Goal: Information Seeking & Learning: Compare options

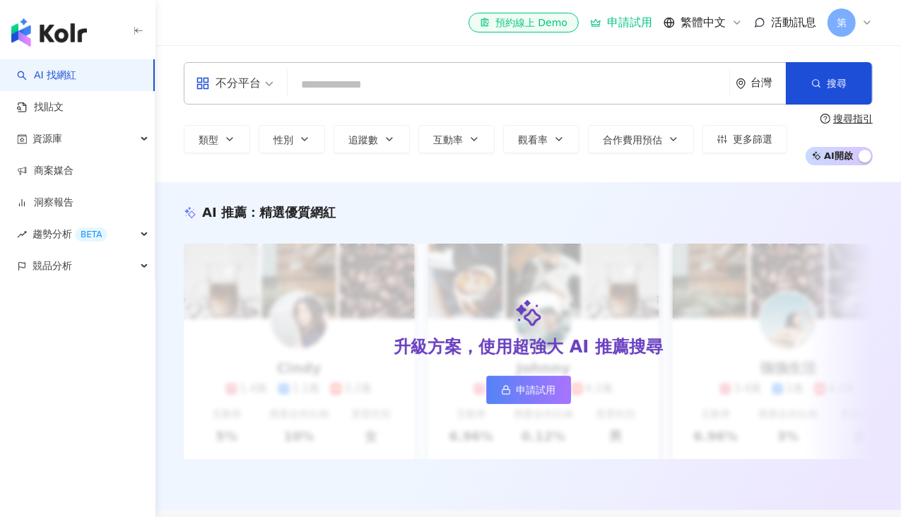
click at [445, 77] on input "search" at bounding box center [508, 84] width 430 height 27
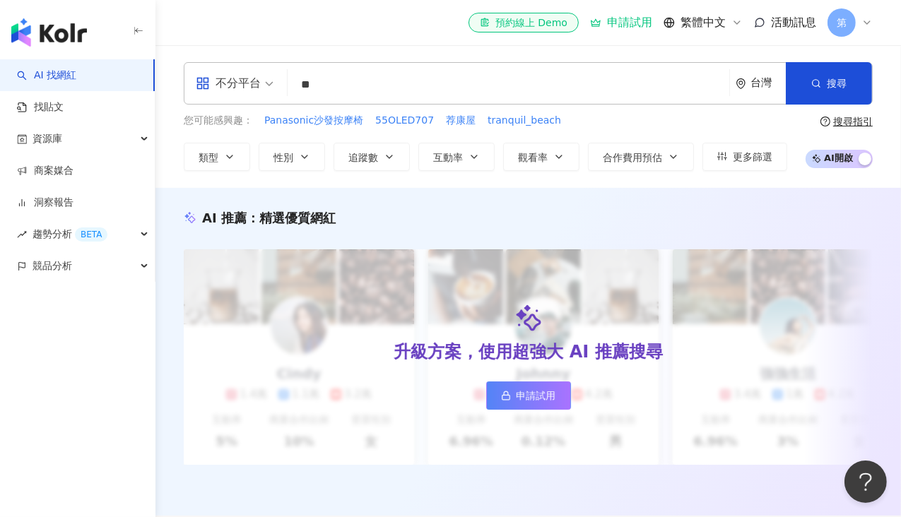
type input "**"
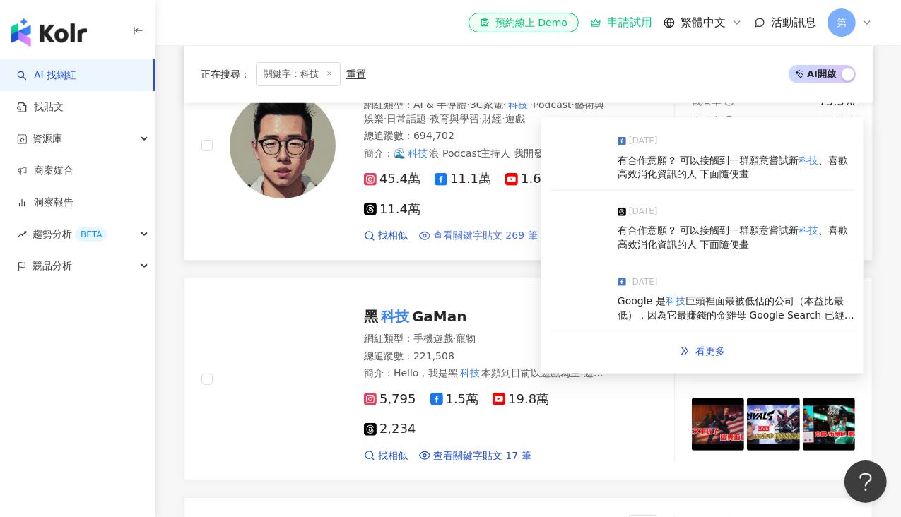
scroll to position [424, 0]
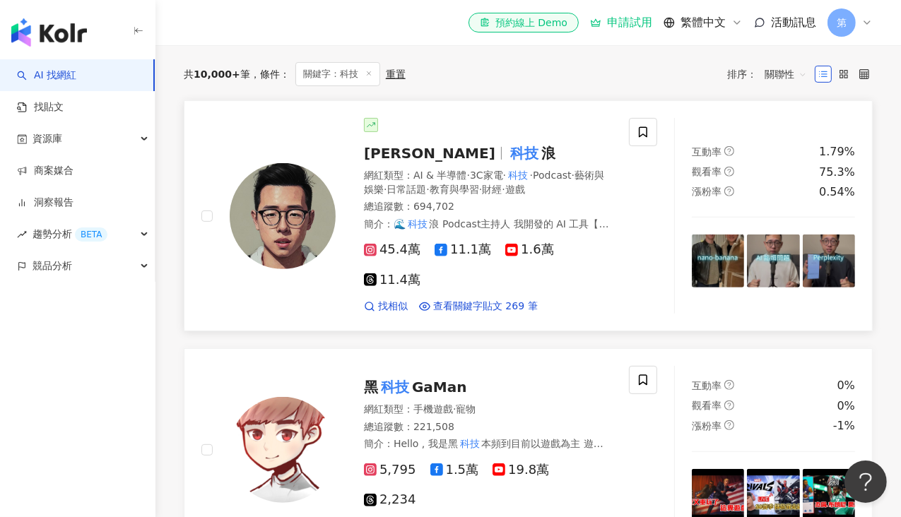
click at [376, 160] on span "哈利" at bounding box center [429, 153] width 131 height 17
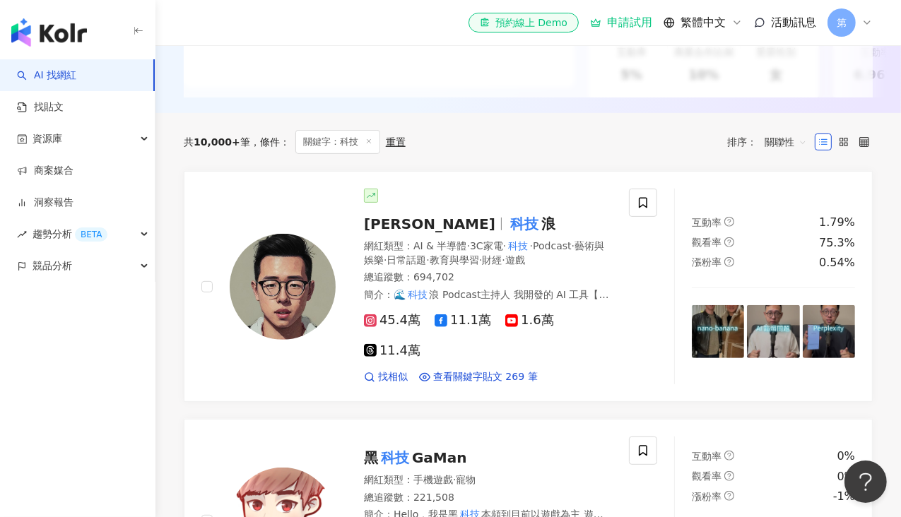
scroll to position [0, 0]
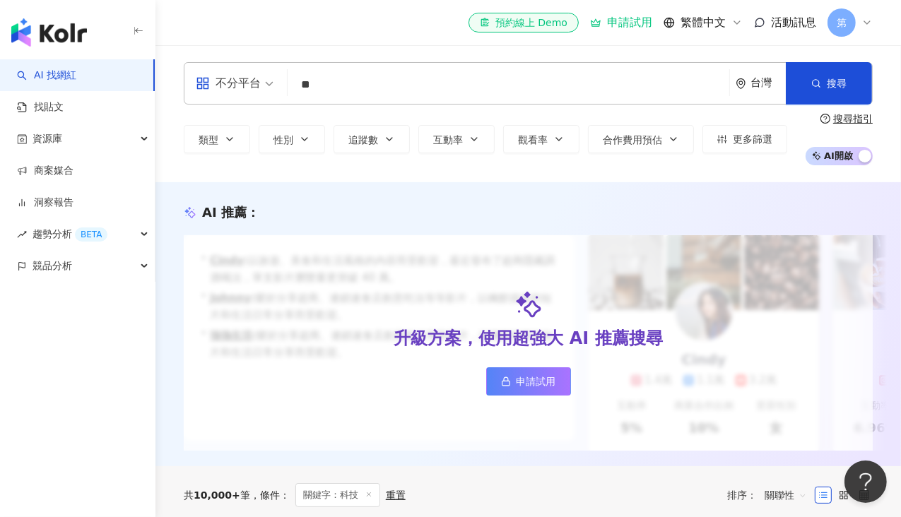
click at [498, 135] on div "類型 性別 追蹤數 互動率 觀看率 合作費用預估 更多篩選" at bounding box center [486, 139] width 604 height 28
click at [490, 141] on button "互動率" at bounding box center [456, 139] width 76 height 28
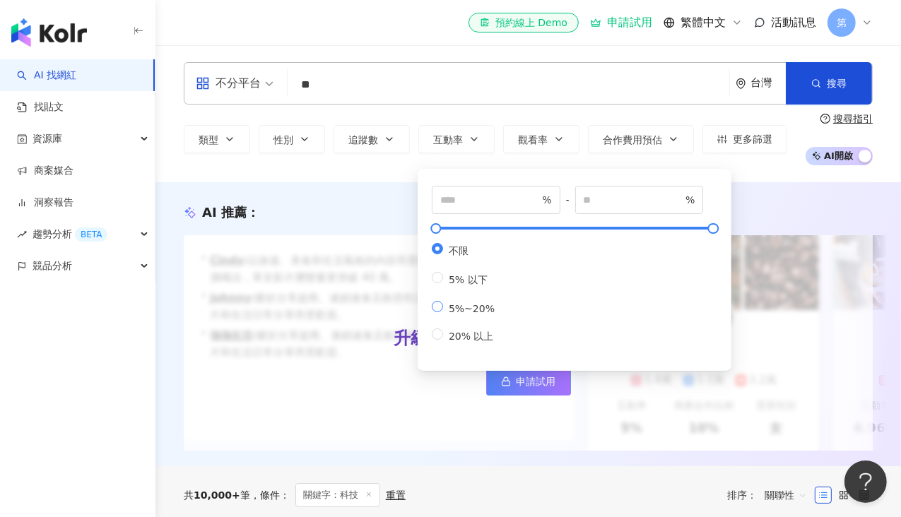
drag, startPoint x: 493, startPoint y: 314, endPoint x: 496, endPoint y: 306, distance: 8.9
click at [493, 309] on span "5%~20%" at bounding box center [471, 308] width 57 height 11
type input "*"
type input "**"
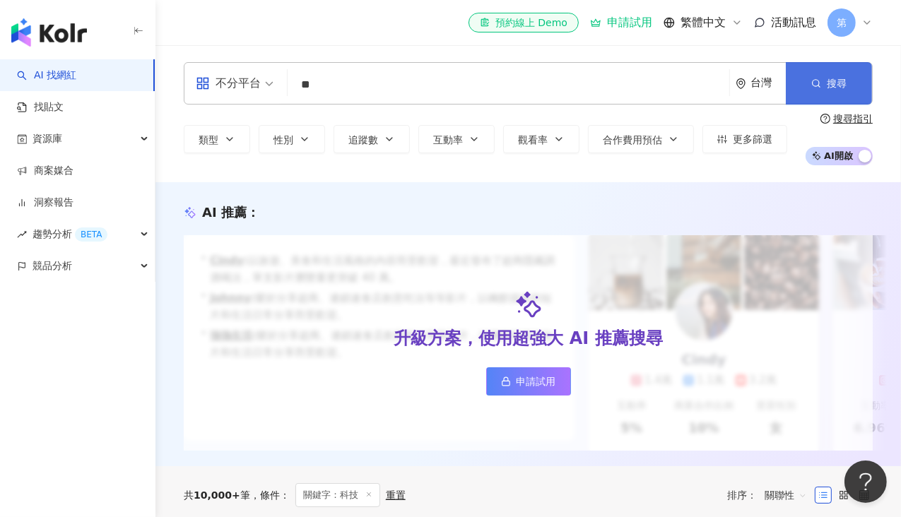
click at [822, 69] on button "搜尋" at bounding box center [829, 83] width 86 height 42
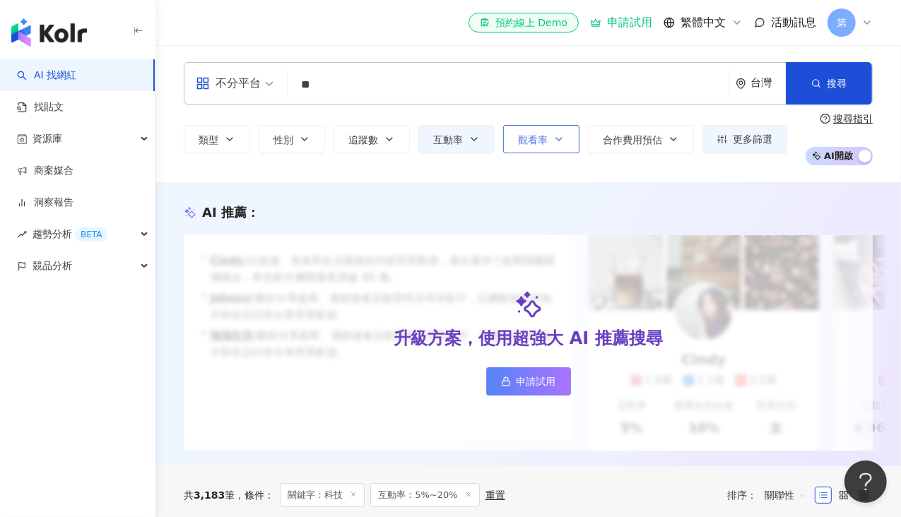
click at [544, 129] on button "觀看率" at bounding box center [541, 139] width 76 height 28
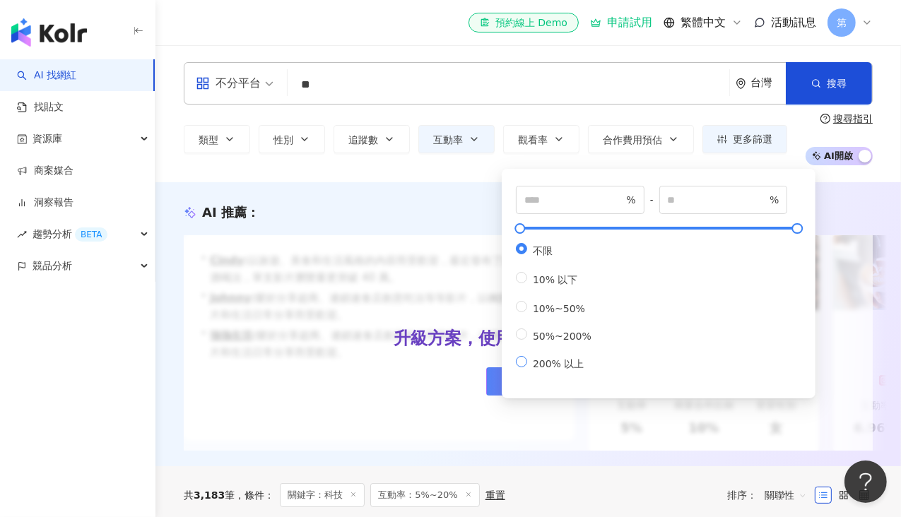
click at [563, 367] on label "200% 以上" at bounding box center [556, 363] width 81 height 15
type input "***"
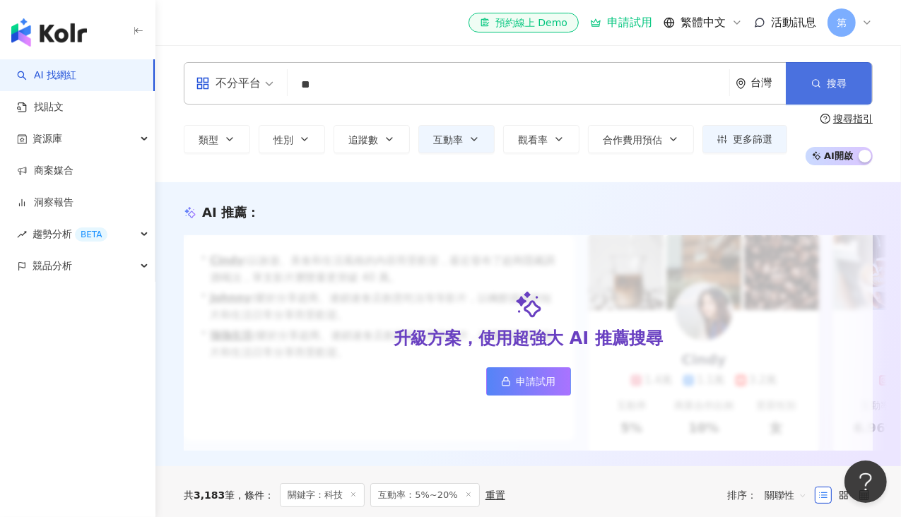
click at [866, 64] on button "搜尋" at bounding box center [829, 83] width 86 height 42
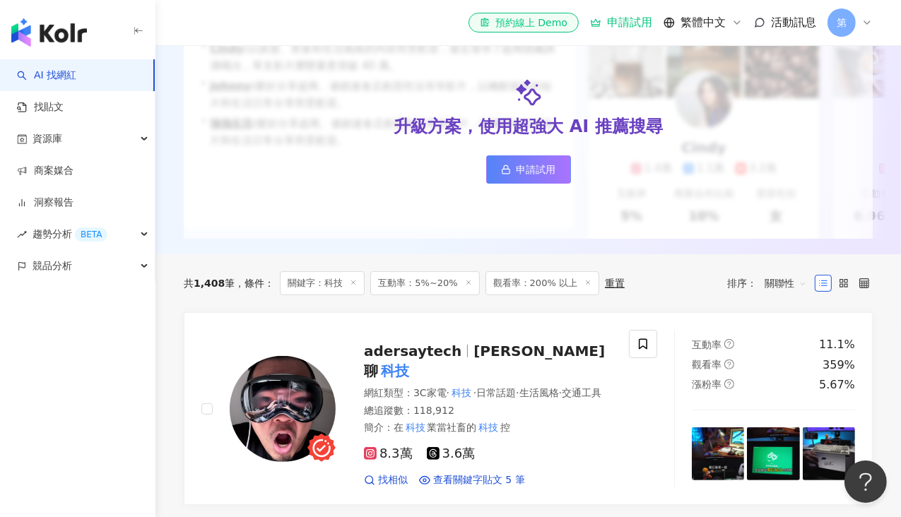
scroll to position [283, 0]
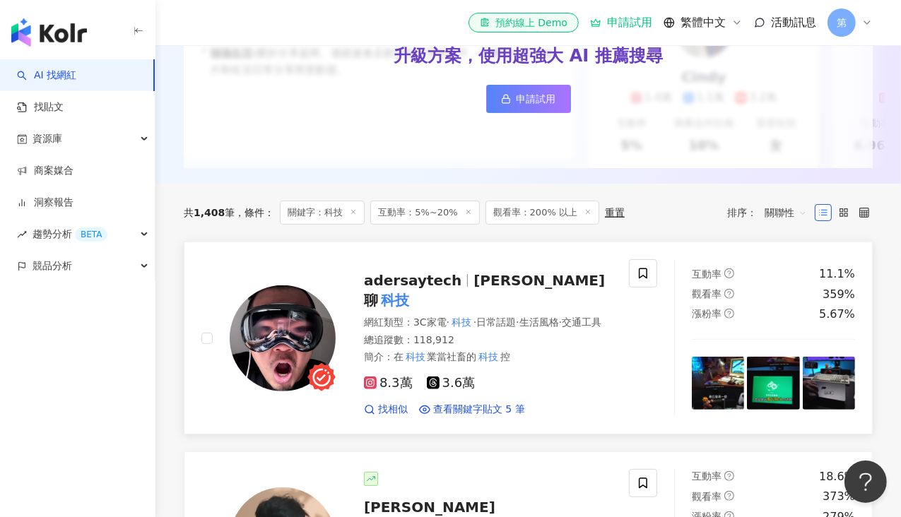
click at [420, 288] on span "adersaytech" at bounding box center [413, 280] width 98 height 17
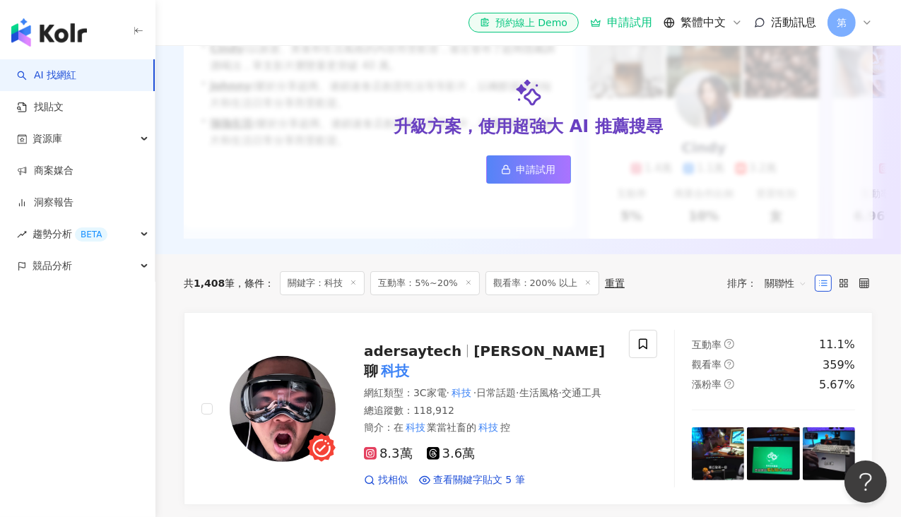
scroll to position [0, 0]
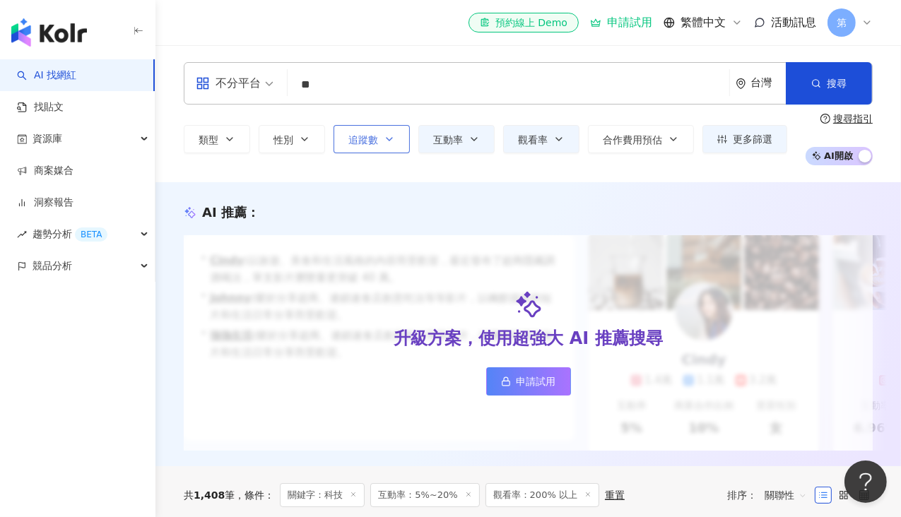
click at [362, 135] on span "追蹤數" at bounding box center [363, 139] width 30 height 11
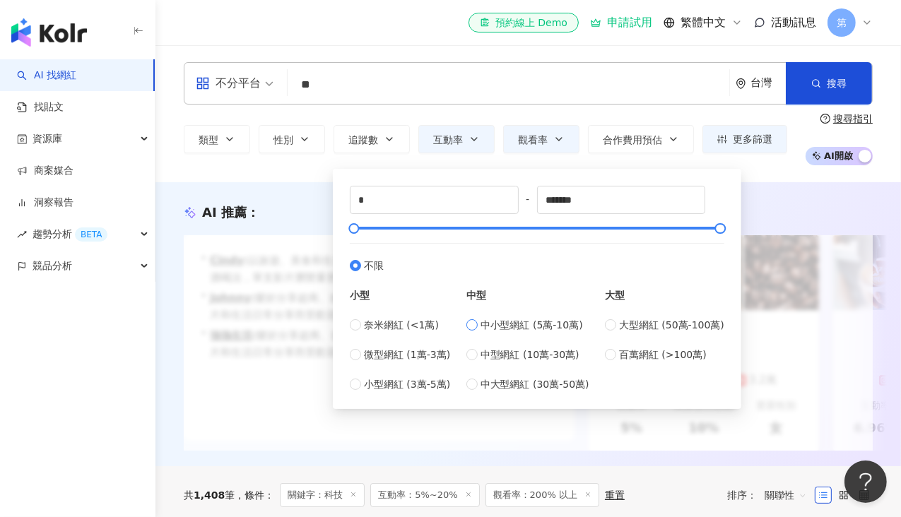
click at [568, 319] on span "中小型網紅 (5萬-10萬)" at bounding box center [532, 325] width 102 height 16
type input "*****"
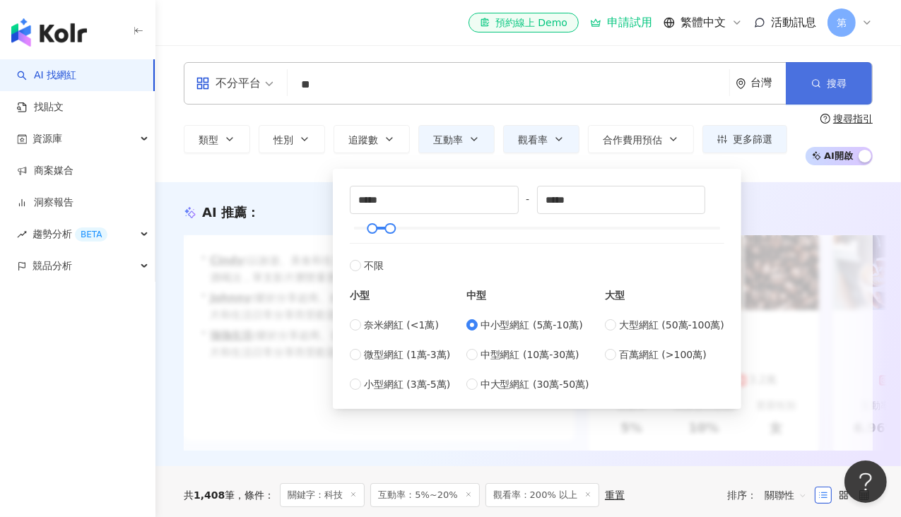
click at [806, 77] on button "搜尋" at bounding box center [829, 83] width 86 height 42
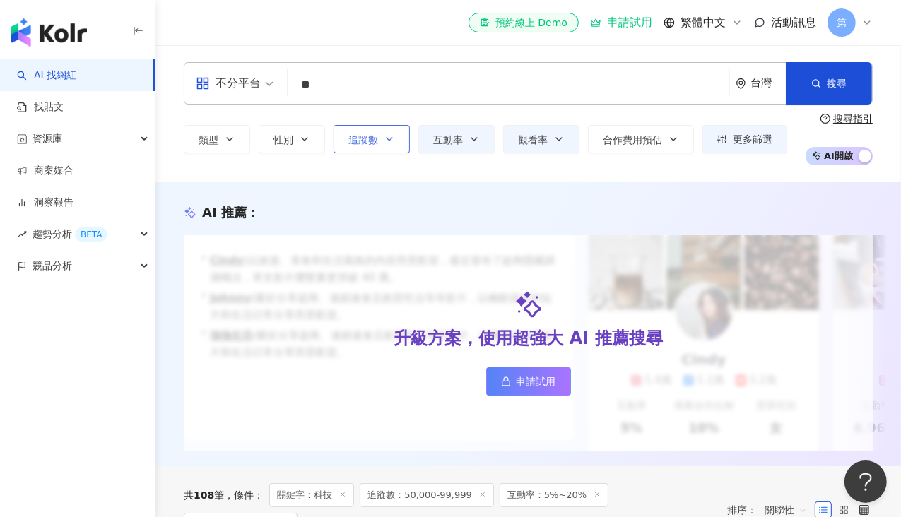
click at [390, 144] on button "追蹤數" at bounding box center [372, 139] width 76 height 28
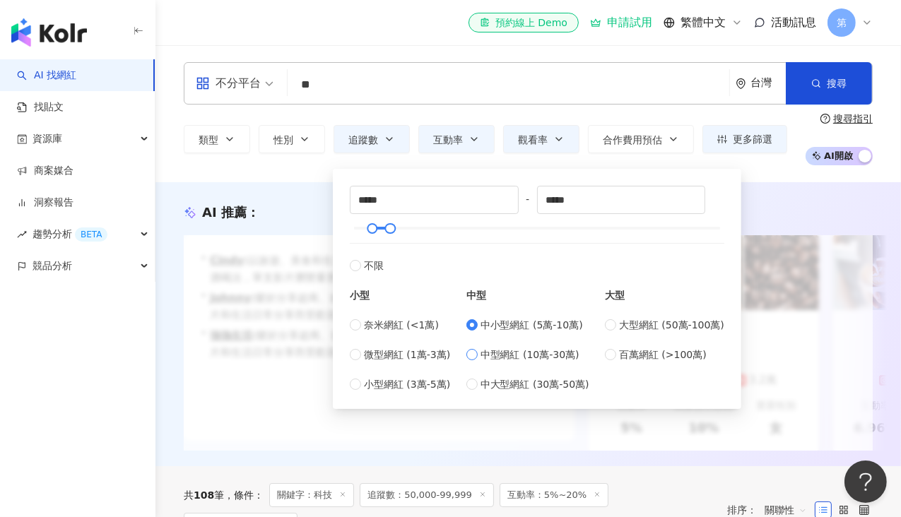
click at [500, 353] on span "中型網紅 (10萬-30萬)" at bounding box center [530, 355] width 99 height 16
type input "******"
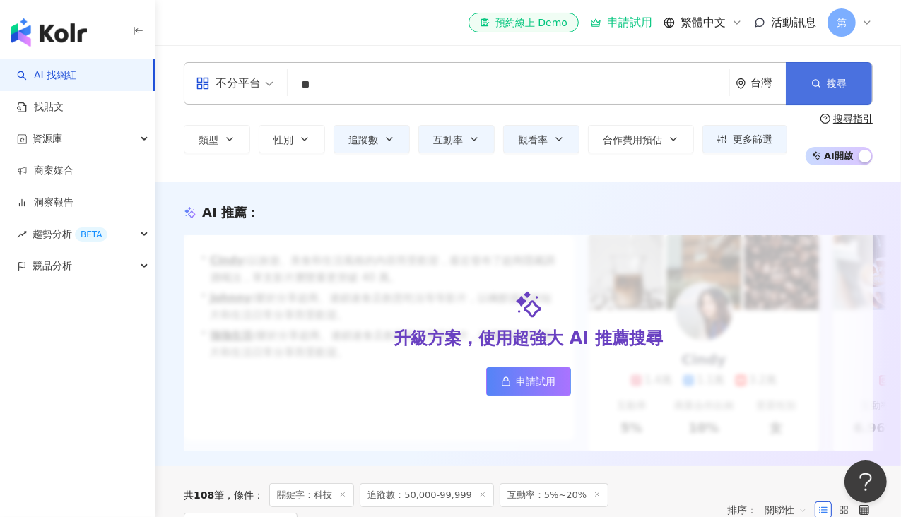
drag, startPoint x: 830, startPoint y: 93, endPoint x: 821, endPoint y: 101, distance: 11.5
click at [829, 93] on button "搜尋" at bounding box center [829, 83] width 86 height 42
click at [538, 149] on button "觀看率" at bounding box center [541, 139] width 76 height 28
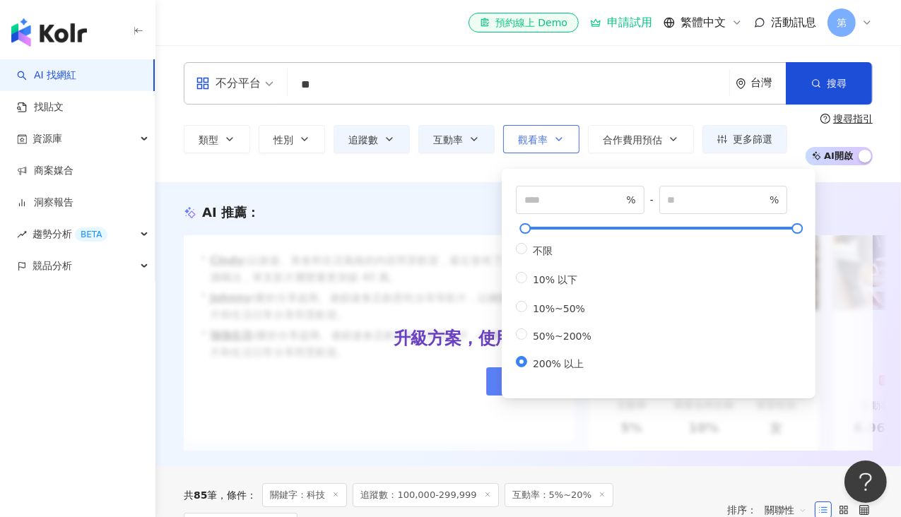
click at [538, 149] on button "觀看率" at bounding box center [541, 139] width 76 height 28
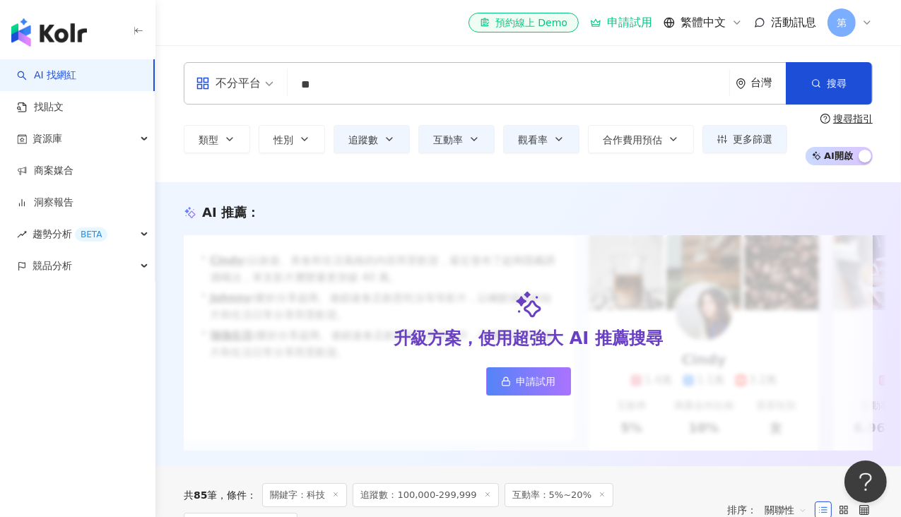
drag, startPoint x: 435, startPoint y: 138, endPoint x: 458, endPoint y: 165, distance: 35.6
click at [437, 135] on span "互動率" at bounding box center [448, 139] width 30 height 11
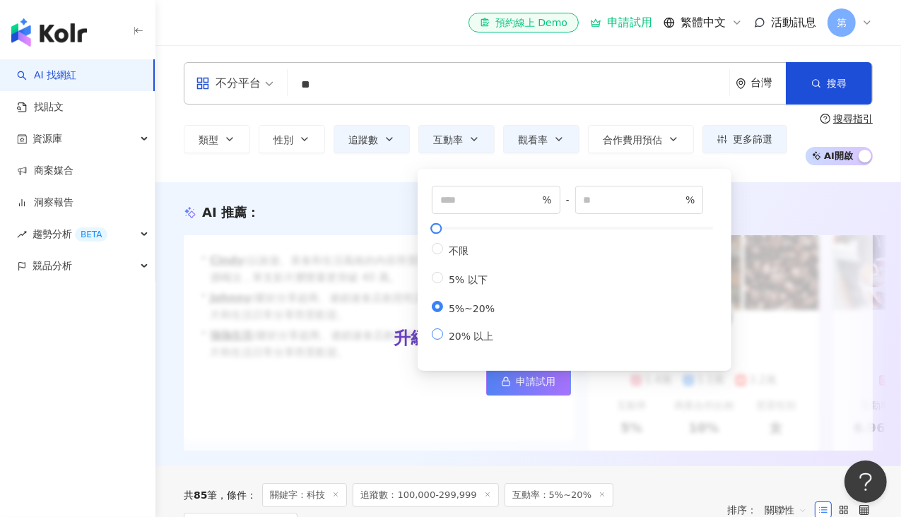
click at [454, 353] on div "* % - ** % 不限 5% 以下 5%~20% 20% 以上" at bounding box center [574, 269] width 297 height 185
click at [455, 342] on span "20% 以上" at bounding box center [471, 336] width 57 height 11
type input "**"
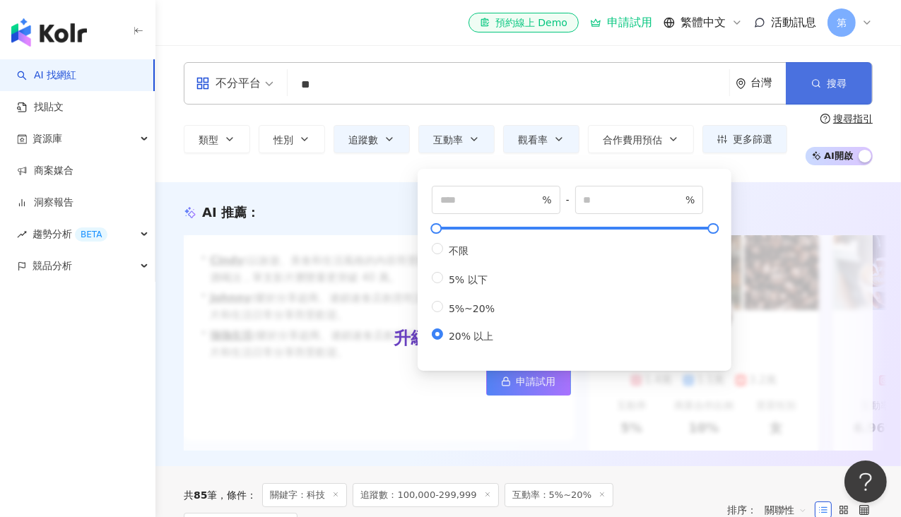
click at [845, 64] on button "搜尋" at bounding box center [829, 83] width 86 height 42
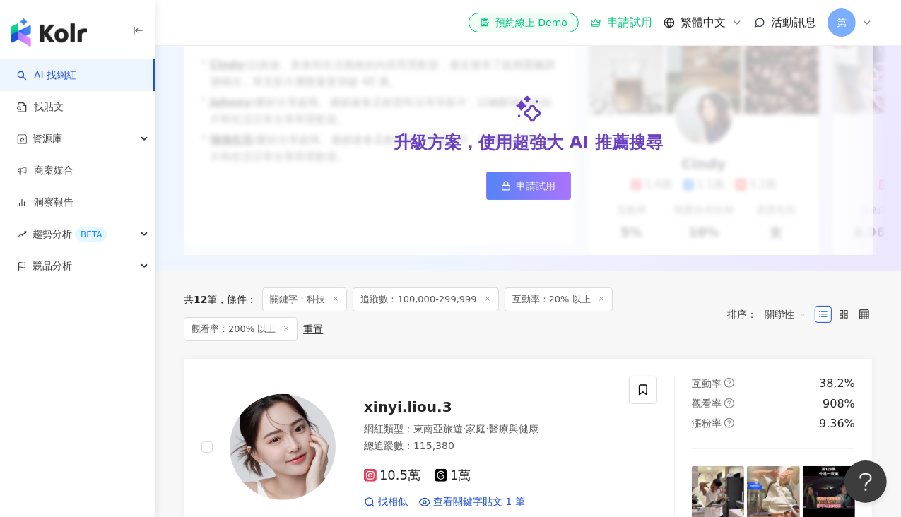
scroll to position [212, 0]
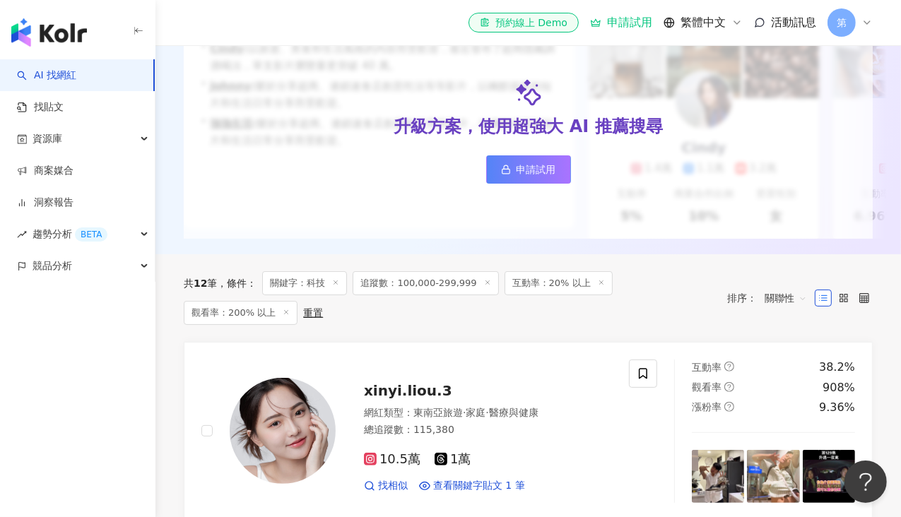
click at [285, 316] on icon at bounding box center [286, 312] width 7 height 7
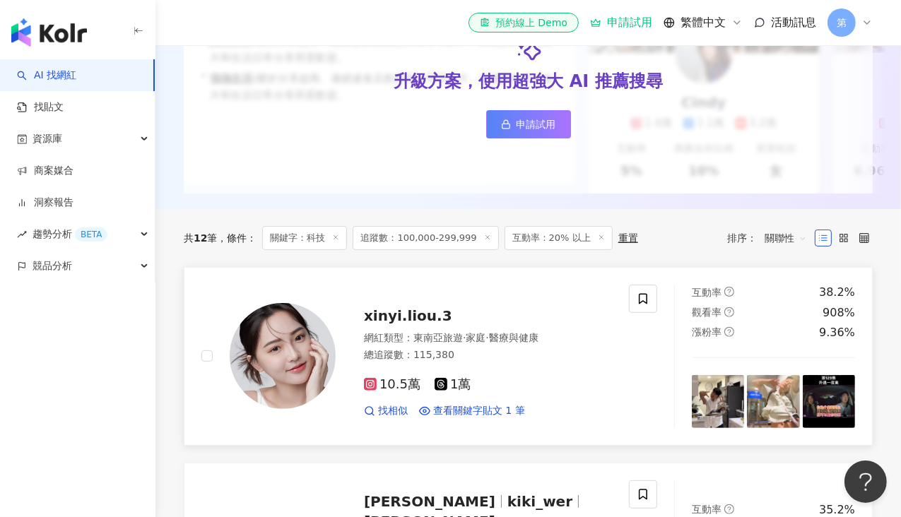
scroll to position [212, 0]
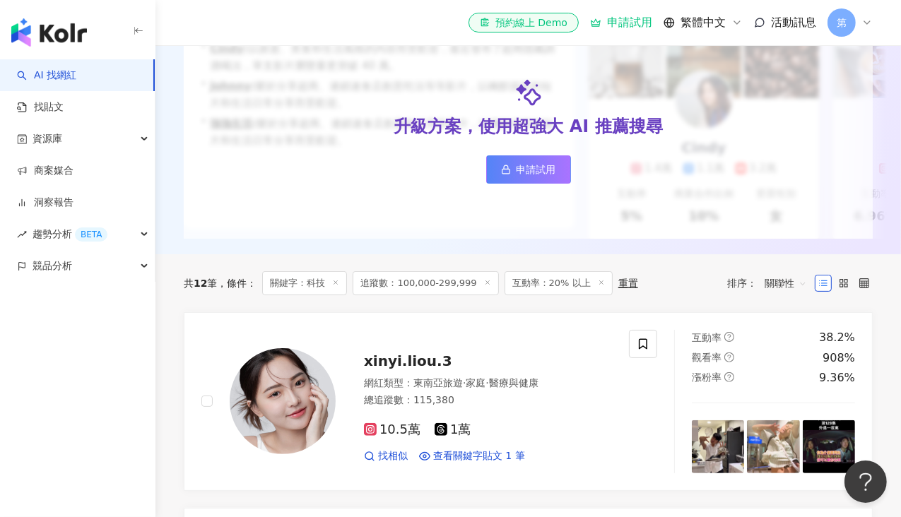
click at [595, 295] on span "互動率：20% 以上" at bounding box center [559, 283] width 108 height 24
click at [598, 286] on icon at bounding box center [601, 282] width 7 height 7
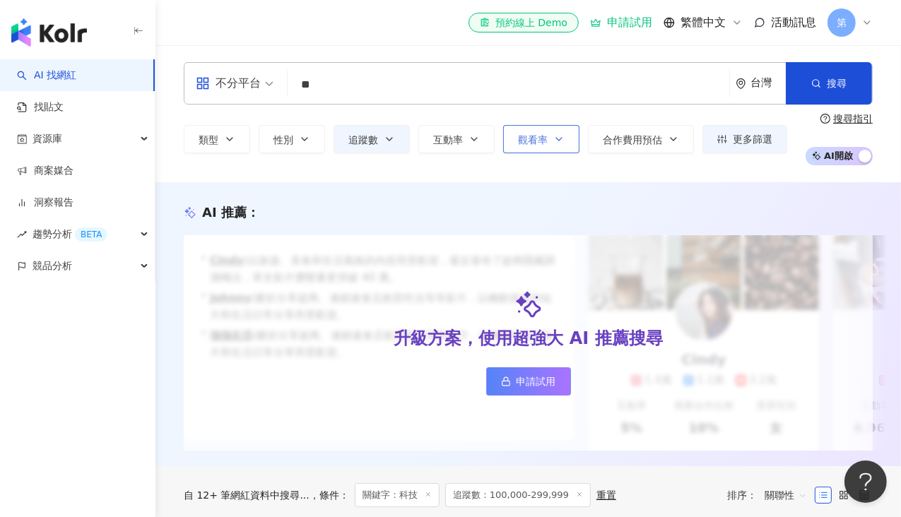
click at [534, 141] on span "觀看率" at bounding box center [533, 139] width 30 height 11
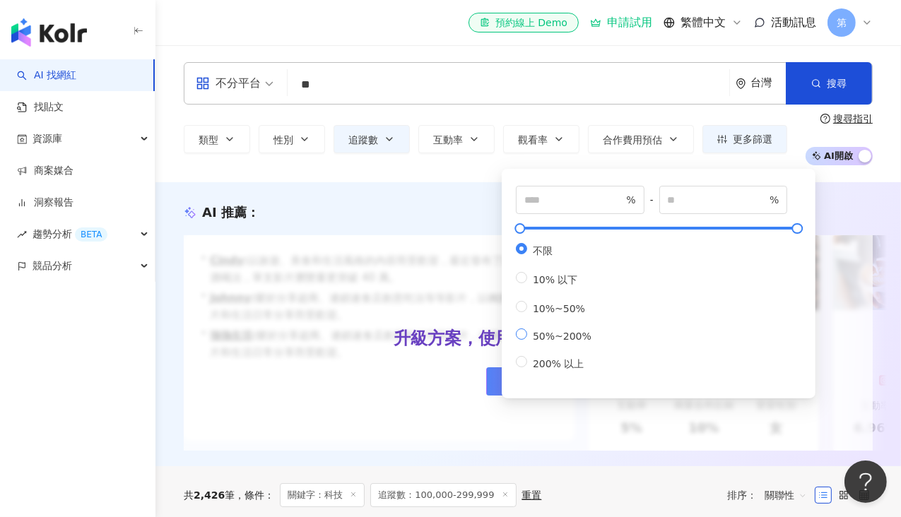
click at [557, 342] on span "50%~200%" at bounding box center [562, 336] width 70 height 11
type input "**"
type input "***"
click at [541, 342] on span "50%~200%" at bounding box center [562, 336] width 70 height 11
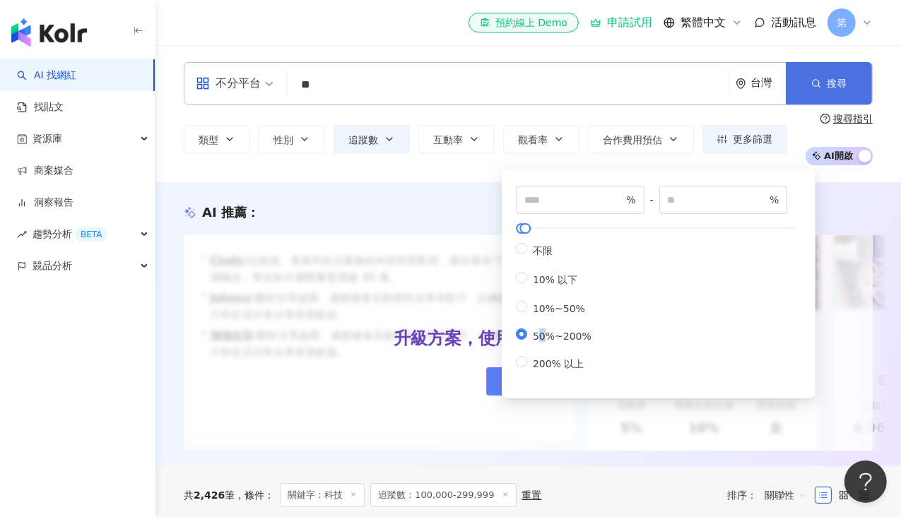
click at [837, 95] on button "搜尋" at bounding box center [829, 83] width 86 height 42
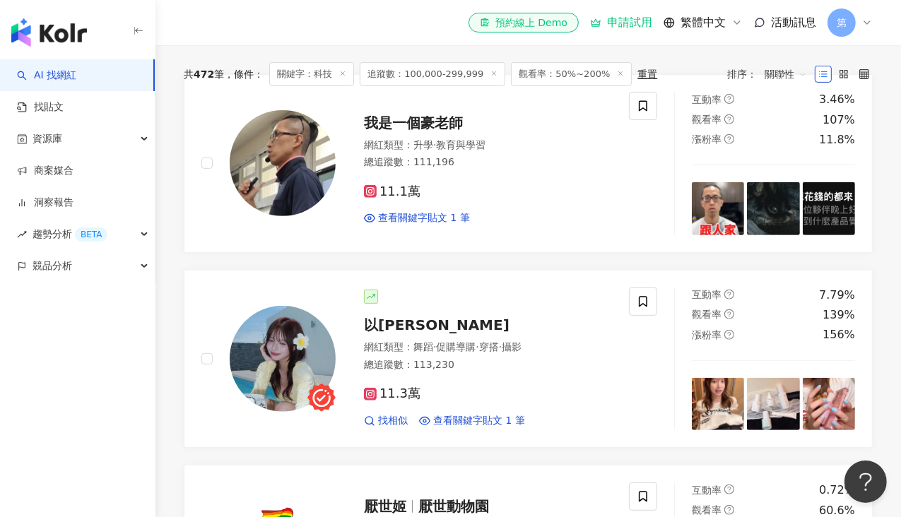
scroll to position [283, 0]
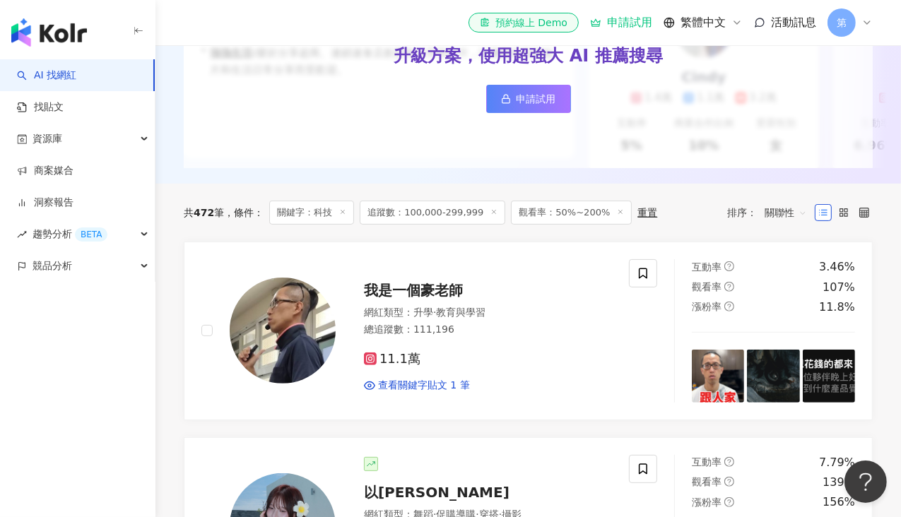
click at [445, 218] on span "追蹤數：100,000-299,999" at bounding box center [433, 213] width 146 height 24
click at [490, 225] on span "追蹤數：100,000-299,999" at bounding box center [433, 213] width 146 height 24
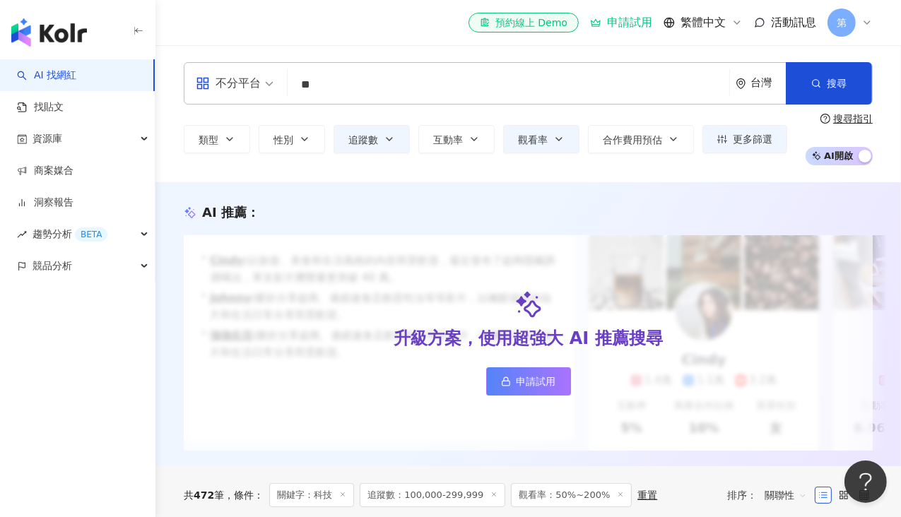
click at [390, 153] on div "類型 性別 追蹤數 互動率 觀看率 合作費用預估 更多篩選 ** % - % 不限 5% 以下 5%~20% 20% 以上 ** % - *** % 不限 1…" at bounding box center [528, 139] width 689 height 52
click at [394, 146] on button "追蹤數" at bounding box center [372, 139] width 76 height 28
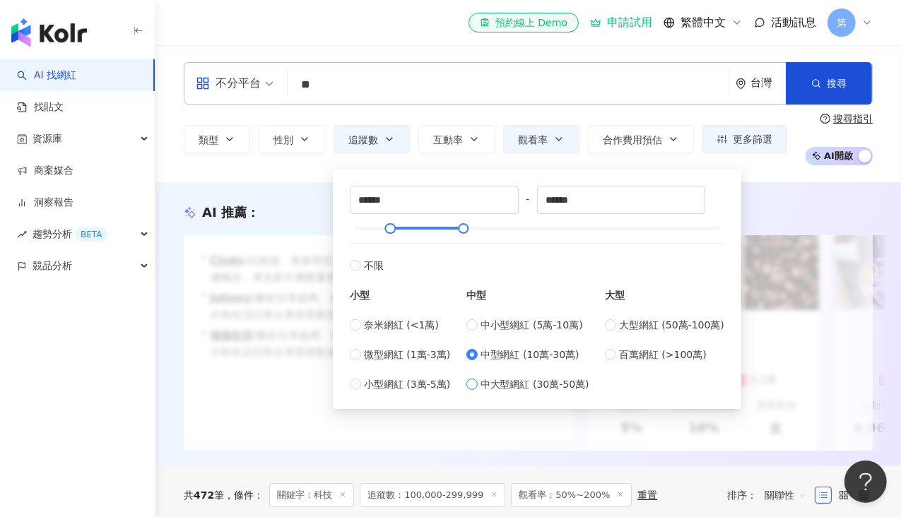
drag, startPoint x: 512, startPoint y: 387, endPoint x: 604, endPoint y: 367, distance: 93.8
click at [512, 387] on span "中大型網紅 (30萬-50萬)" at bounding box center [535, 385] width 109 height 16
type input "******"
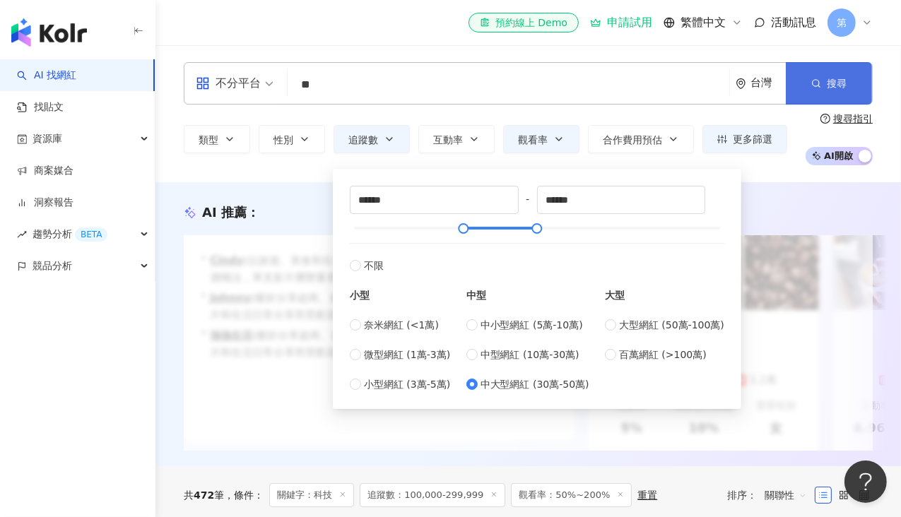
click at [804, 101] on button "搜尋" at bounding box center [829, 83] width 86 height 42
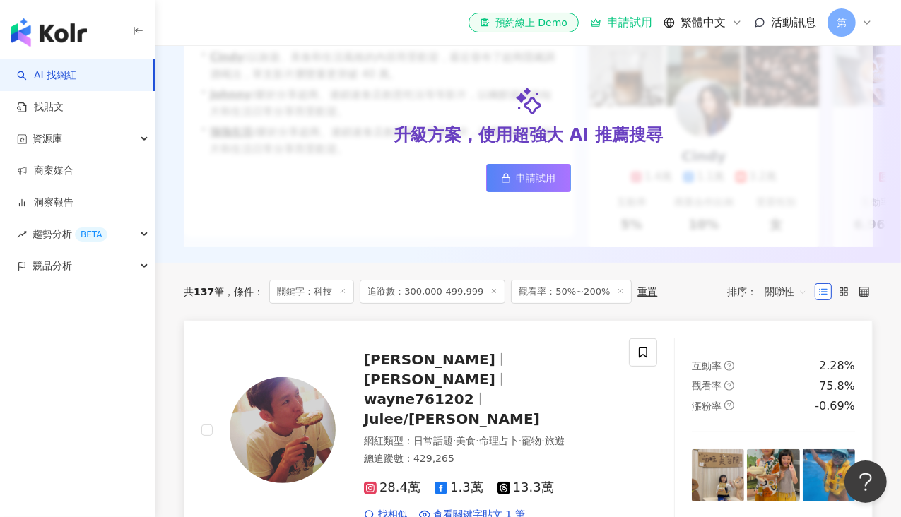
scroll to position [353, 0]
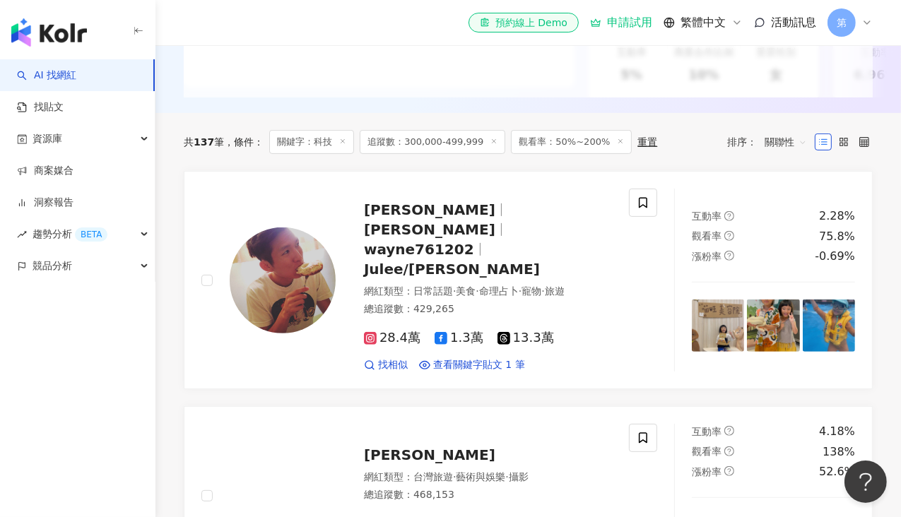
click at [420, 154] on span "追蹤數：300,000-499,999" at bounding box center [433, 142] width 146 height 24
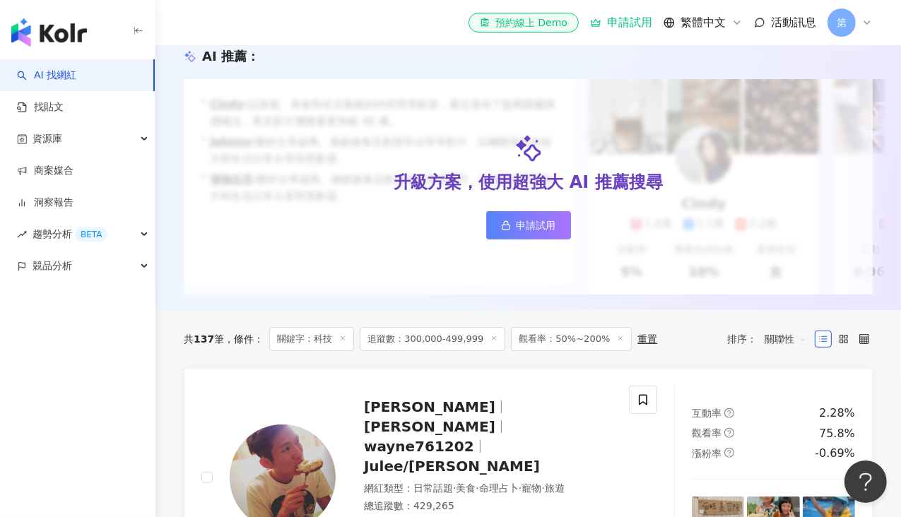
scroll to position [0, 0]
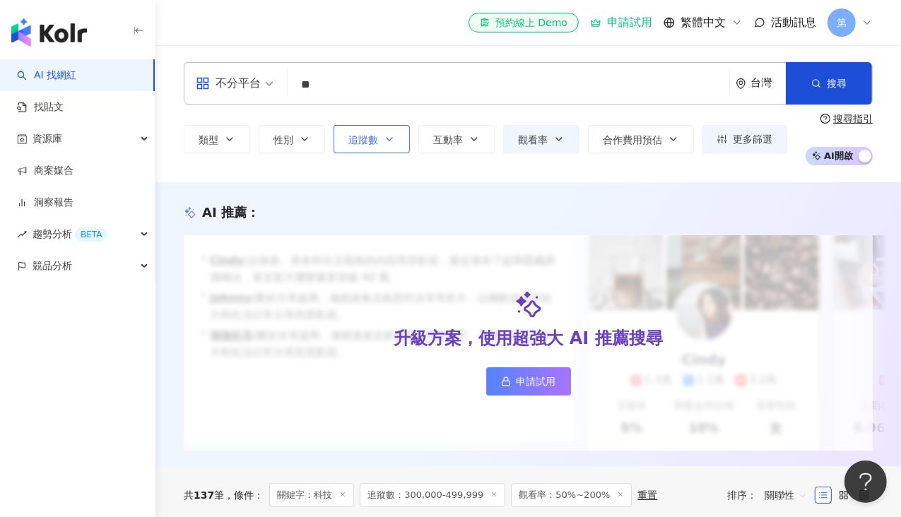
click at [394, 151] on button "追蹤數" at bounding box center [372, 139] width 76 height 28
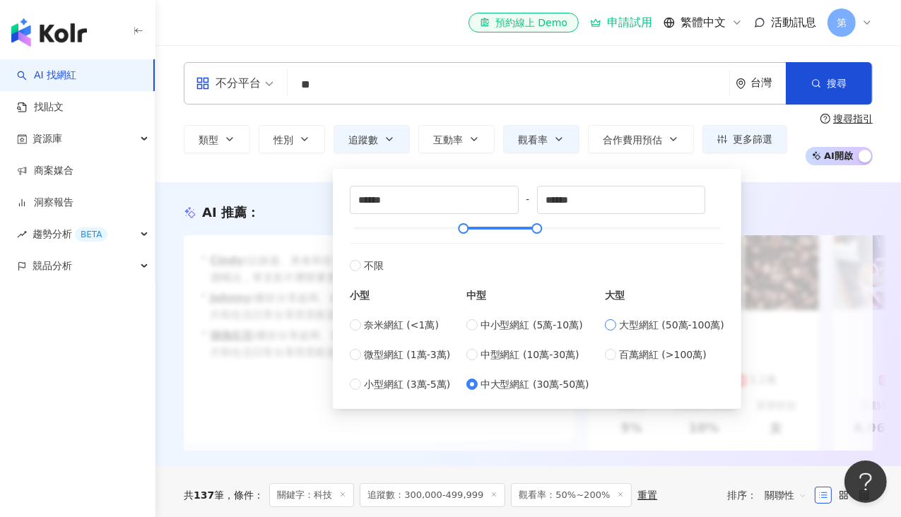
click at [673, 326] on span "大型網紅 (50萬-100萬)" at bounding box center [671, 325] width 105 height 16
type input "******"
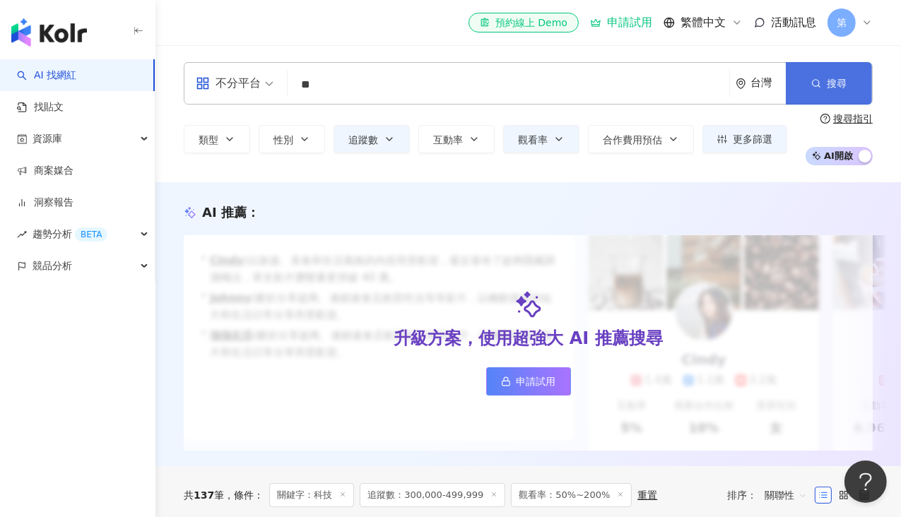
click at [848, 69] on button "搜尋" at bounding box center [829, 83] width 86 height 42
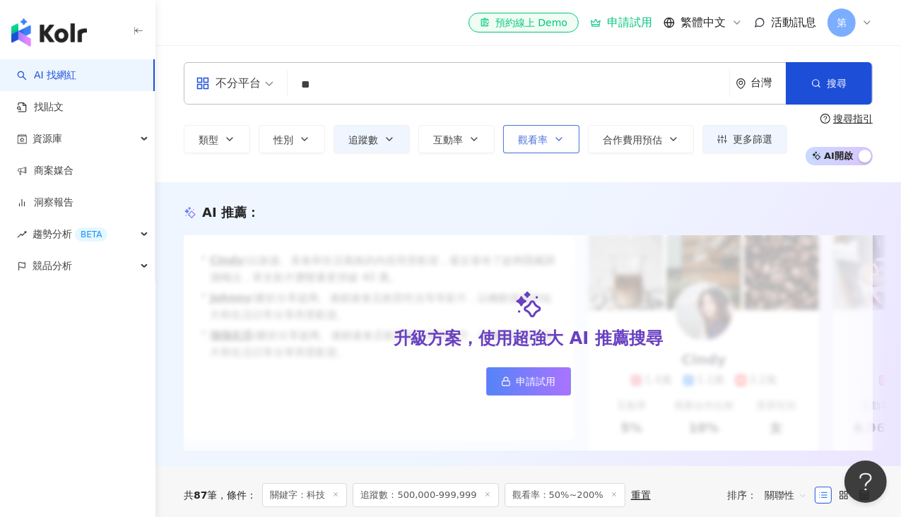
click at [560, 143] on icon "button" at bounding box center [558, 139] width 11 height 11
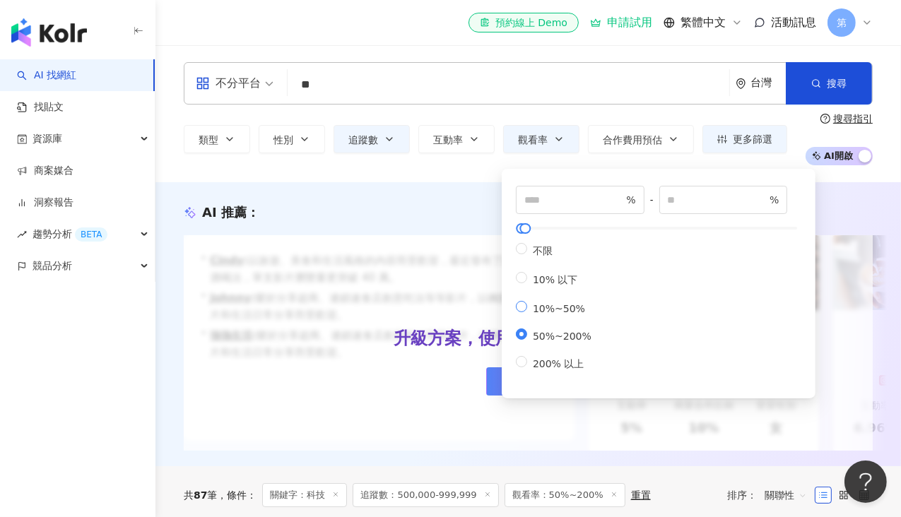
click at [534, 307] on span "10%~50%" at bounding box center [559, 308] width 64 height 11
type input "**"
click at [835, 73] on button "搜尋" at bounding box center [829, 83] width 86 height 42
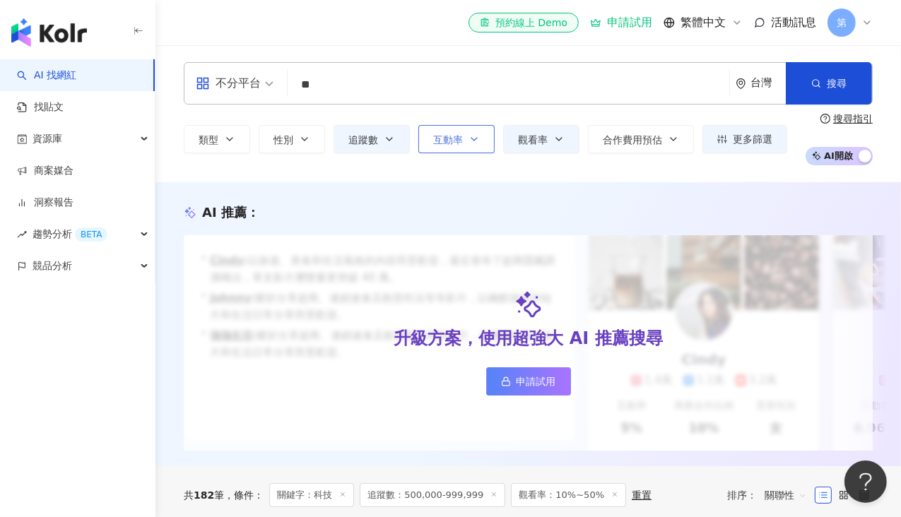
click at [455, 141] on span "互動率" at bounding box center [448, 139] width 30 height 11
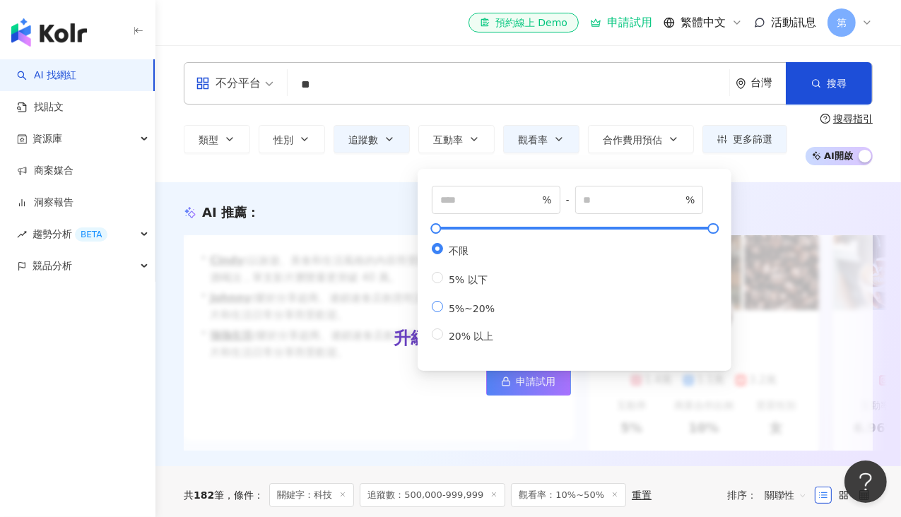
click at [469, 310] on span "5%~20%" at bounding box center [471, 308] width 57 height 11
type input "*"
type input "**"
drag, startPoint x: 469, startPoint y: 251, endPoint x: 506, endPoint y: 234, distance: 40.5
click at [469, 252] on span "不限" at bounding box center [458, 250] width 31 height 11
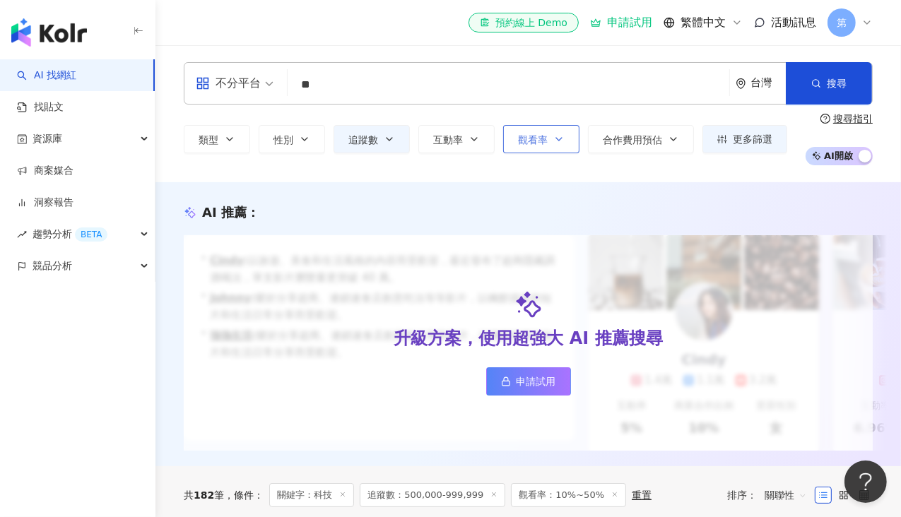
click at [529, 136] on span "觀看率" at bounding box center [533, 139] width 30 height 11
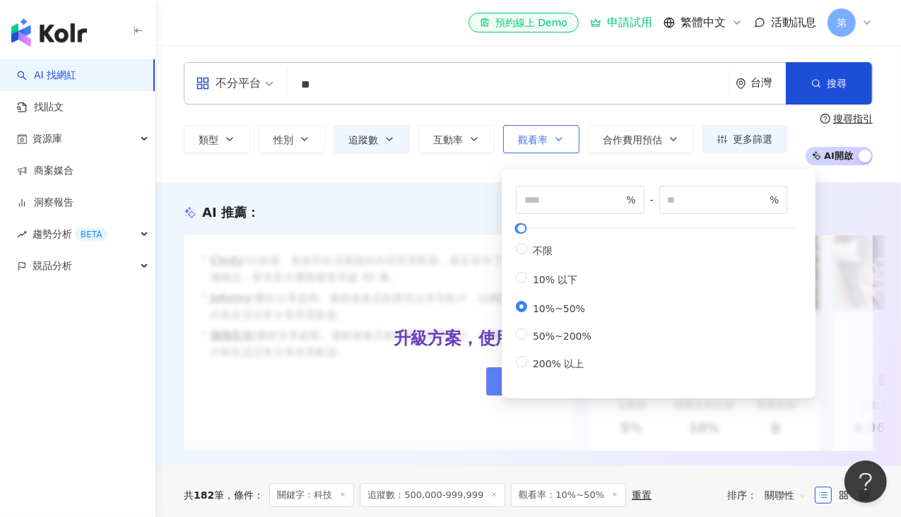
click at [529, 137] on span "觀看率" at bounding box center [533, 139] width 30 height 11
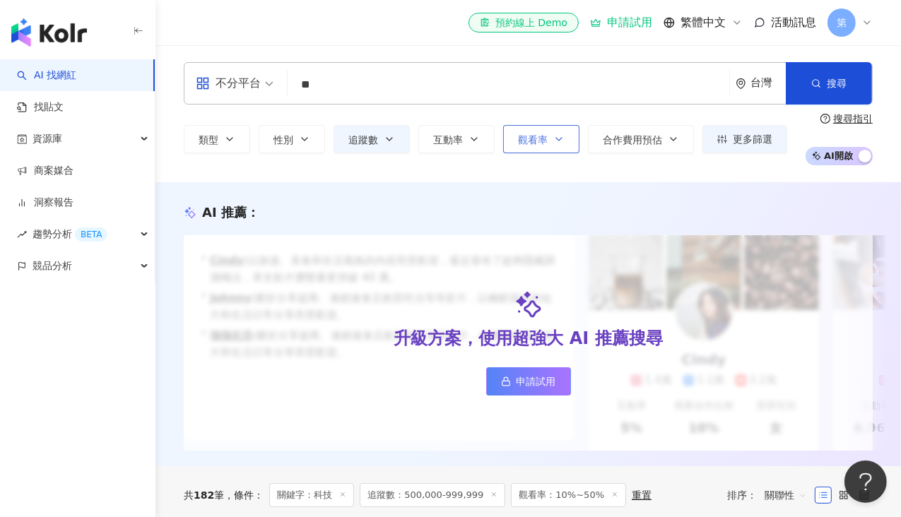
click at [529, 135] on span "觀看率" at bounding box center [533, 139] width 30 height 11
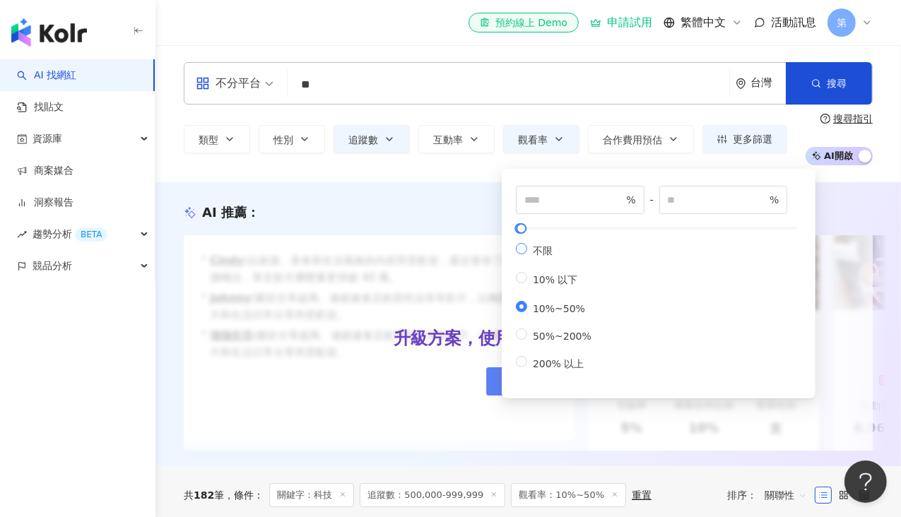
click at [554, 257] on span "不限" at bounding box center [542, 250] width 31 height 11
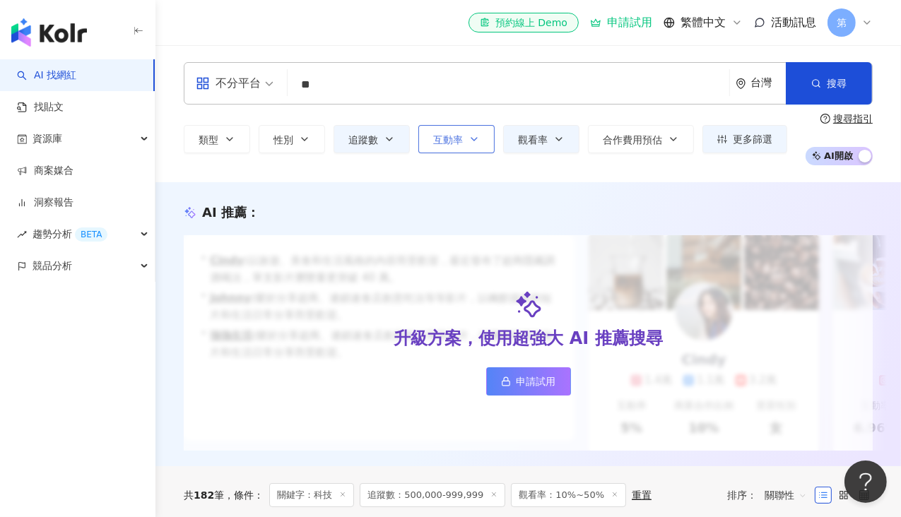
click at [473, 129] on button "互動率" at bounding box center [456, 139] width 76 height 28
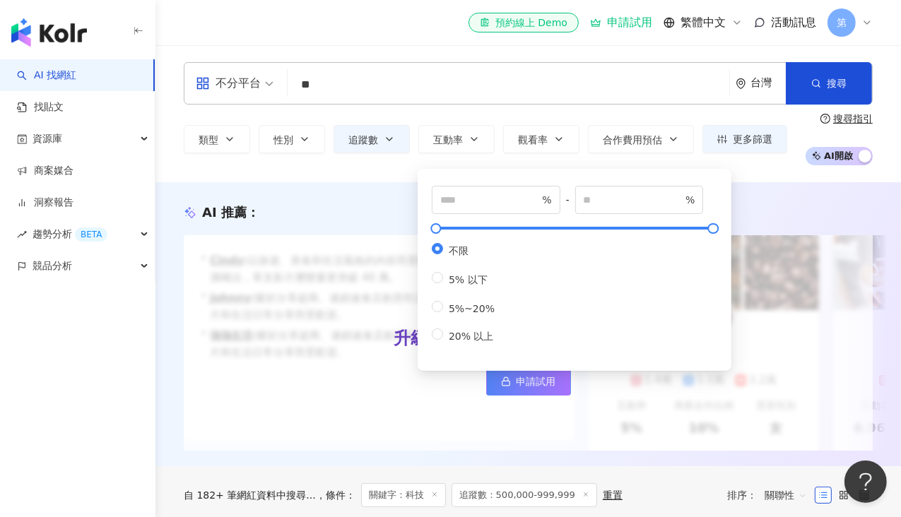
click at [476, 282] on span "5% 以下" at bounding box center [468, 279] width 50 height 11
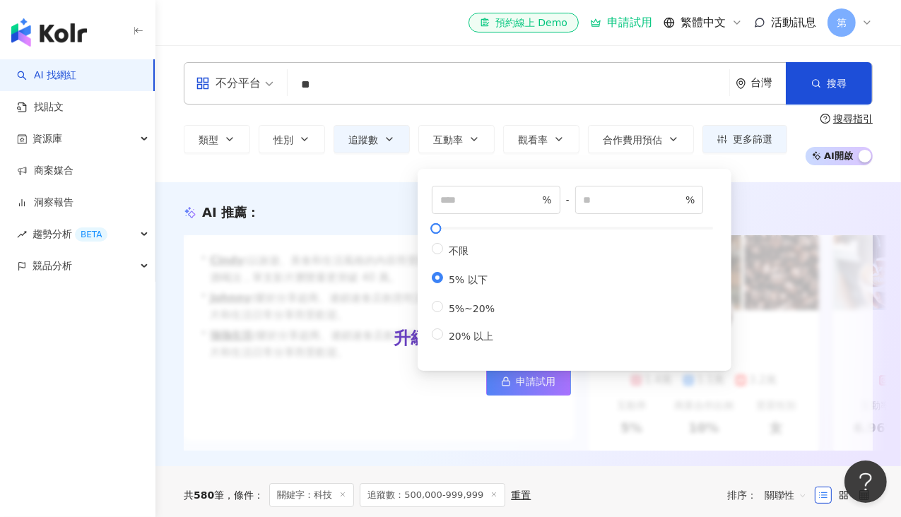
type input "*"
click at [803, 90] on button "搜尋" at bounding box center [829, 83] width 86 height 42
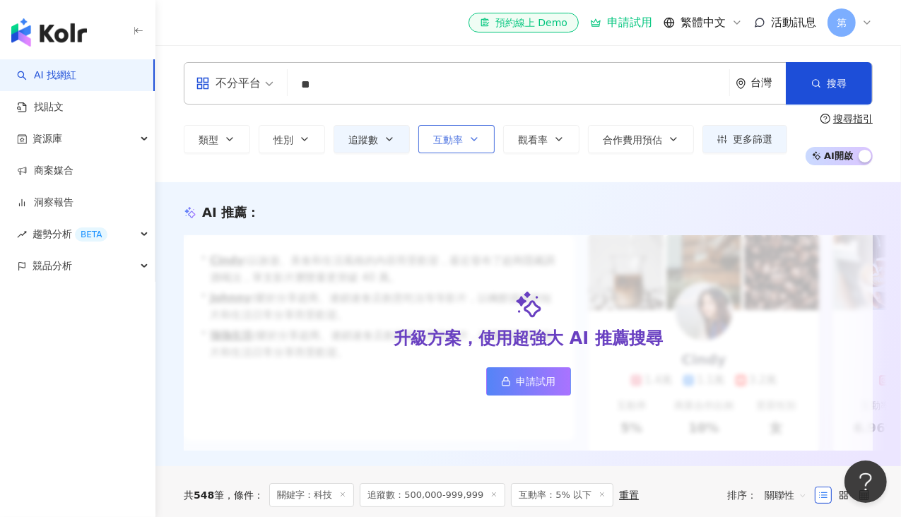
click at [461, 146] on button "互動率" at bounding box center [456, 139] width 76 height 28
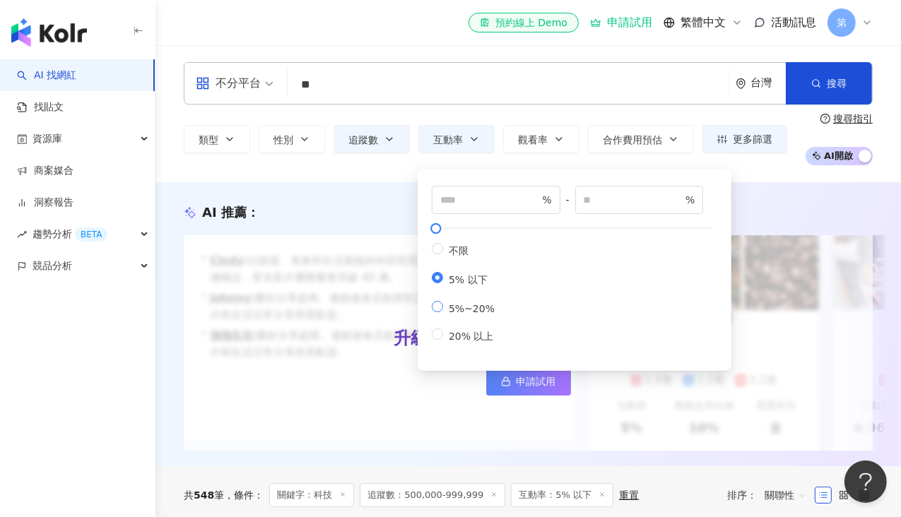
click at [475, 314] on span "5%~20%" at bounding box center [471, 308] width 57 height 11
type input "*"
type input "**"
click at [808, 76] on button "搜尋" at bounding box center [829, 83] width 86 height 42
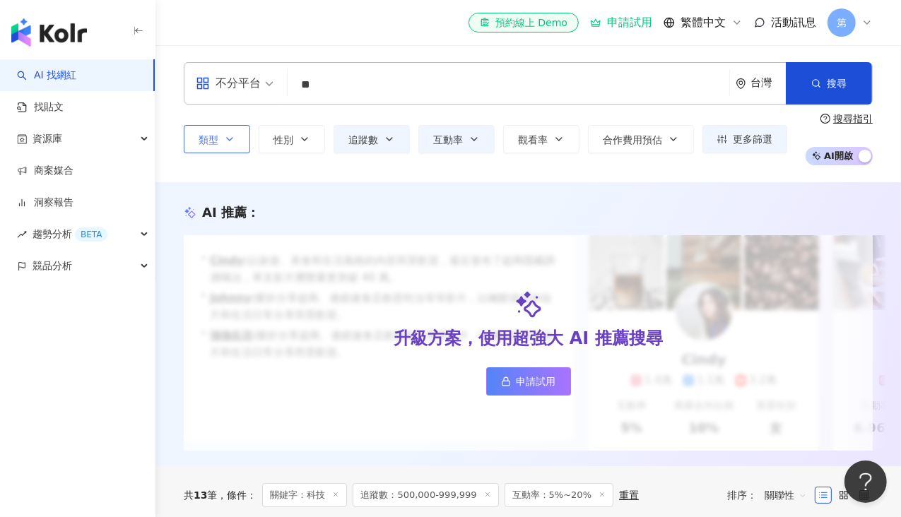
click at [245, 139] on button "類型" at bounding box center [217, 139] width 66 height 28
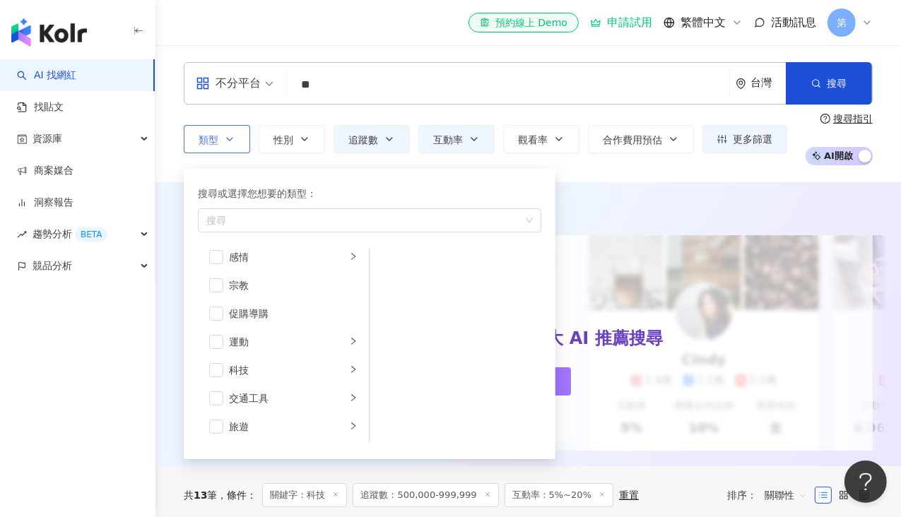
scroll to position [489, 0]
click at [336, 339] on li "科技" at bounding box center [283, 341] width 165 height 28
click at [402, 293] on div "3C家電" at bounding box center [465, 294] width 129 height 16
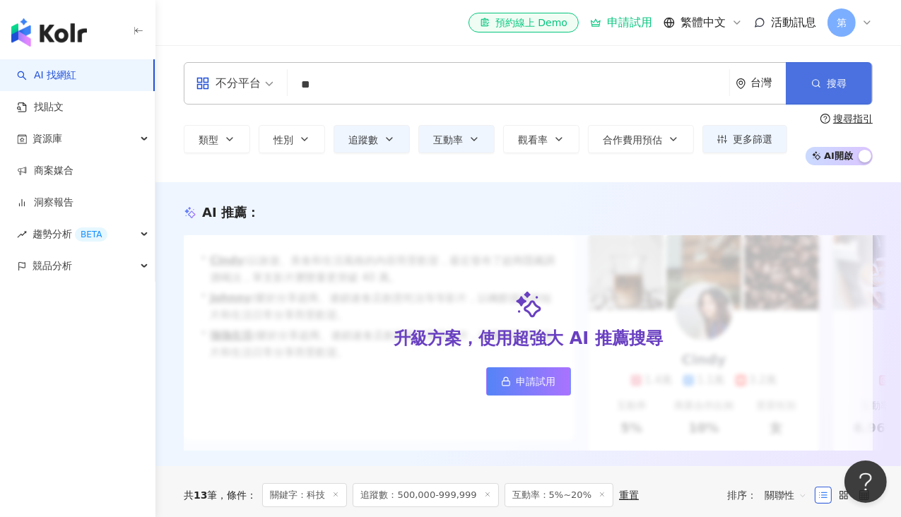
click at [844, 80] on span "搜尋" at bounding box center [837, 83] width 20 height 11
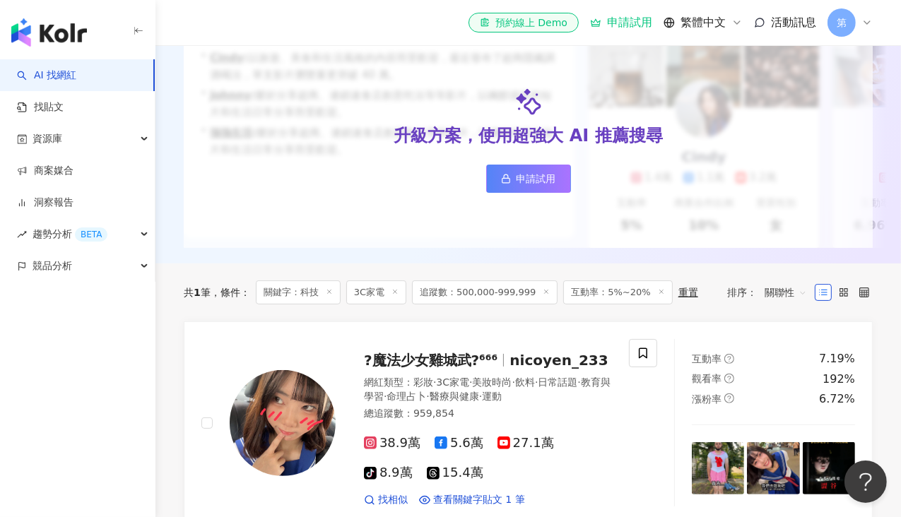
scroll to position [71, 0]
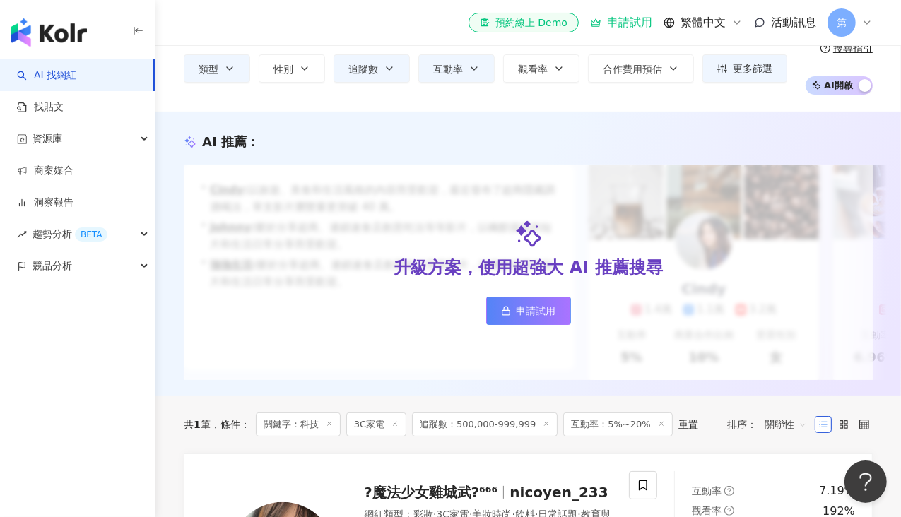
click at [531, 429] on span "追蹤數：500,000-999,999" at bounding box center [485, 425] width 146 height 24
click at [543, 428] on icon at bounding box center [546, 423] width 7 height 7
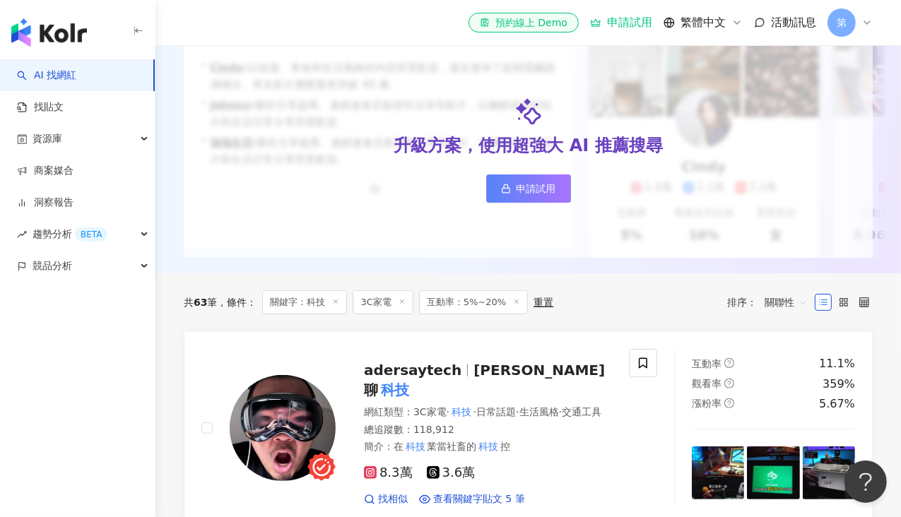
scroll to position [71, 0]
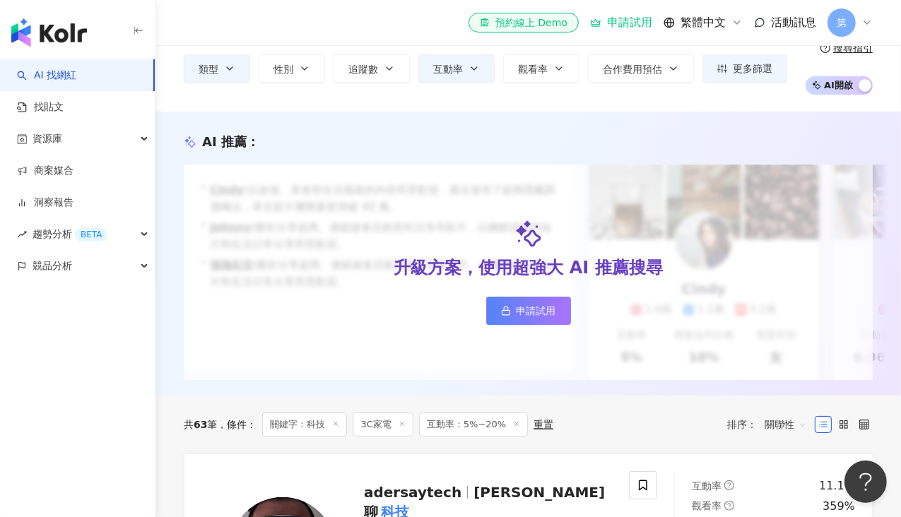
click at [516, 432] on span "互動率：5%~20%" at bounding box center [473, 425] width 109 height 24
click at [514, 428] on icon at bounding box center [516, 423] width 7 height 7
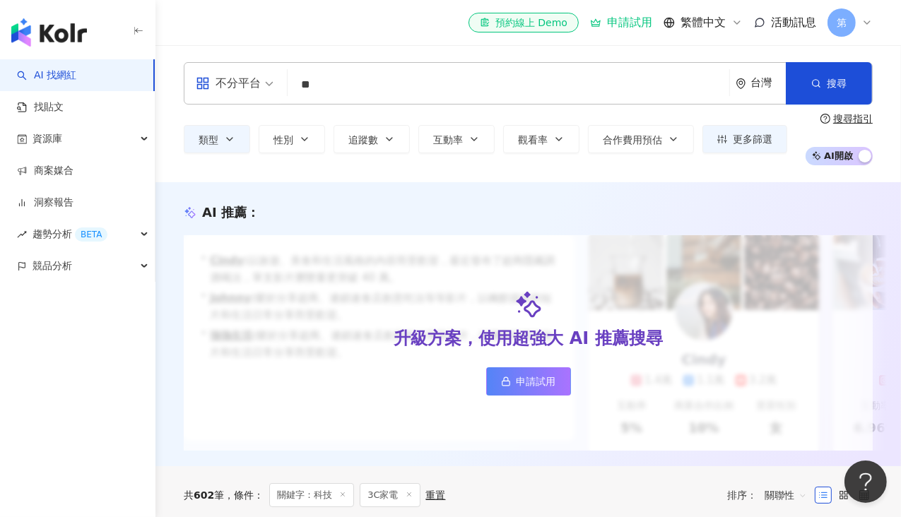
drag, startPoint x: 551, startPoint y: 143, endPoint x: 551, endPoint y: 156, distance: 12.7
click at [551, 145] on button "觀看率" at bounding box center [541, 139] width 76 height 28
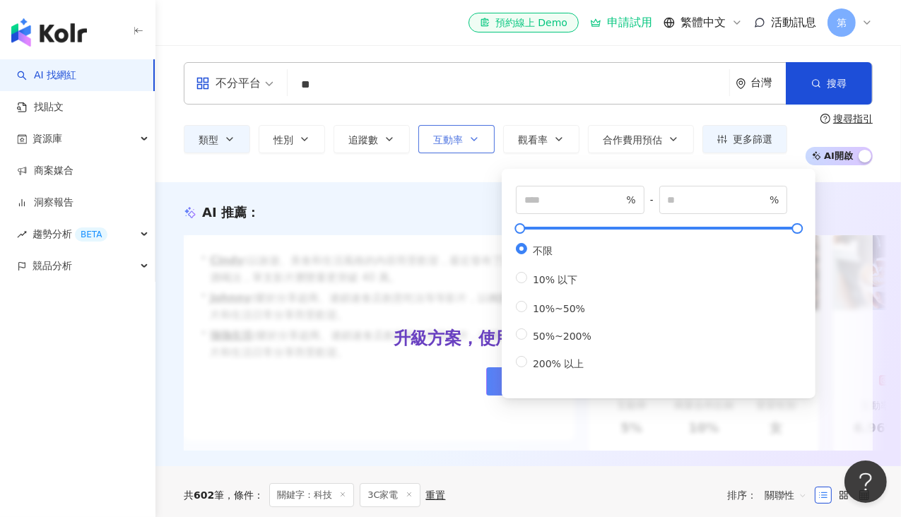
click at [443, 140] on span "互動率" at bounding box center [448, 139] width 30 height 11
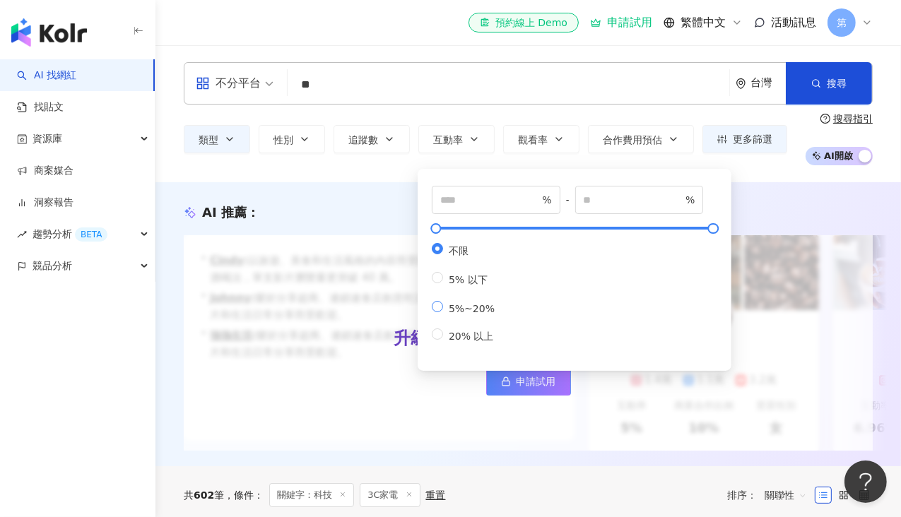
drag, startPoint x: 464, startPoint y: 307, endPoint x: 471, endPoint y: 311, distance: 8.5
click at [463, 307] on span "5%~20%" at bounding box center [471, 308] width 57 height 11
type input "*"
type input "**"
drag, startPoint x: 793, startPoint y: 78, endPoint x: 437, endPoint y: 464, distance: 524.6
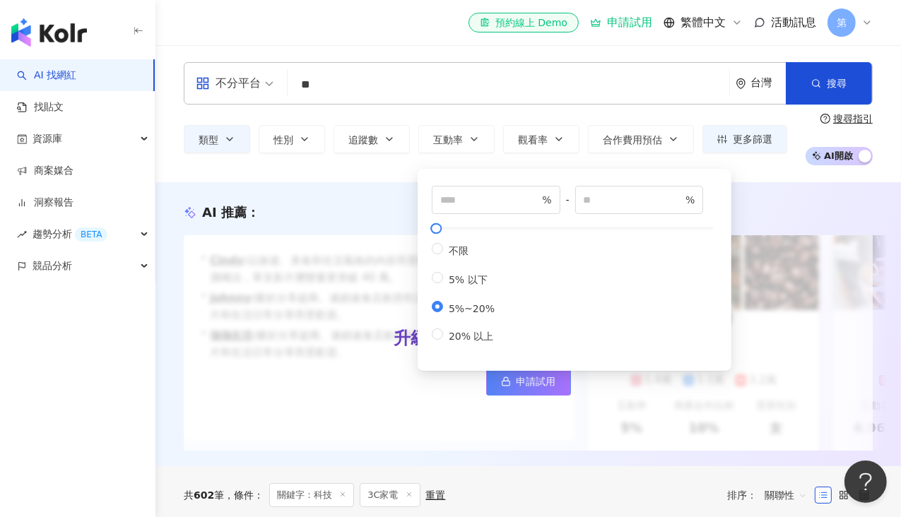
click at [793, 78] on button "搜尋" at bounding box center [829, 83] width 86 height 42
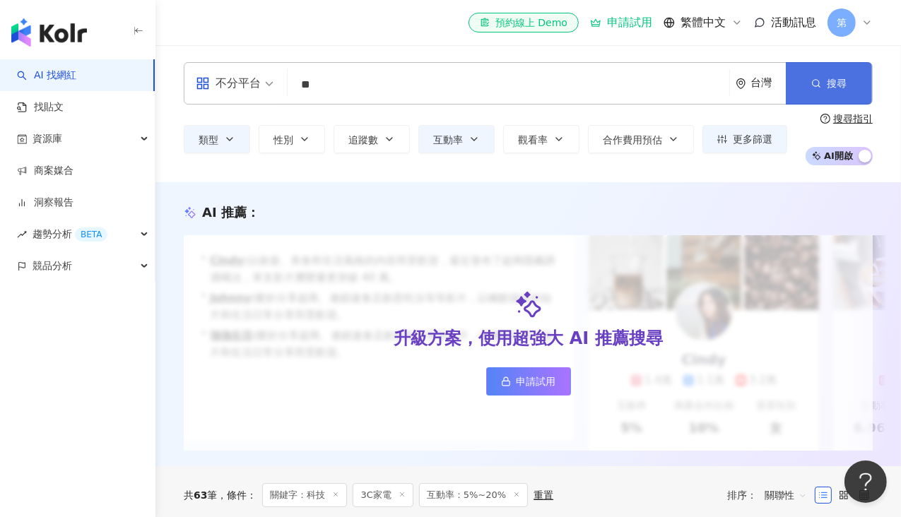
click at [840, 92] on button "搜尋" at bounding box center [829, 83] width 86 height 42
drag, startPoint x: 461, startPoint y: 131, endPoint x: 470, endPoint y: 134, distance: 9.6
click at [464, 131] on button "互動率" at bounding box center [456, 139] width 76 height 28
click at [367, 145] on span "追蹤數" at bounding box center [363, 139] width 30 height 11
type input "*"
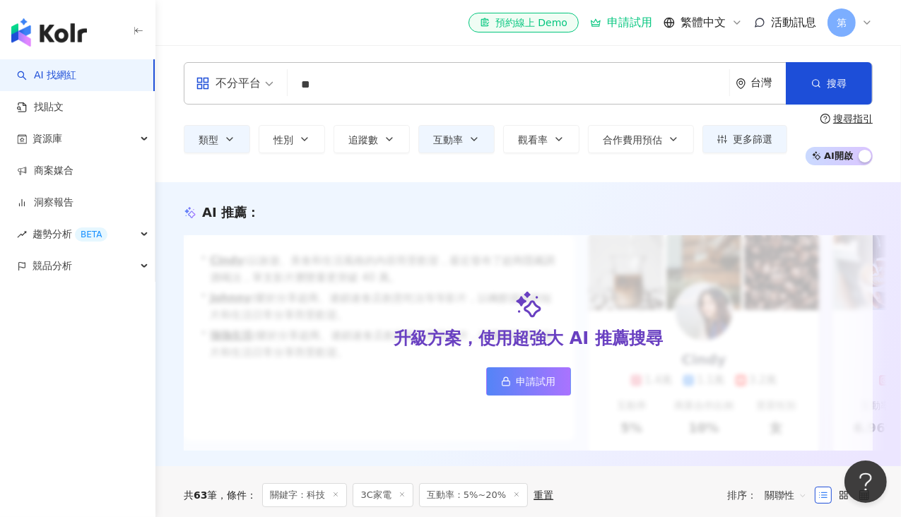
type input "*******"
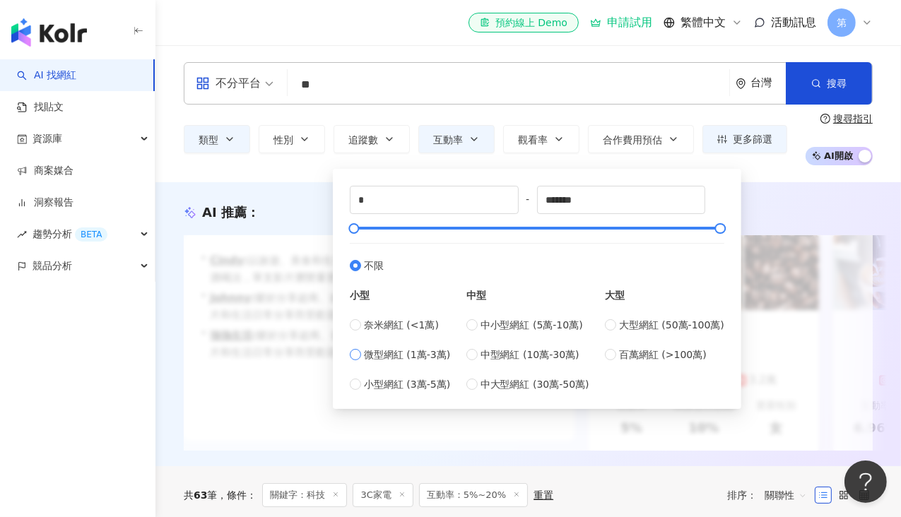
click at [427, 355] on span "微型網紅 (1萬-3萬)" at bounding box center [407, 355] width 86 height 16
type input "*****"
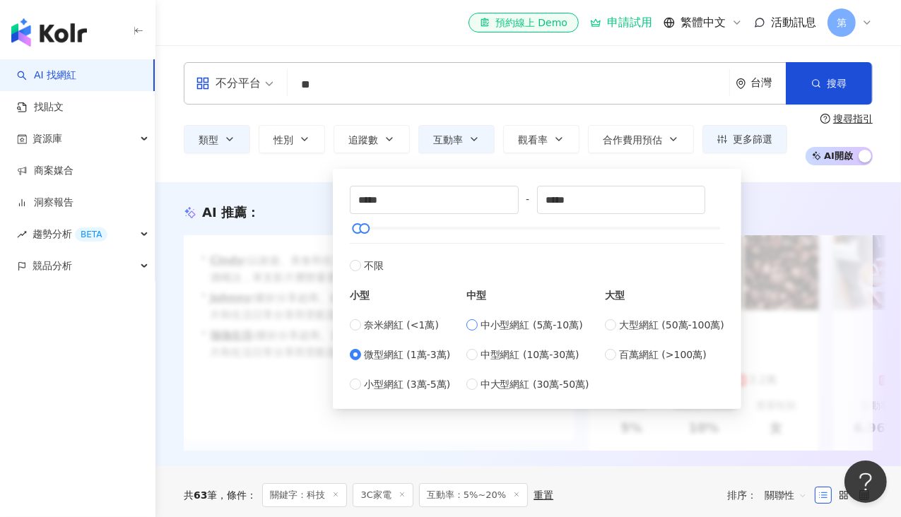
click at [540, 326] on span "中小型網紅 (5萬-10萬)" at bounding box center [532, 325] width 102 height 16
type input "*****"
drag, startPoint x: 820, startPoint y: 76, endPoint x: 813, endPoint y: 90, distance: 15.5
click at [820, 78] on span "button" at bounding box center [816, 83] width 10 height 11
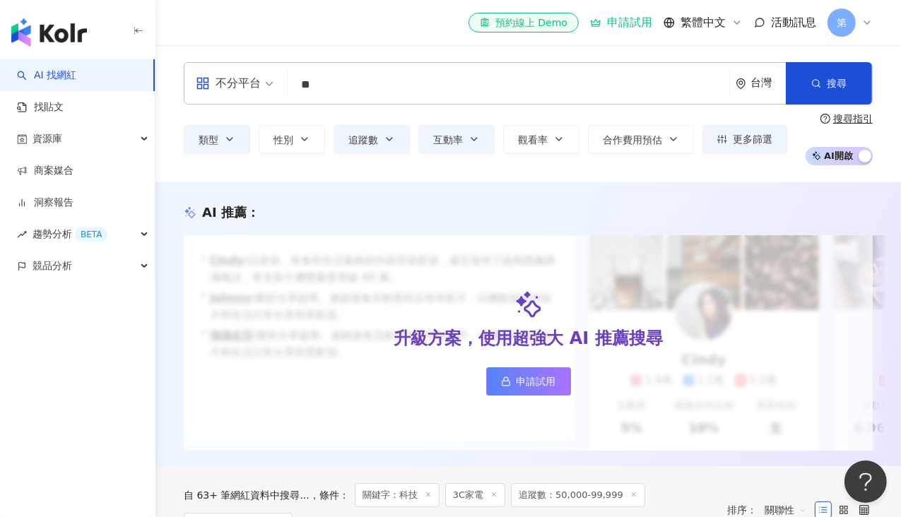
scroll to position [353, 0]
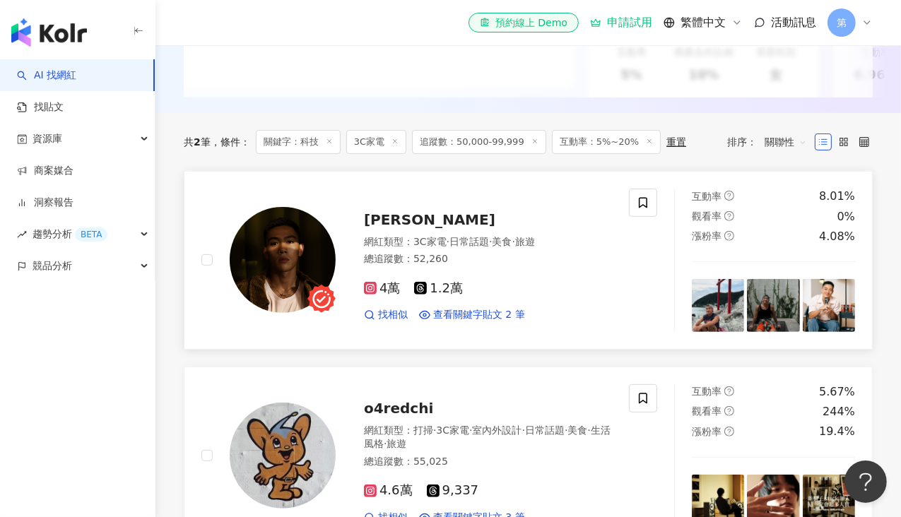
click at [416, 228] on span "Erik Huang" at bounding box center [429, 219] width 131 height 17
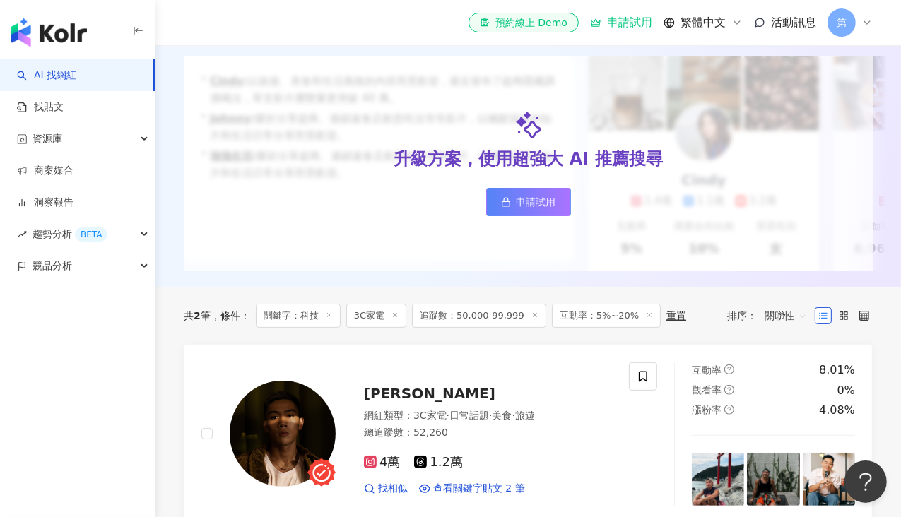
scroll to position [0, 0]
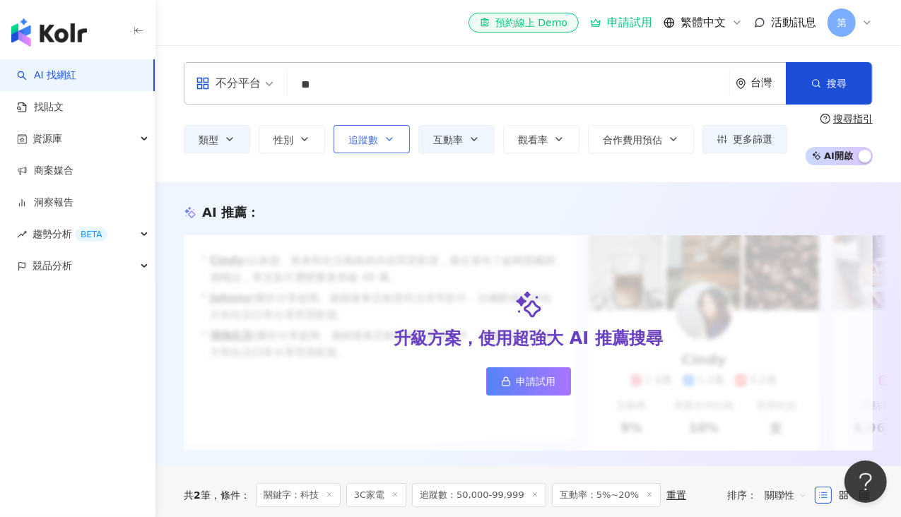
click at [389, 137] on icon "button" at bounding box center [389, 139] width 11 height 11
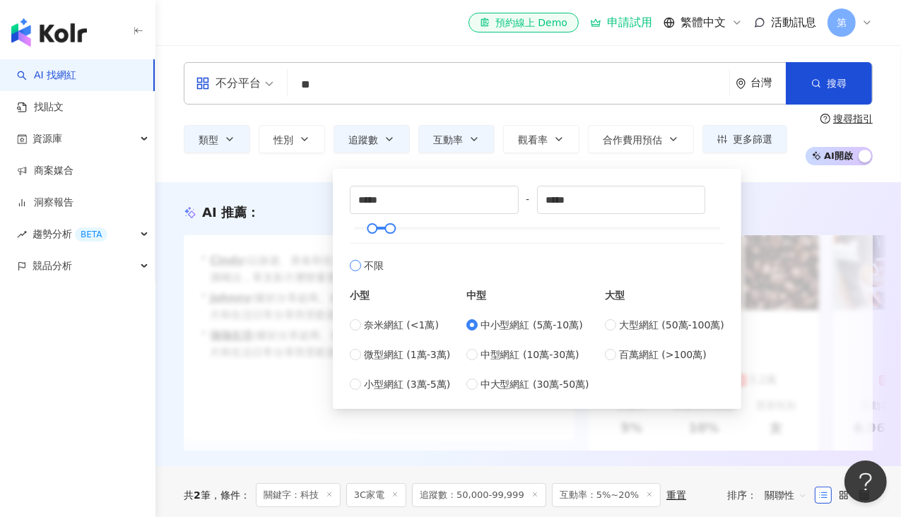
drag, startPoint x: 380, startPoint y: 266, endPoint x: 393, endPoint y: 252, distance: 19.5
click at [380, 262] on span "不限" at bounding box center [374, 266] width 20 height 16
type input "*"
type input "*******"
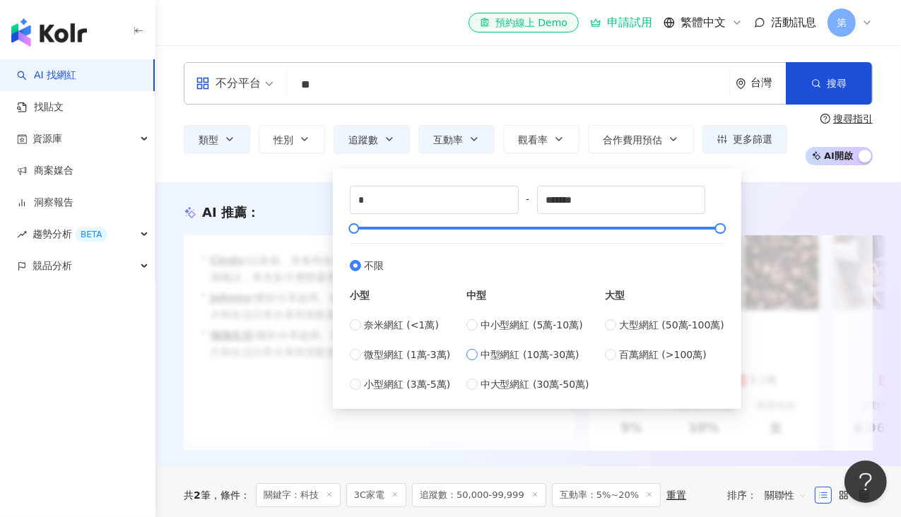
click at [566, 351] on span "中型網紅 (10萬-30萬)" at bounding box center [530, 355] width 99 height 16
type input "******"
click at [469, 157] on div "類型 性別 追蹤數 互動率 觀看率 合作費用預估 更多篩選 * % - ** % 不限 5% 以下 5%~20% 20% 以上 % - % 不限 10% 以下…" at bounding box center [528, 139] width 689 height 52
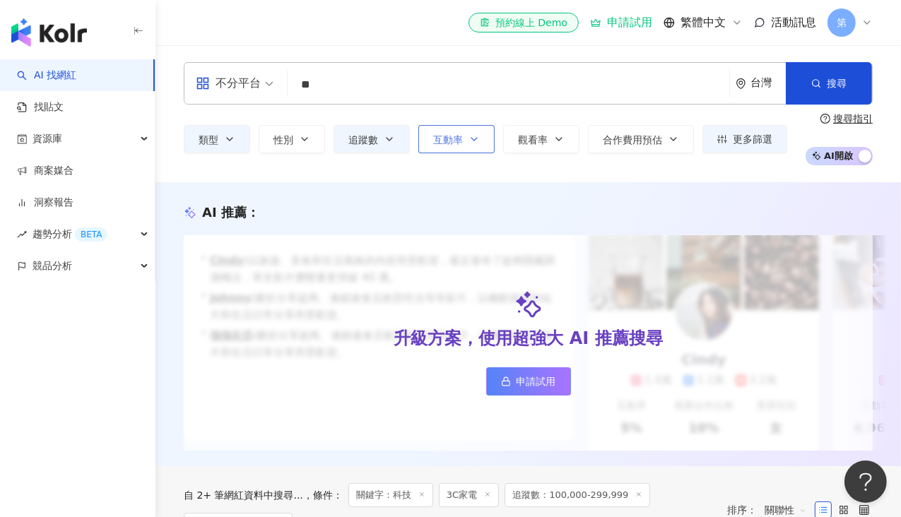
click at [464, 136] on button "互動率" at bounding box center [456, 139] width 76 height 28
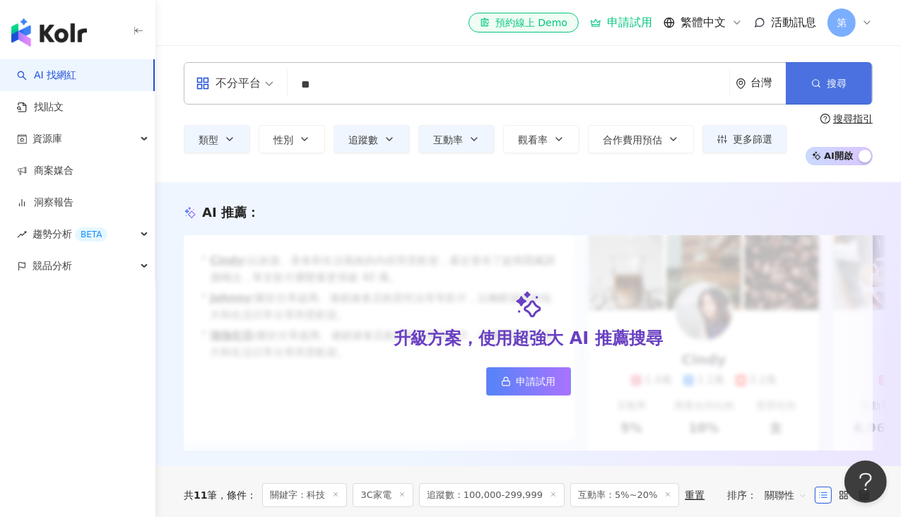
click at [798, 82] on button "搜尋" at bounding box center [829, 83] width 86 height 42
click at [836, 88] on span "搜尋" at bounding box center [837, 83] width 20 height 11
drag, startPoint x: 463, startPoint y: 136, endPoint x: 490, endPoint y: 197, distance: 67.1
click at [464, 135] on button "互動率" at bounding box center [456, 139] width 76 height 28
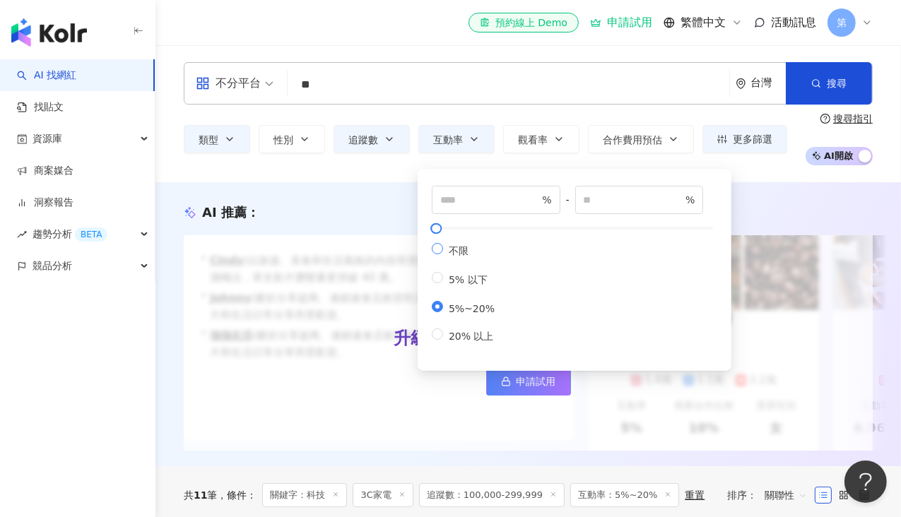
drag, startPoint x: 466, startPoint y: 252, endPoint x: 869, endPoint y: 118, distance: 424.4
click at [467, 251] on span "不限" at bounding box center [458, 250] width 31 height 11
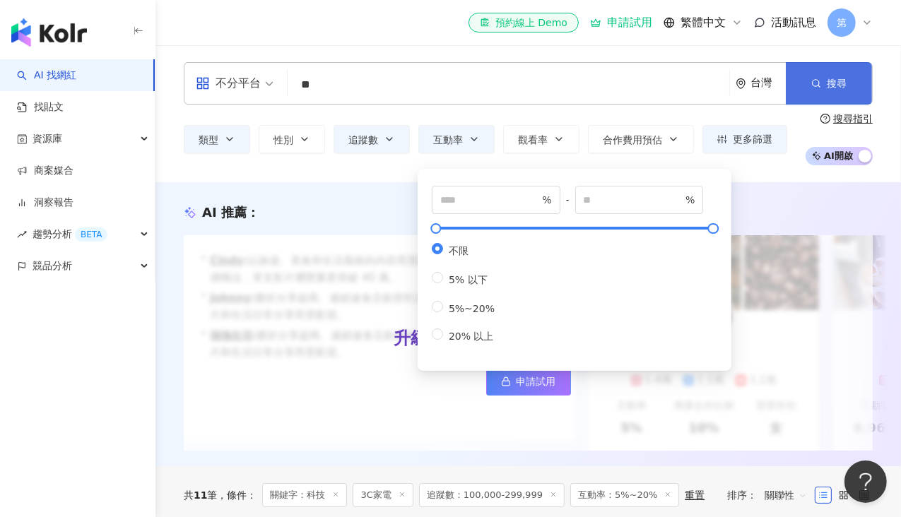
drag, startPoint x: 865, startPoint y: 86, endPoint x: 861, endPoint y: 79, distance: 7.3
click at [861, 79] on button "搜尋" at bounding box center [829, 83] width 86 height 42
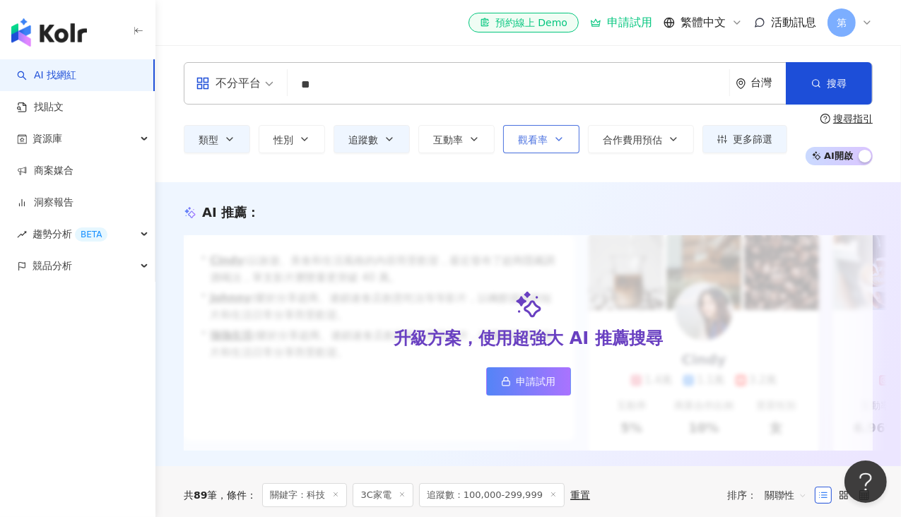
click at [566, 126] on button "觀看率" at bounding box center [541, 139] width 76 height 28
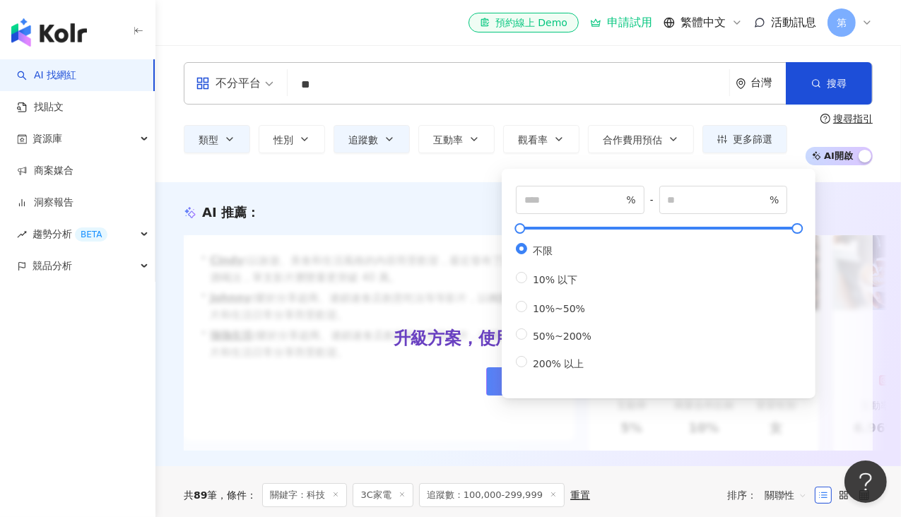
drag, startPoint x: 567, startPoint y: 349, endPoint x: 788, endPoint y: 223, distance: 254.2
click at [571, 342] on span "50%~200%" at bounding box center [562, 336] width 70 height 11
type input "**"
type input "***"
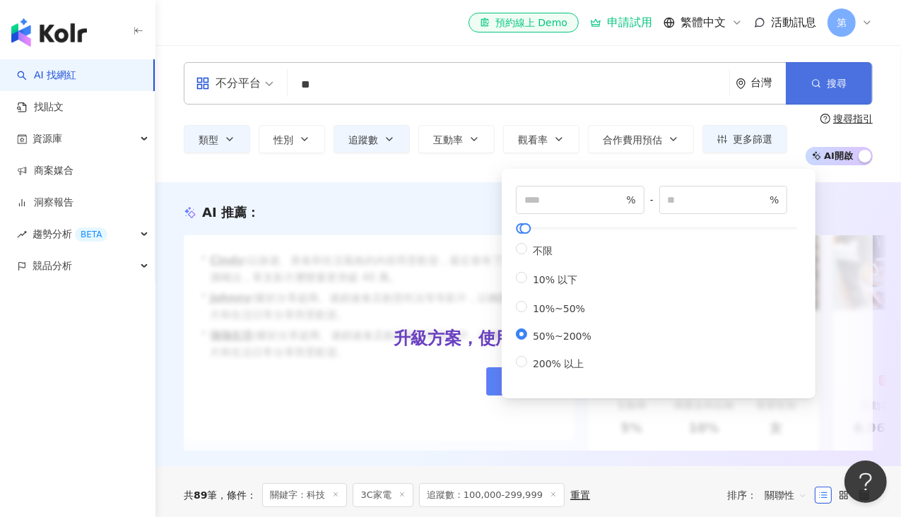
click at [838, 80] on span "搜尋" at bounding box center [837, 83] width 20 height 11
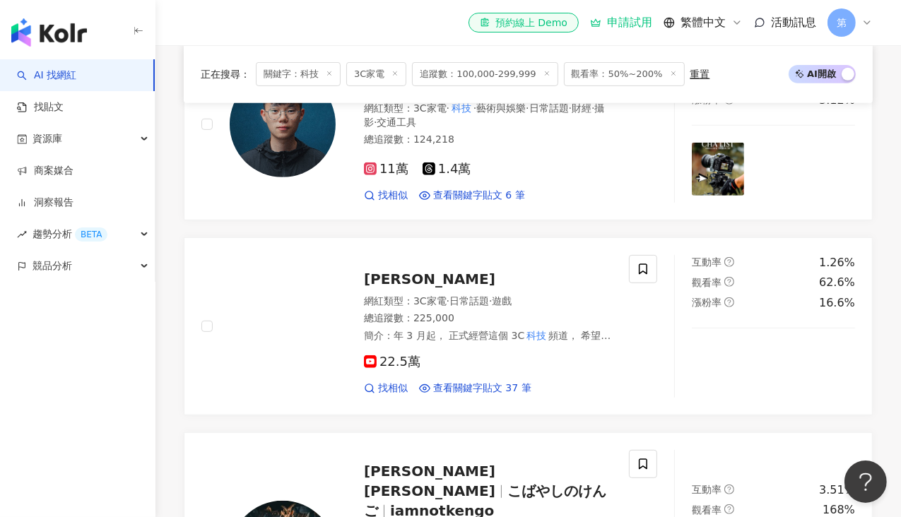
scroll to position [283, 0]
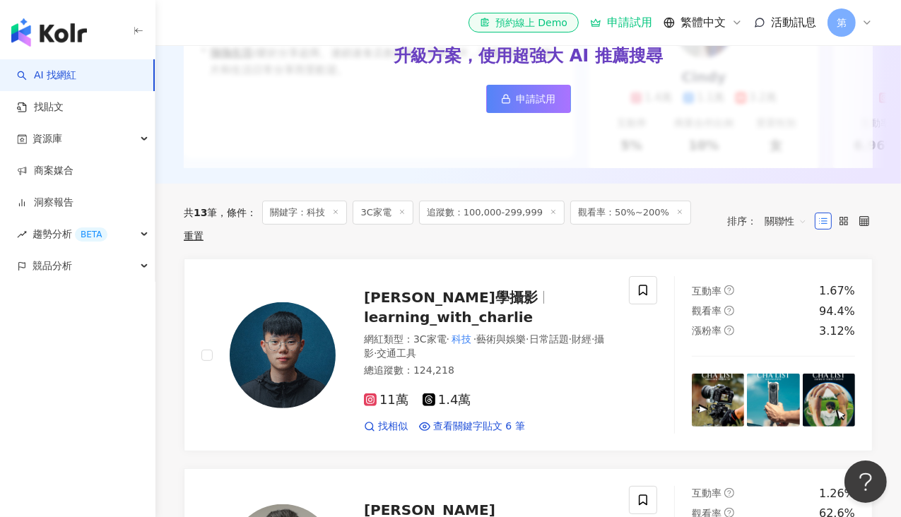
click at [339, 216] on icon at bounding box center [335, 211] width 7 height 7
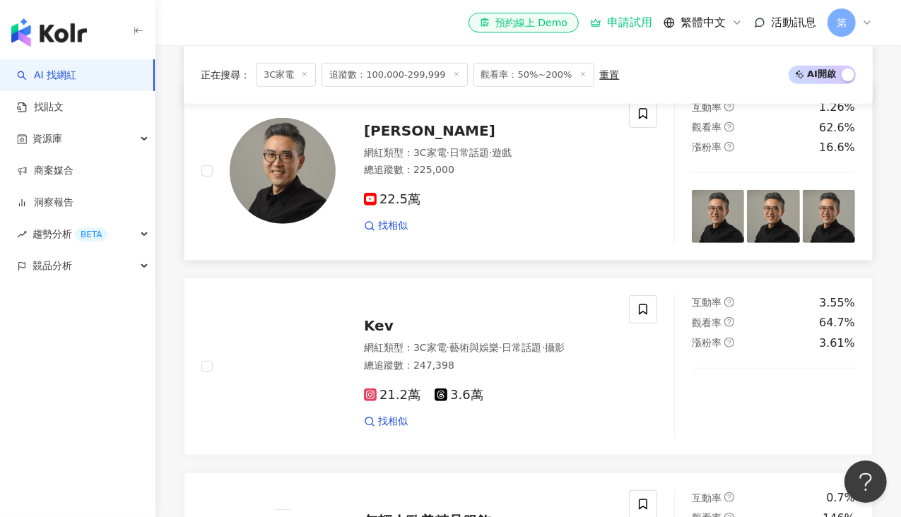
scroll to position [712, 0]
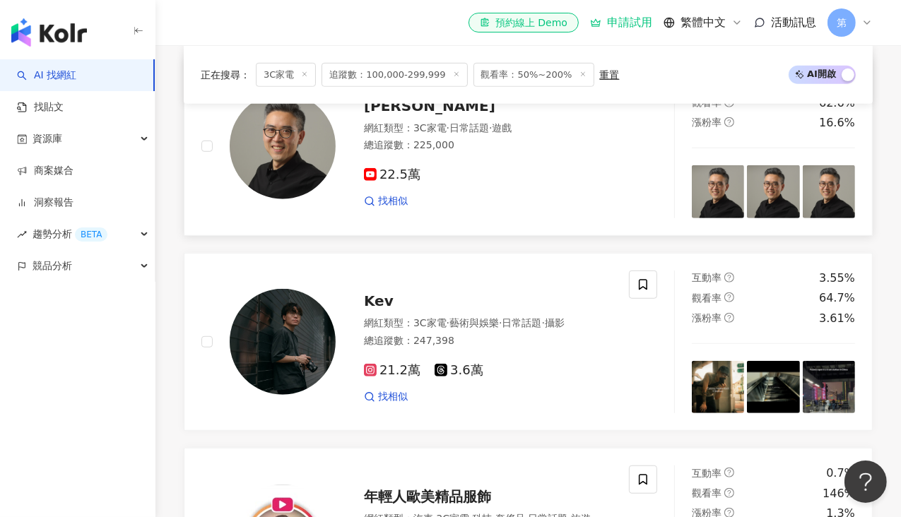
click at [391, 113] on span "彼得森" at bounding box center [429, 106] width 131 height 17
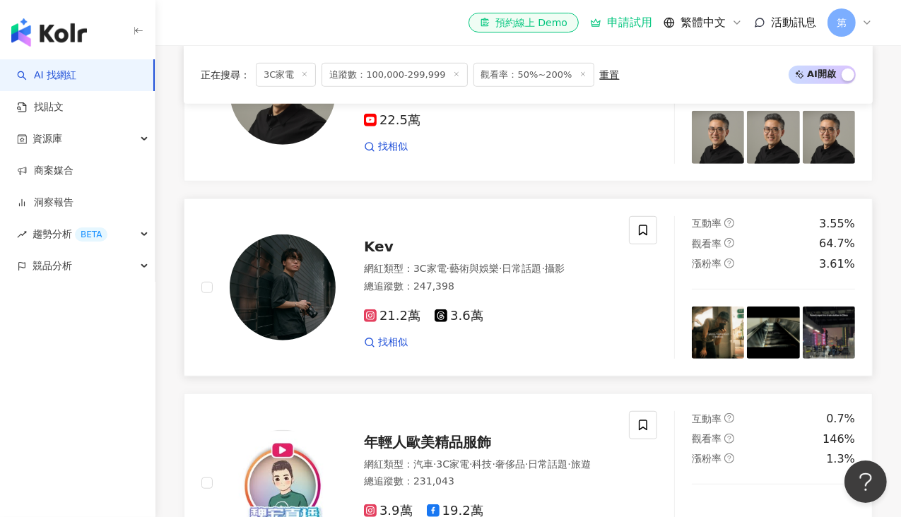
scroll to position [853, 0]
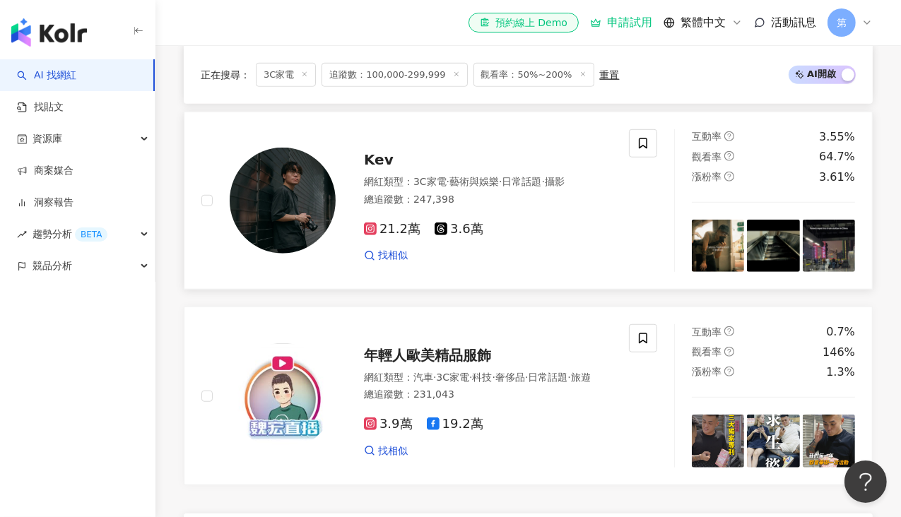
click at [380, 168] on span "Kev" at bounding box center [379, 159] width 30 height 17
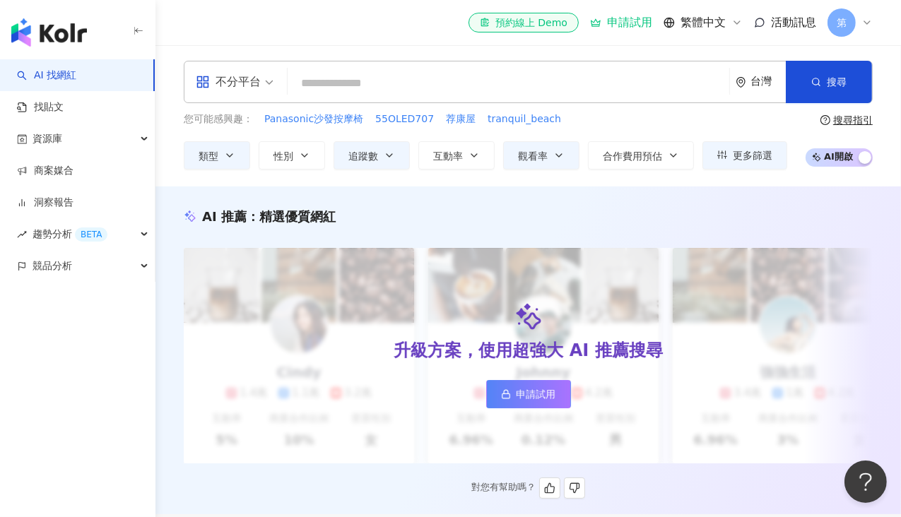
scroll to position [0, 0]
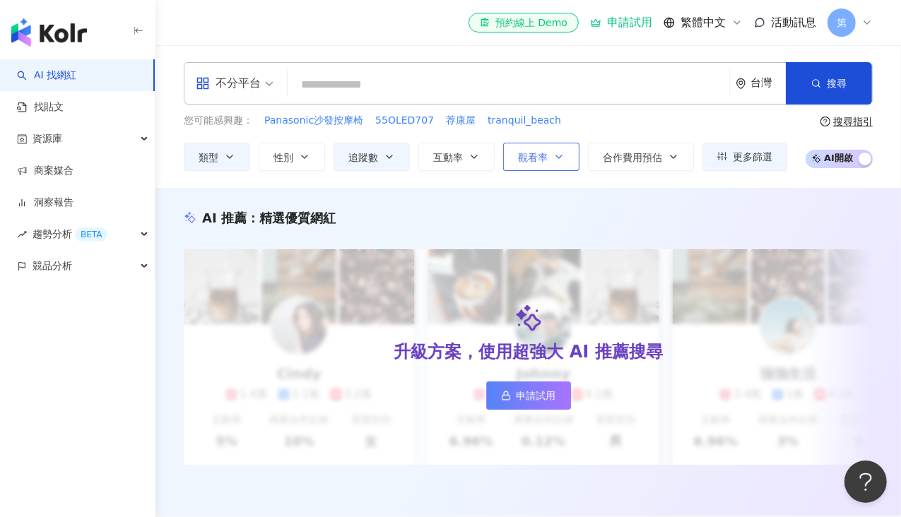
click at [560, 159] on icon "button" at bounding box center [558, 156] width 11 height 11
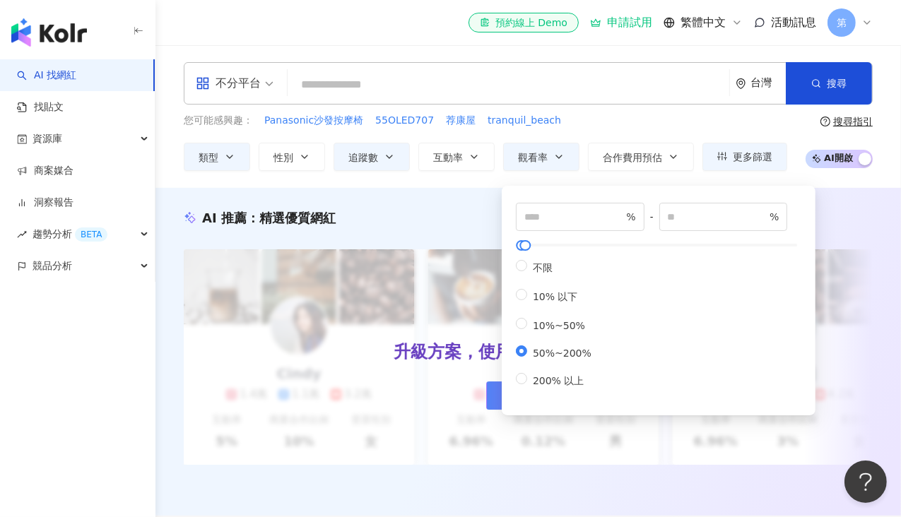
click at [557, 381] on div "不限 10% 以下 10%~50% 50%~200% 200% 以上" at bounding box center [559, 324] width 87 height 128
click at [554, 387] on span "200% 以上" at bounding box center [558, 380] width 62 height 11
type input "***"
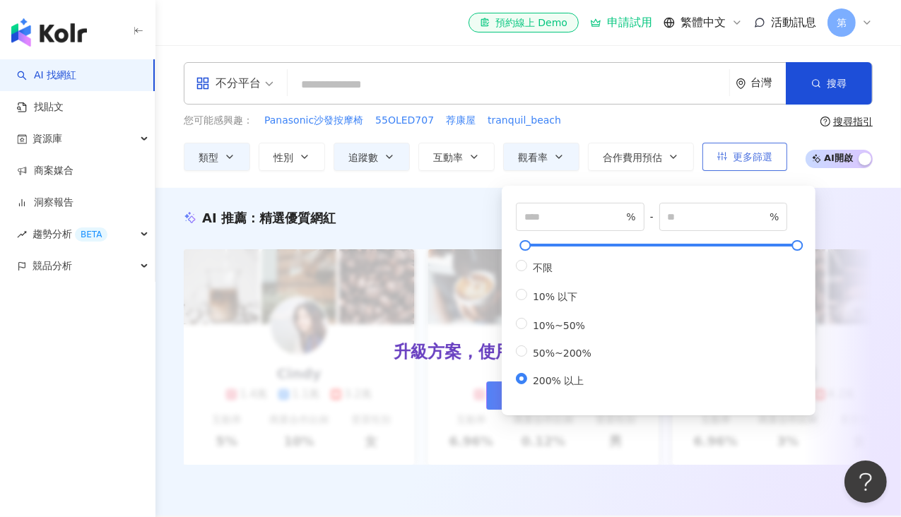
click at [825, 88] on button "搜尋" at bounding box center [829, 83] width 86 height 42
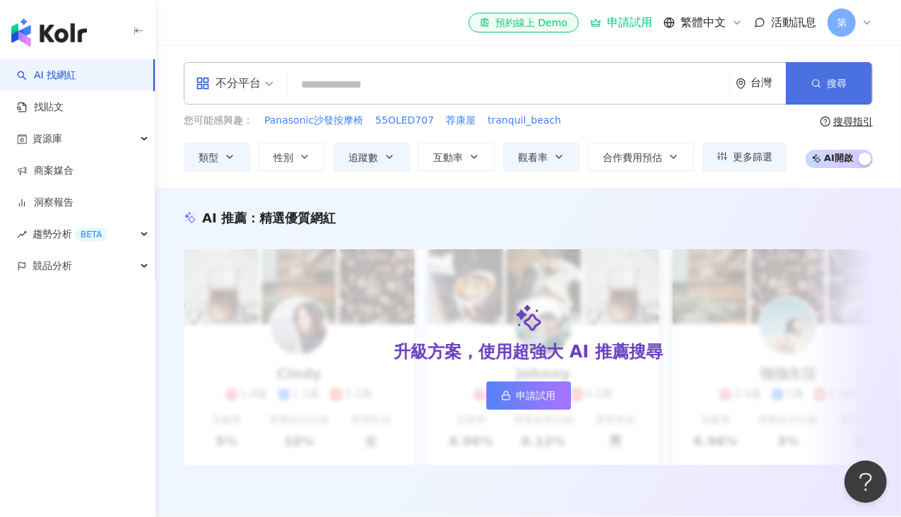
click at [801, 76] on button "搜尋" at bounding box center [829, 83] width 86 height 42
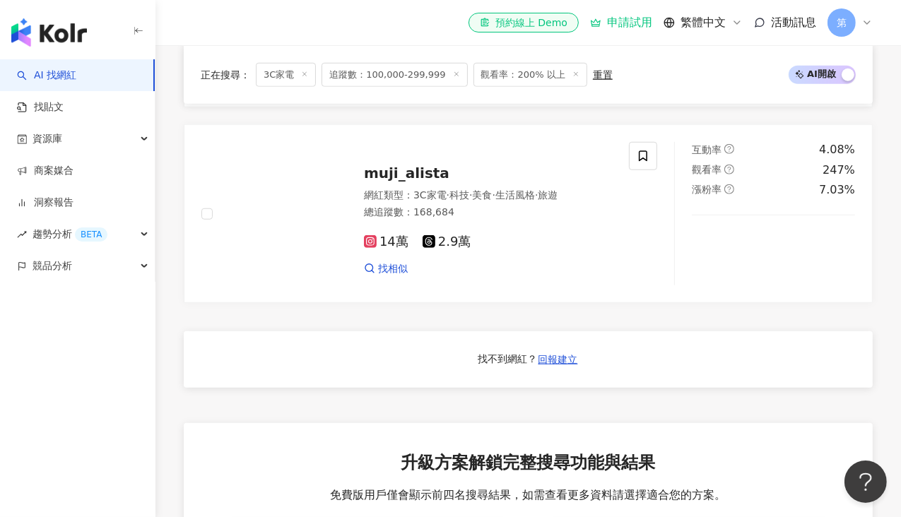
scroll to position [1060, 0]
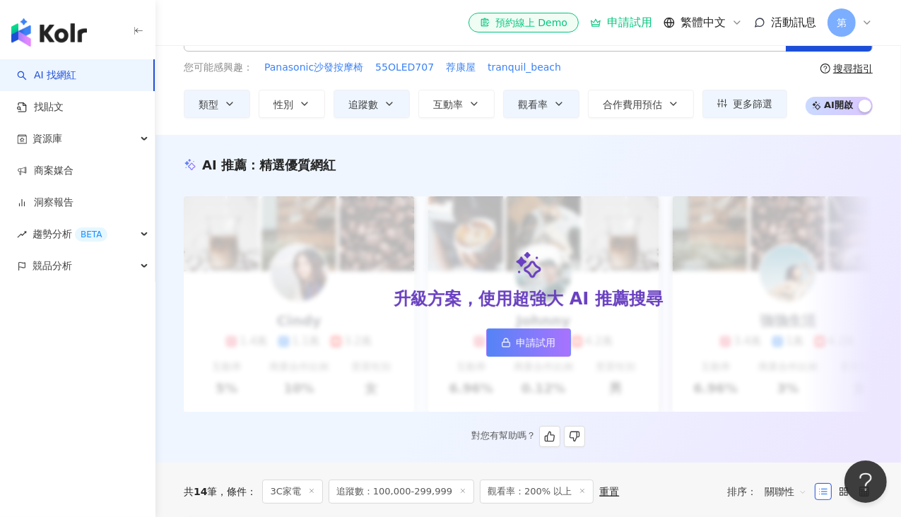
scroll to position [0, 0]
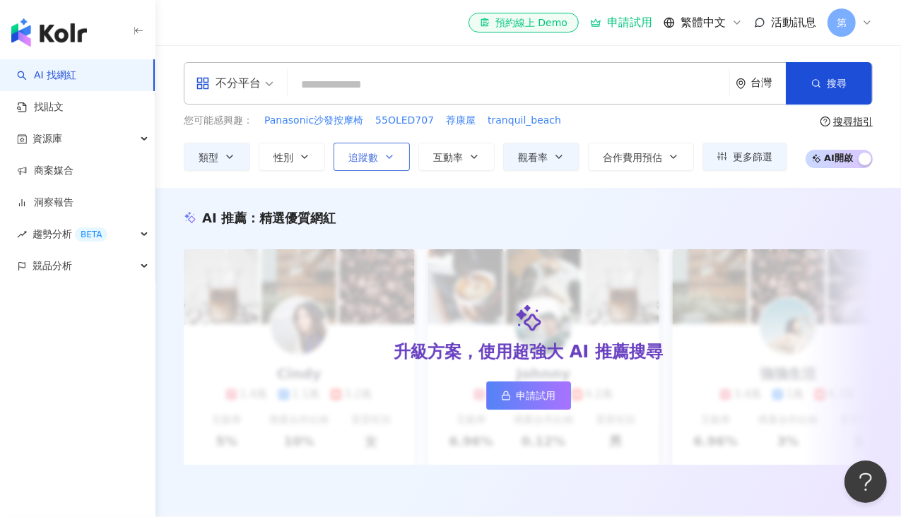
click at [382, 164] on button "追蹤數" at bounding box center [372, 157] width 76 height 28
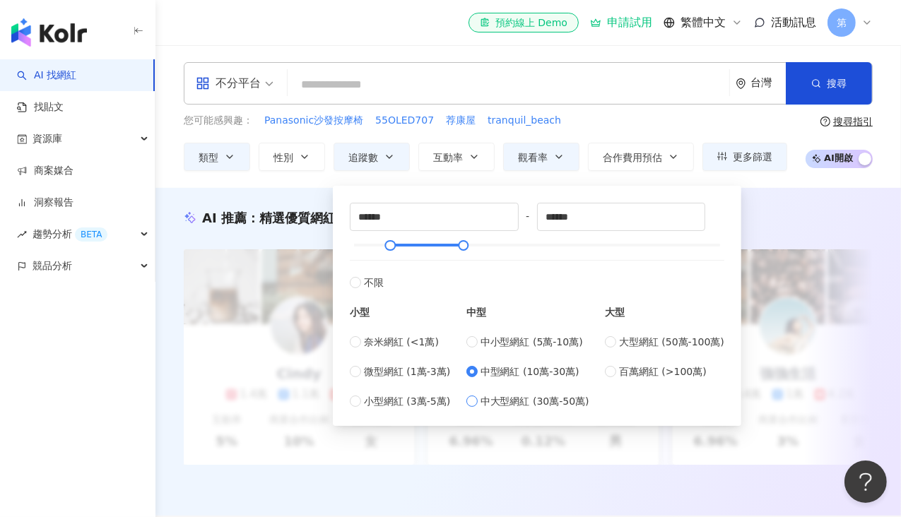
drag, startPoint x: 530, startPoint y: 401, endPoint x: 546, endPoint y: 392, distance: 18.3
click at [530, 399] on span "中大型網紅 (30萬-50萬)" at bounding box center [535, 402] width 109 height 16
type input "******"
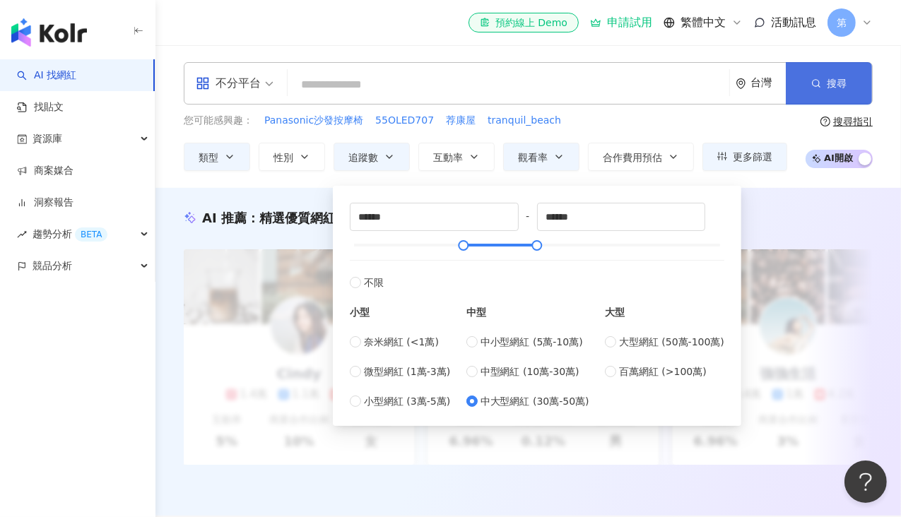
click at [835, 76] on button "搜尋" at bounding box center [829, 83] width 86 height 42
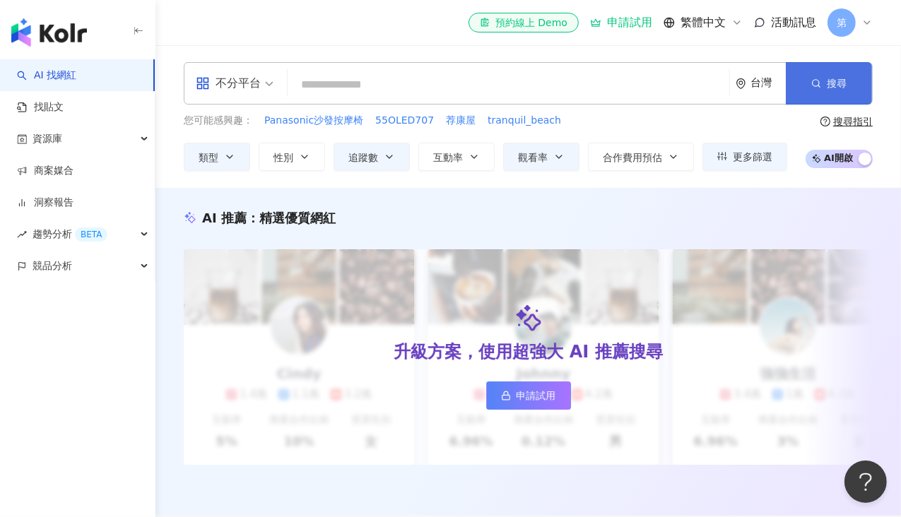
click at [836, 101] on button "搜尋" at bounding box center [829, 83] width 86 height 42
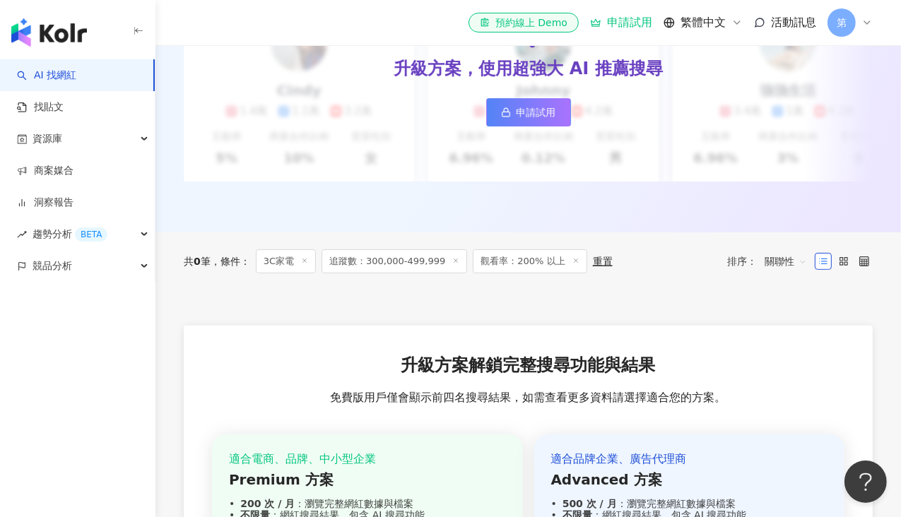
scroll to position [397, 0]
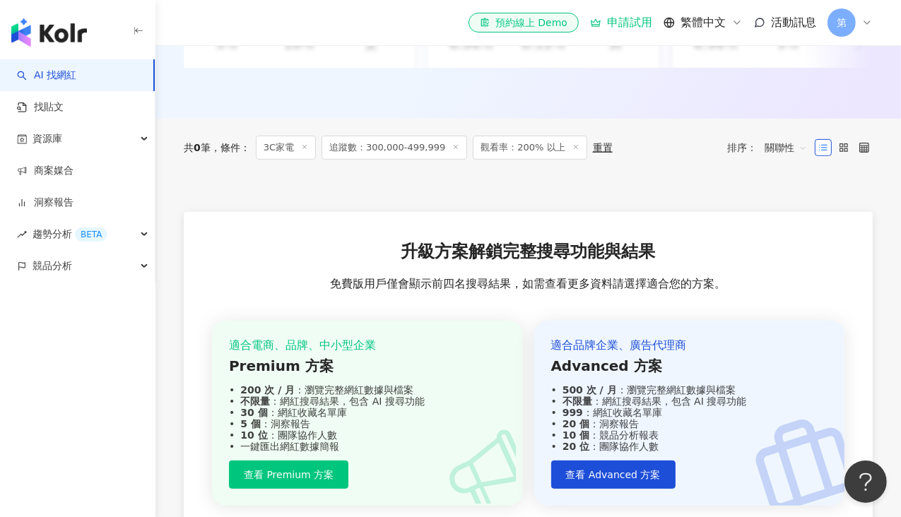
click at [572, 152] on span at bounding box center [575, 148] width 7 height 8
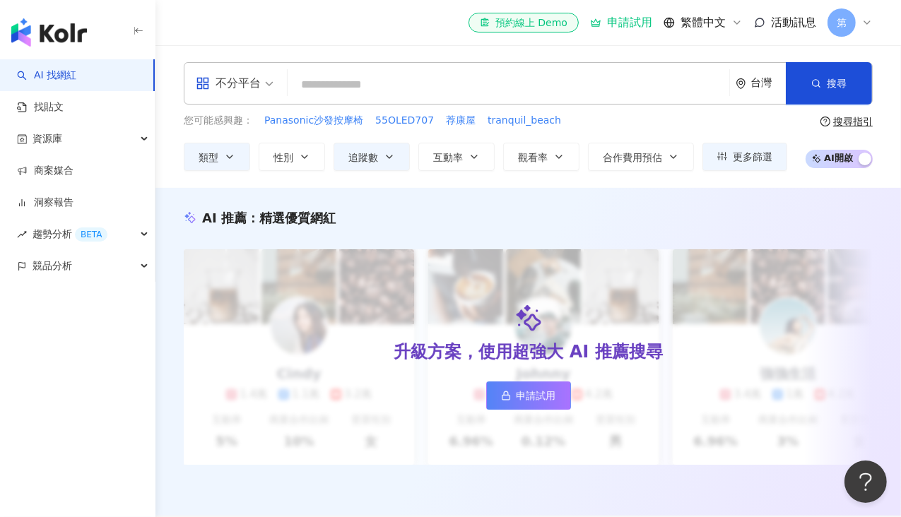
drag, startPoint x: 396, startPoint y: 156, endPoint x: 387, endPoint y: 188, distance: 32.9
click at [394, 155] on button "追蹤數" at bounding box center [372, 157] width 76 height 28
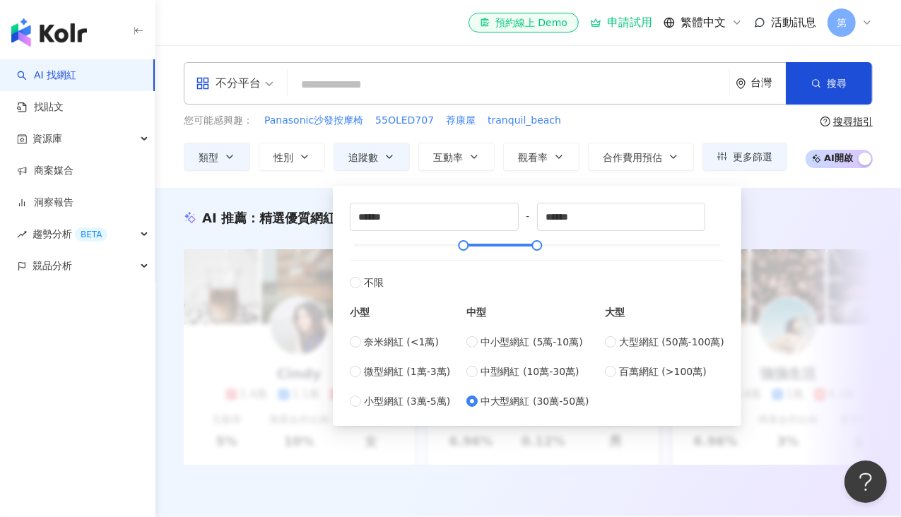
drag, startPoint x: 648, startPoint y: 343, endPoint x: 690, endPoint y: 328, distance: 44.9
click at [648, 343] on span "大型網紅 (50萬-100萬)" at bounding box center [671, 342] width 105 height 16
type input "******"
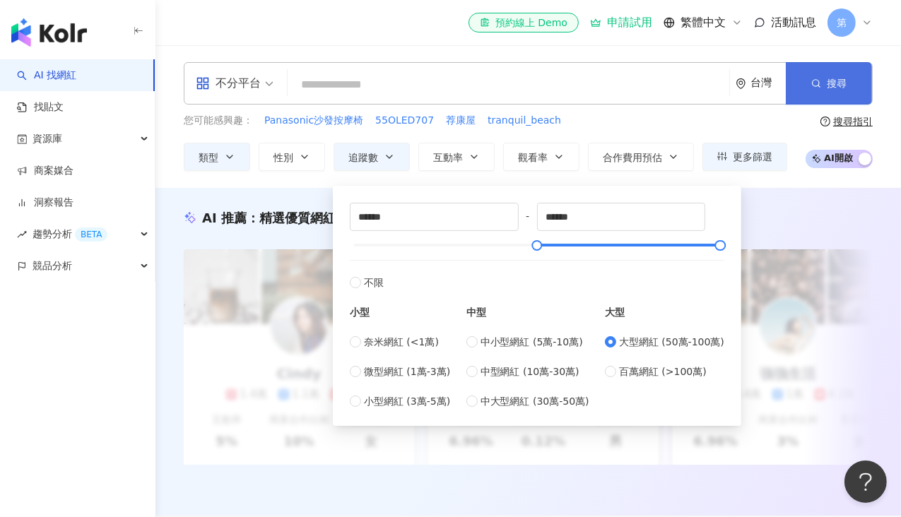
click at [807, 75] on button "搜尋" at bounding box center [829, 83] width 86 height 42
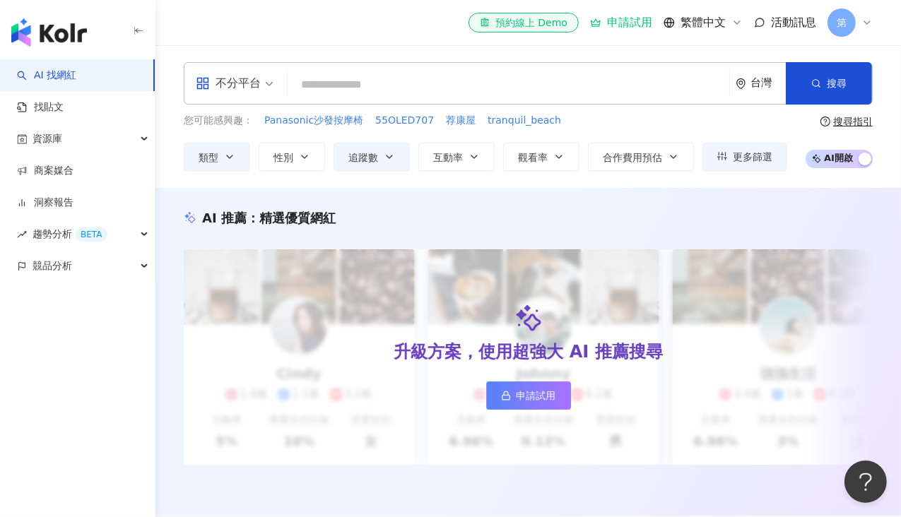
click at [670, 127] on div "您可能感興趣： Panasonic沙發按摩椅 55OLED707 荐康屋 tranquil_beach" at bounding box center [486, 121] width 604 height 16
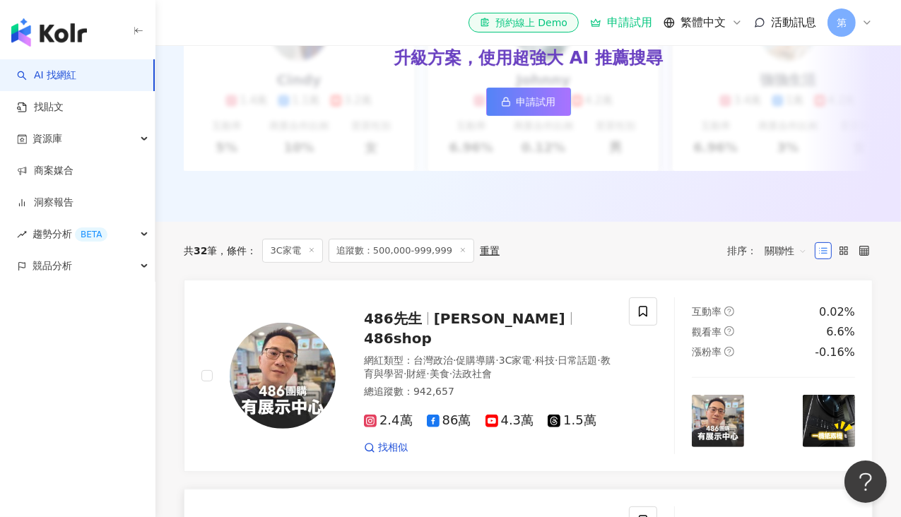
scroll to position [283, 0]
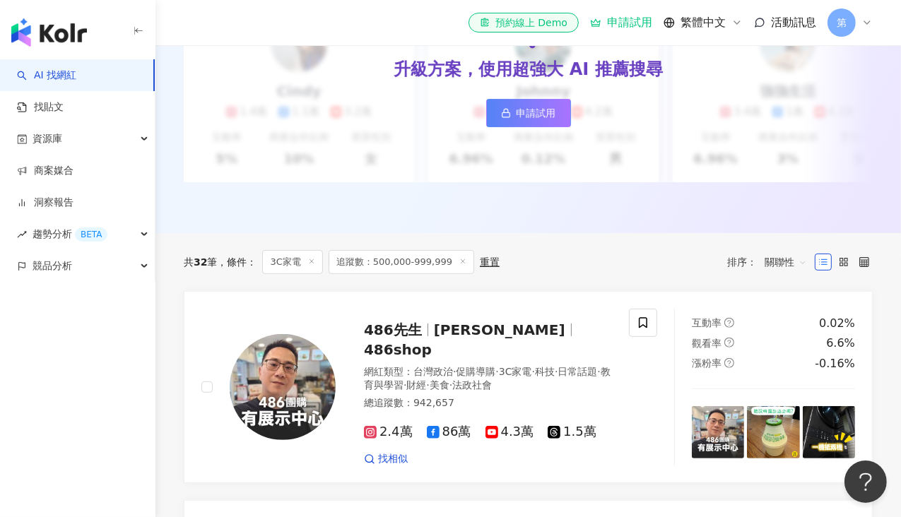
click at [457, 269] on span "追蹤數：500,000-999,999" at bounding box center [402, 262] width 146 height 24
click at [459, 265] on icon at bounding box center [462, 261] width 7 height 7
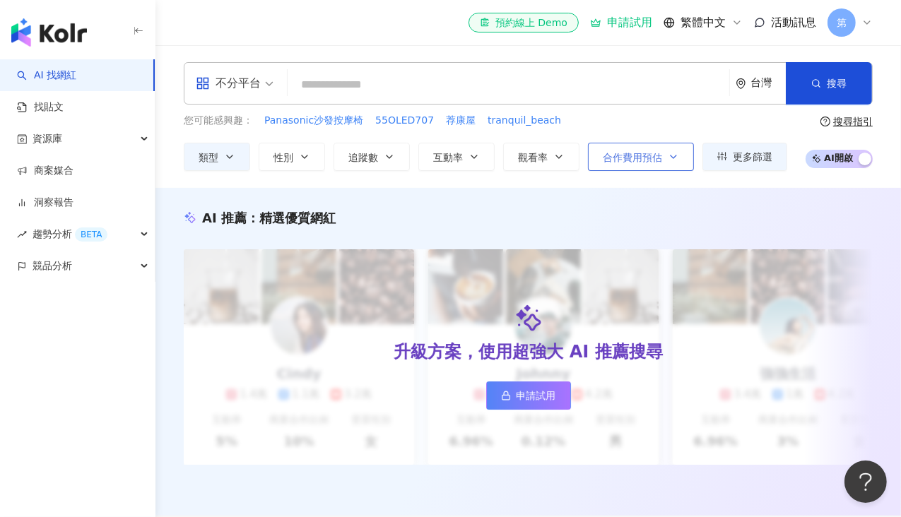
click at [661, 152] on button "合作費用預估" at bounding box center [641, 157] width 106 height 28
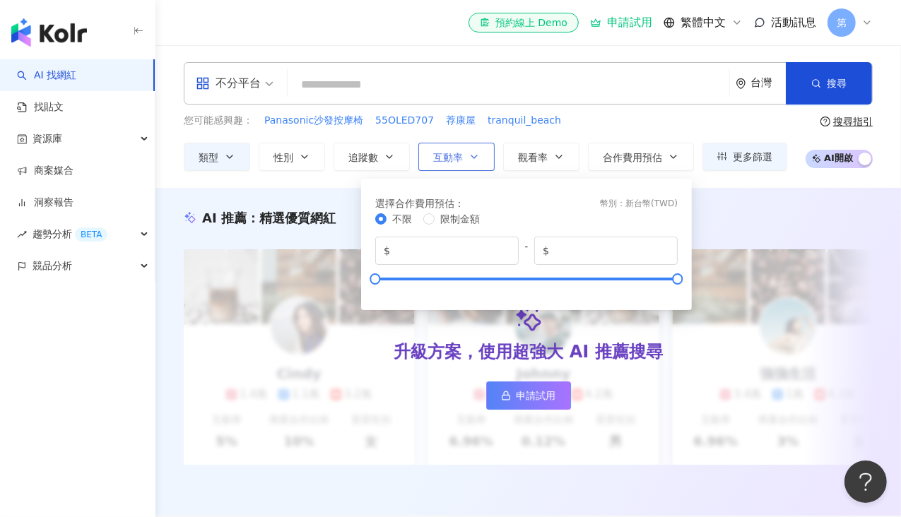
click at [488, 153] on button "互動率" at bounding box center [456, 157] width 76 height 28
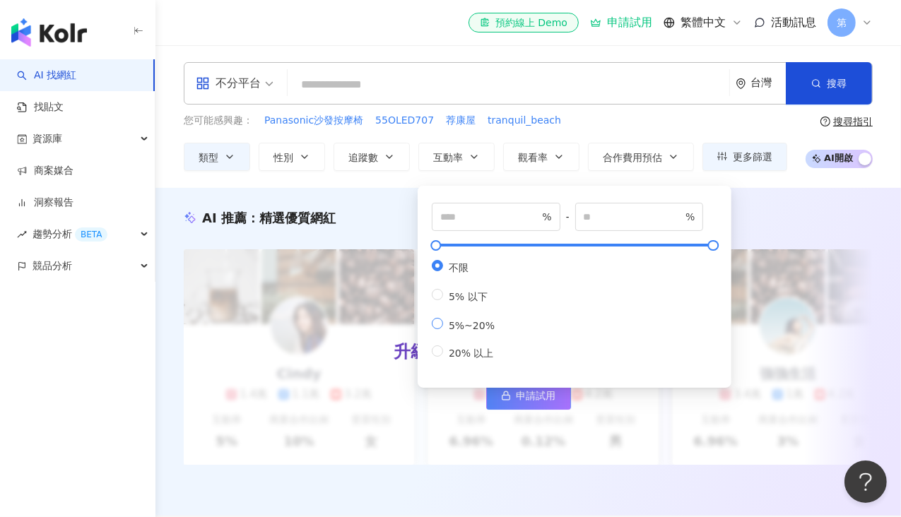
drag, startPoint x: 448, startPoint y: 341, endPoint x: 455, endPoint y: 336, distance: 8.6
click at [448, 342] on div "不限 5% 以下 5%~20% 20% 以上" at bounding box center [469, 310] width 74 height 100
click at [464, 329] on span "5%~20%" at bounding box center [471, 325] width 57 height 11
type input "*"
type input "**"
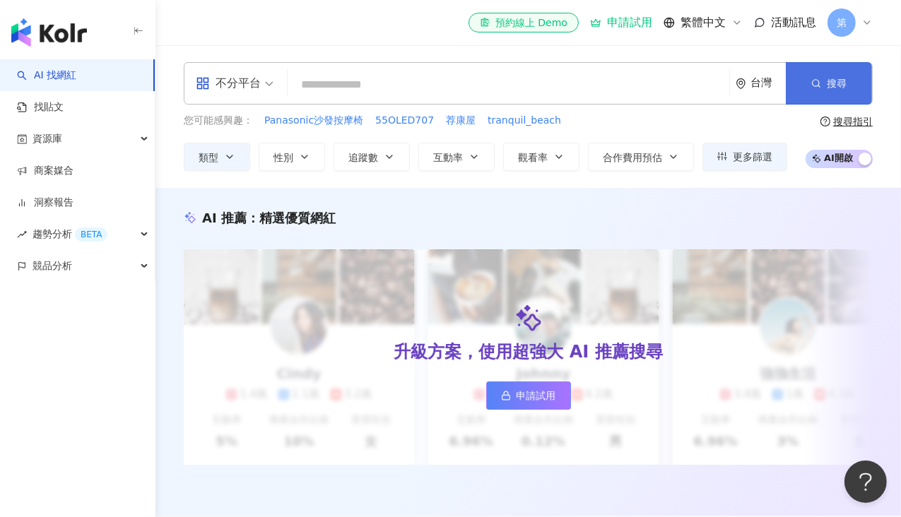
click at [859, 99] on button "搜尋" at bounding box center [829, 83] width 86 height 42
click at [461, 157] on span "互動率" at bounding box center [448, 157] width 30 height 11
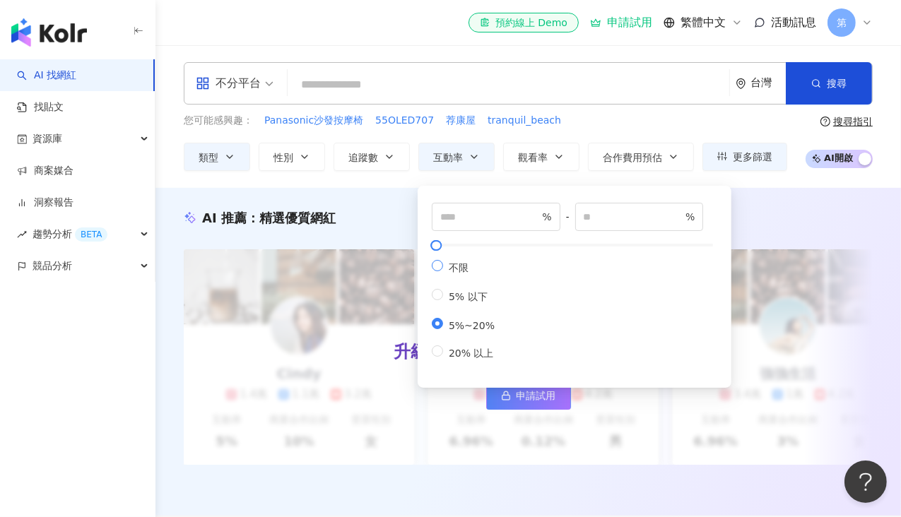
click at [470, 260] on label "不限" at bounding box center [466, 267] width 69 height 15
click at [465, 267] on span "不限" at bounding box center [458, 267] width 31 height 11
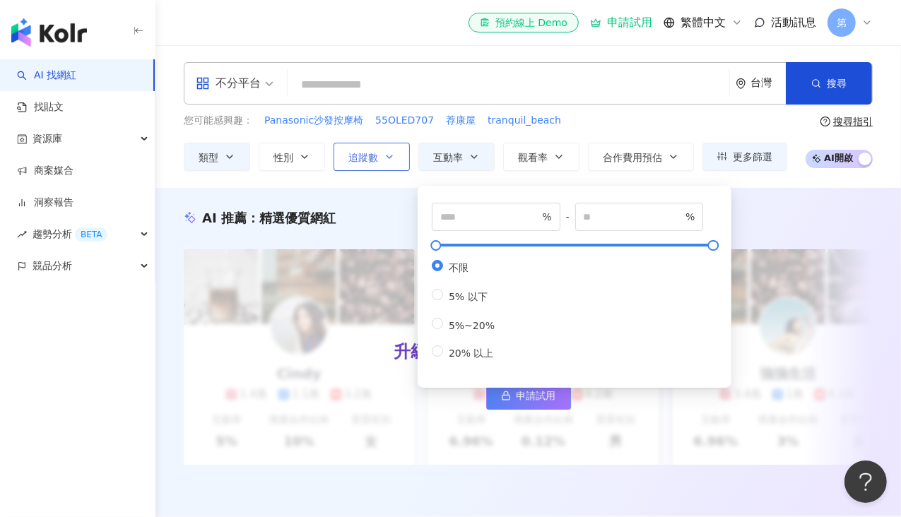
click at [380, 151] on button "追蹤數" at bounding box center [372, 157] width 76 height 28
type input "*"
type input "*******"
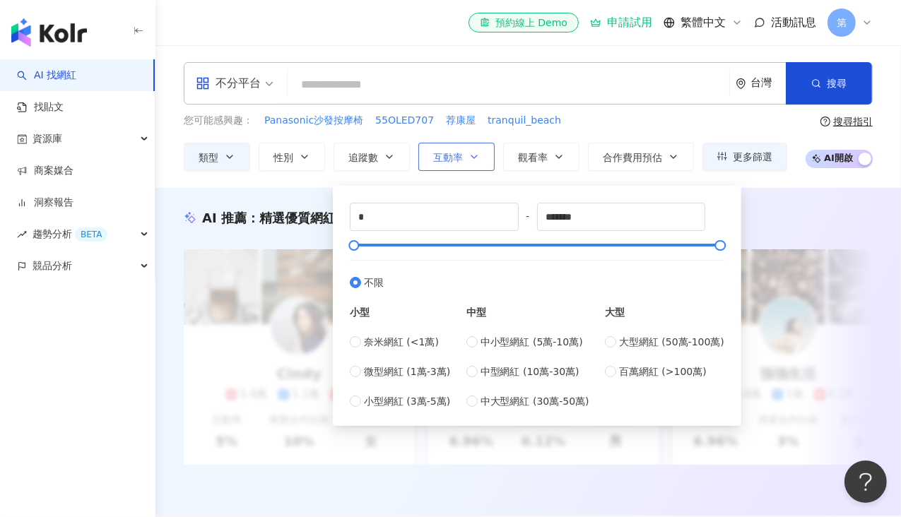
drag, startPoint x: 438, startPoint y: 163, endPoint x: 449, endPoint y: 167, distance: 11.8
click at [438, 163] on button "互動率" at bounding box center [456, 157] width 76 height 28
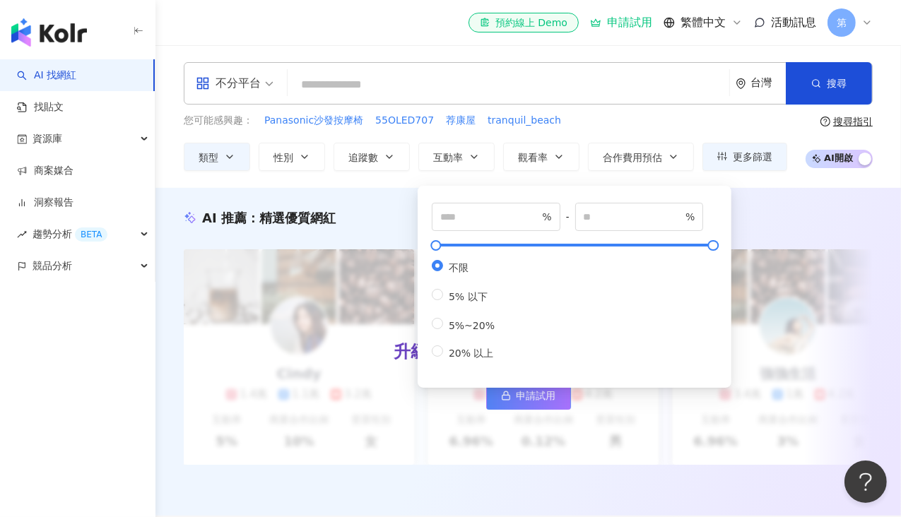
click at [478, 339] on div "不限 5% 以下 5%~20% 20% 以上" at bounding box center [469, 310] width 74 height 100
click at [476, 331] on span "5%~20%" at bounding box center [471, 325] width 57 height 11
type input "*"
type input "**"
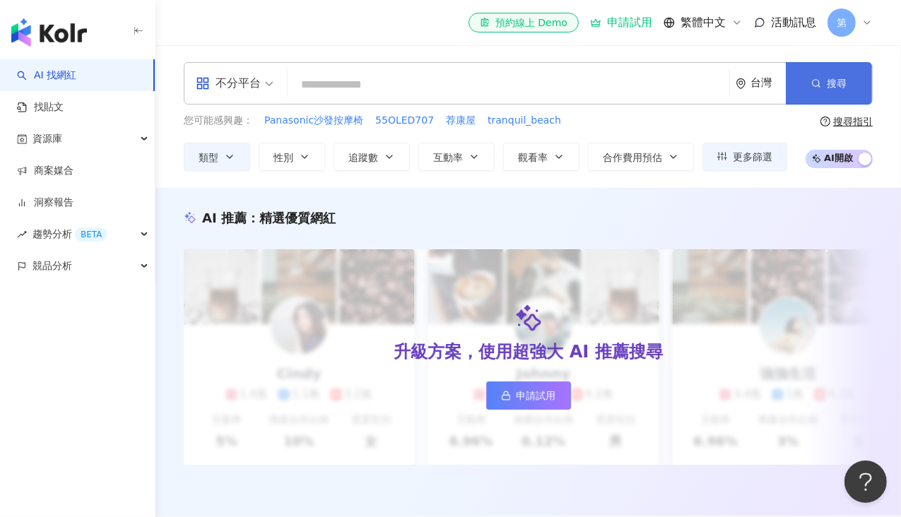
click at [824, 104] on button "搜尋" at bounding box center [829, 83] width 86 height 42
click at [834, 76] on button "搜尋" at bounding box center [829, 83] width 86 height 42
click at [825, 89] on button "搜尋" at bounding box center [829, 83] width 86 height 42
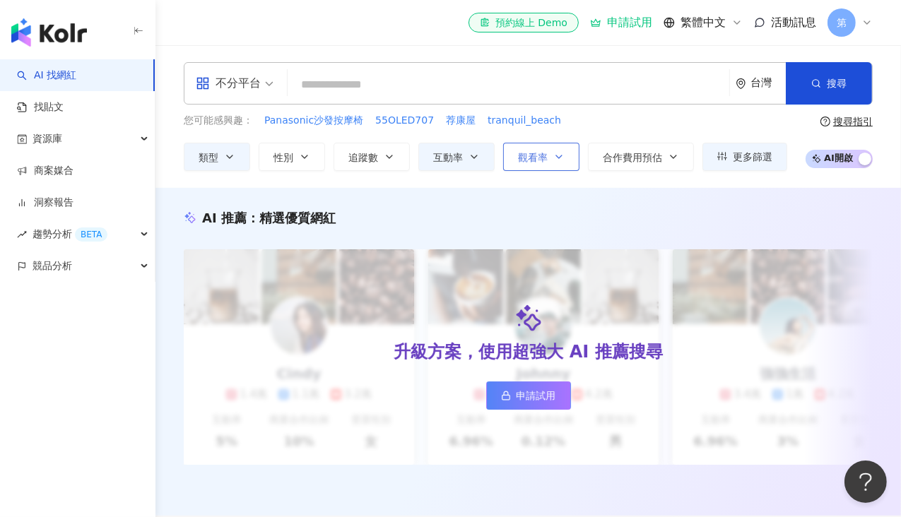
click at [506, 158] on button "觀看率" at bounding box center [541, 157] width 76 height 28
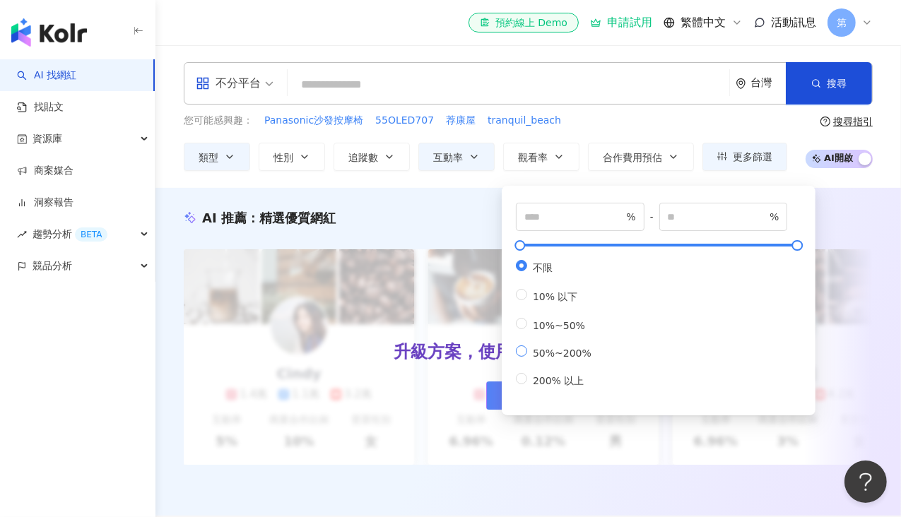
click at [577, 359] on span "50%~200%" at bounding box center [562, 353] width 70 height 11
type input "**"
type input "***"
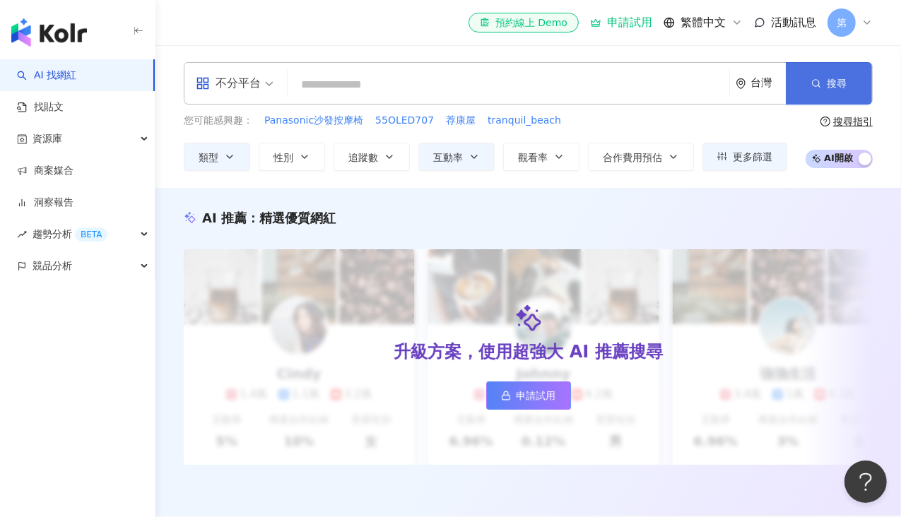
click at [839, 99] on button "搜尋" at bounding box center [829, 83] width 86 height 42
click at [825, 93] on button "搜尋" at bounding box center [829, 83] width 86 height 42
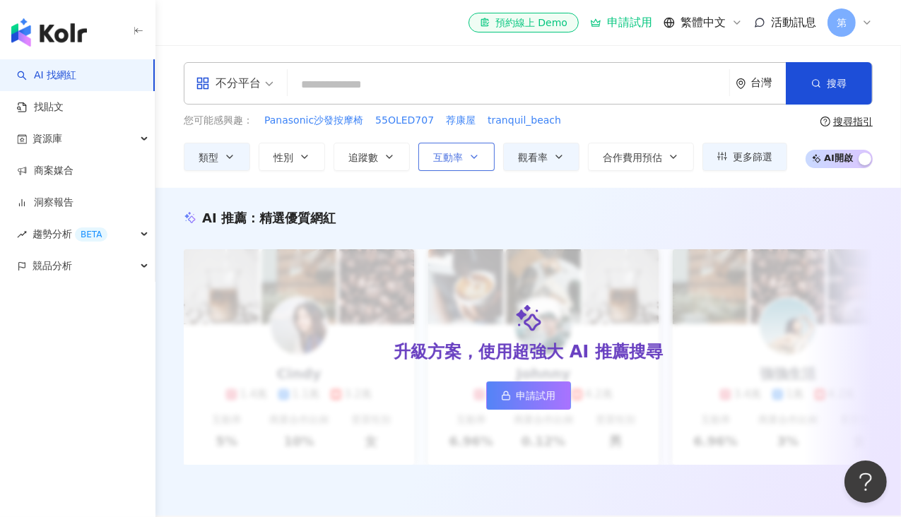
click at [481, 149] on button "互動率" at bounding box center [456, 157] width 76 height 28
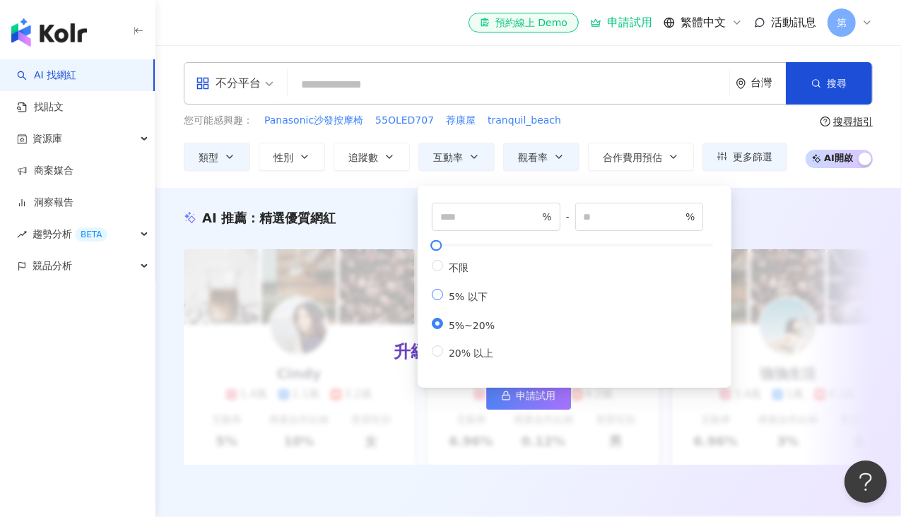
click at [467, 302] on span "5% 以下" at bounding box center [468, 296] width 50 height 11
type input "*"
click at [830, 100] on button "搜尋" at bounding box center [829, 83] width 86 height 42
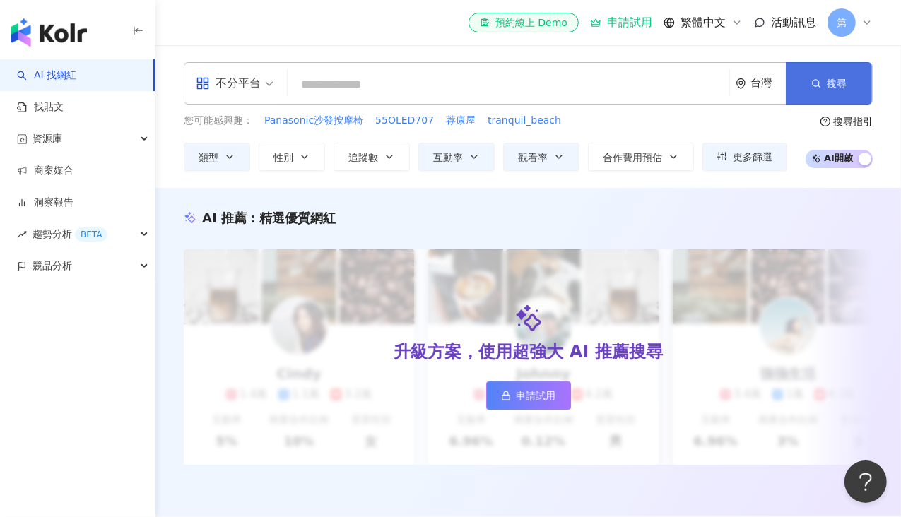
click at [831, 93] on button "搜尋" at bounding box center [829, 83] width 86 height 42
click at [358, 164] on button "追蹤數" at bounding box center [372, 157] width 76 height 28
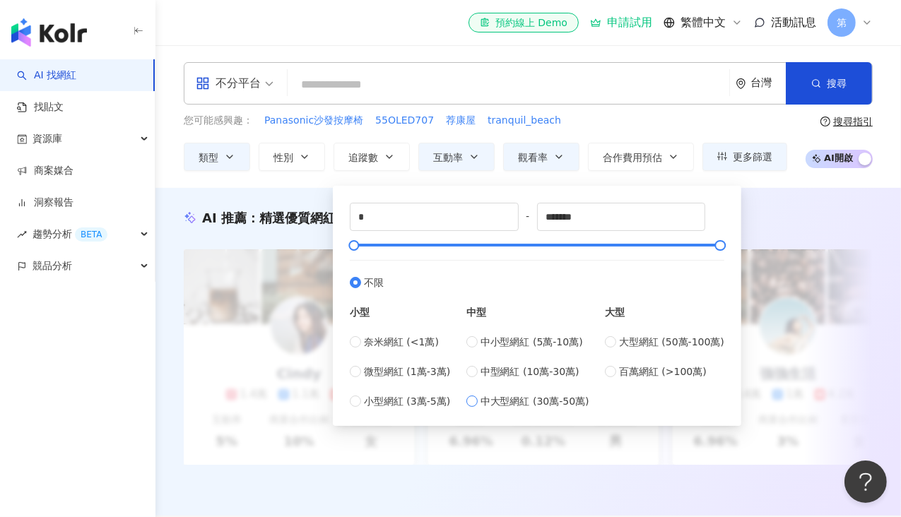
click at [539, 398] on span "中大型網紅 (30萬-50萬)" at bounding box center [535, 402] width 109 height 16
type input "******"
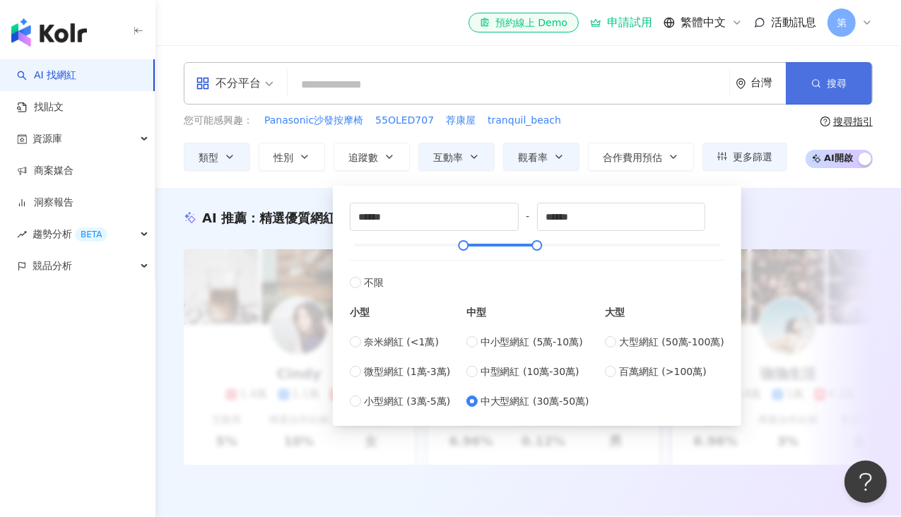
click at [829, 79] on span "搜尋" at bounding box center [837, 83] width 20 height 11
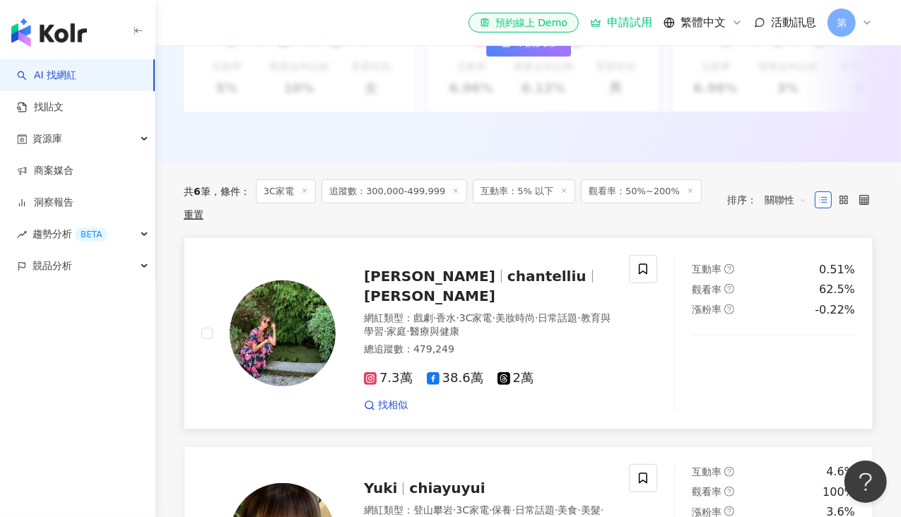
scroll to position [707, 0]
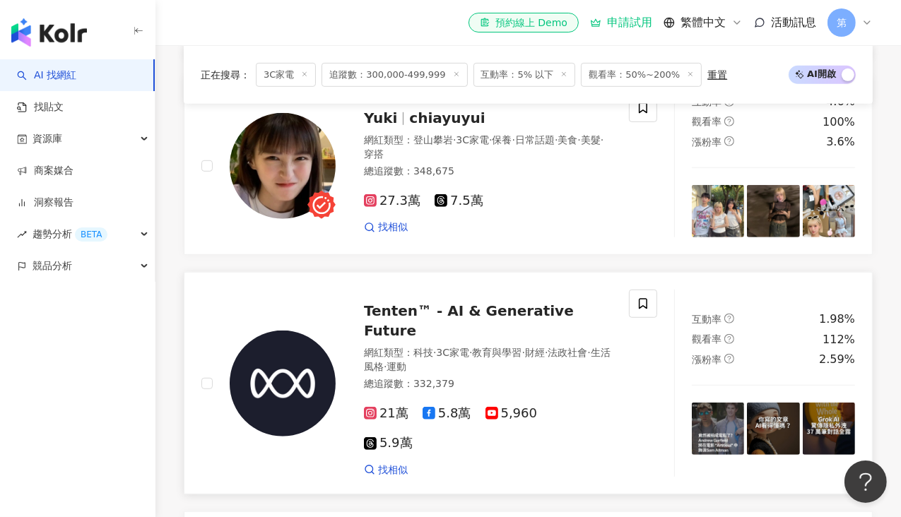
click at [440, 327] on span "Tenten™ - AI & Generative Future" at bounding box center [469, 320] width 210 height 37
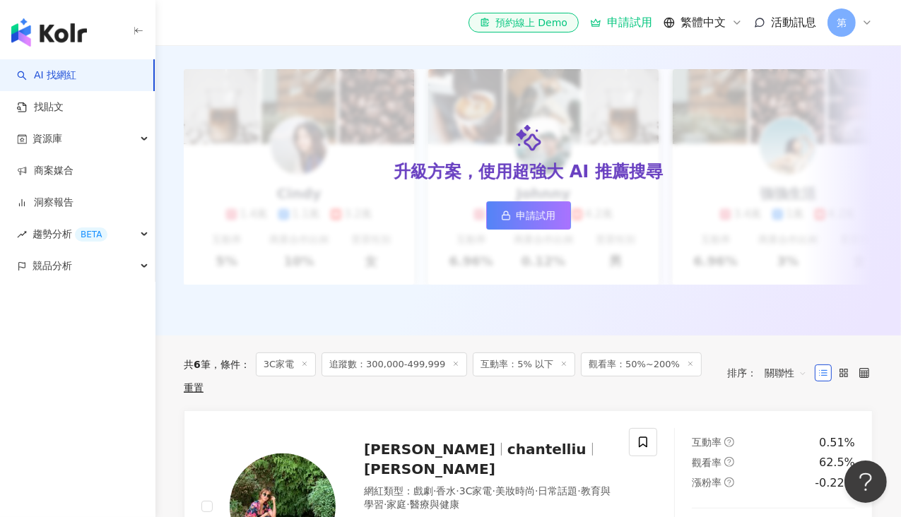
scroll to position [0, 0]
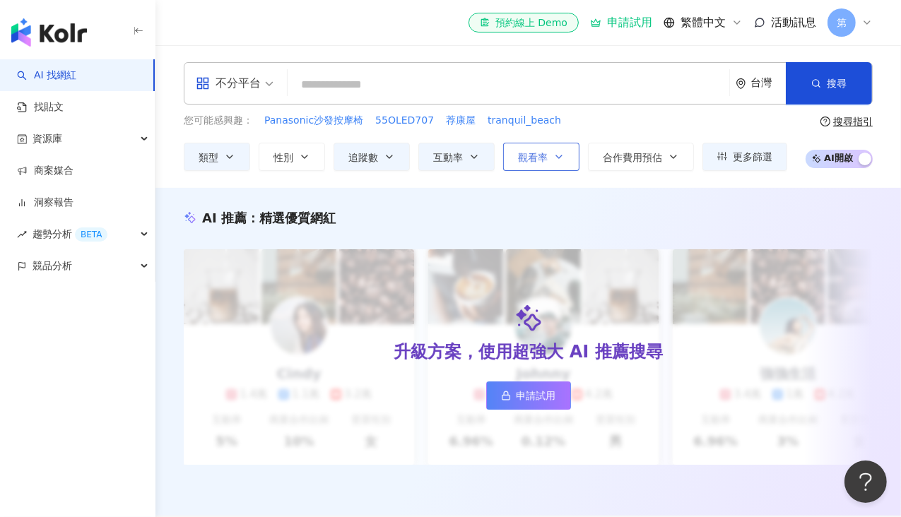
click at [517, 158] on button "觀看率" at bounding box center [541, 157] width 76 height 28
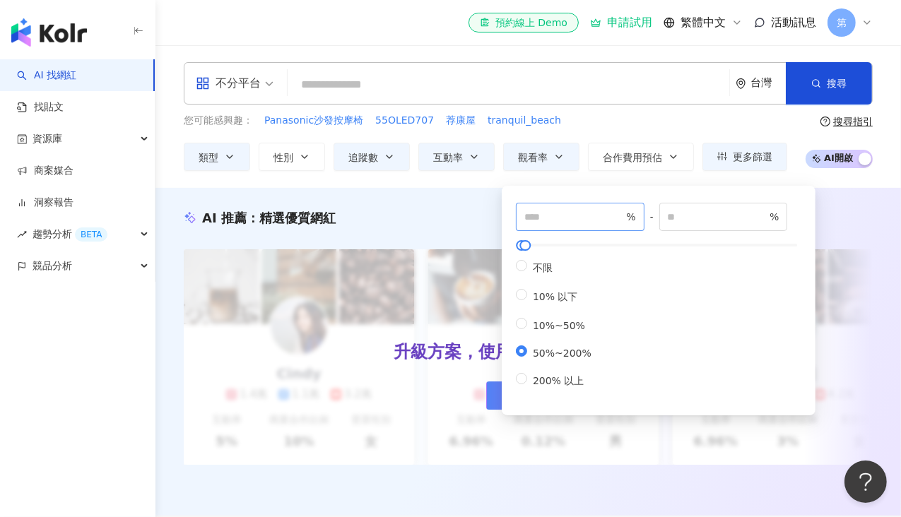
drag, startPoint x: 543, startPoint y: 265, endPoint x: 596, endPoint y: 211, distance: 76.0
click at [543, 265] on span "不限" at bounding box center [542, 267] width 31 height 11
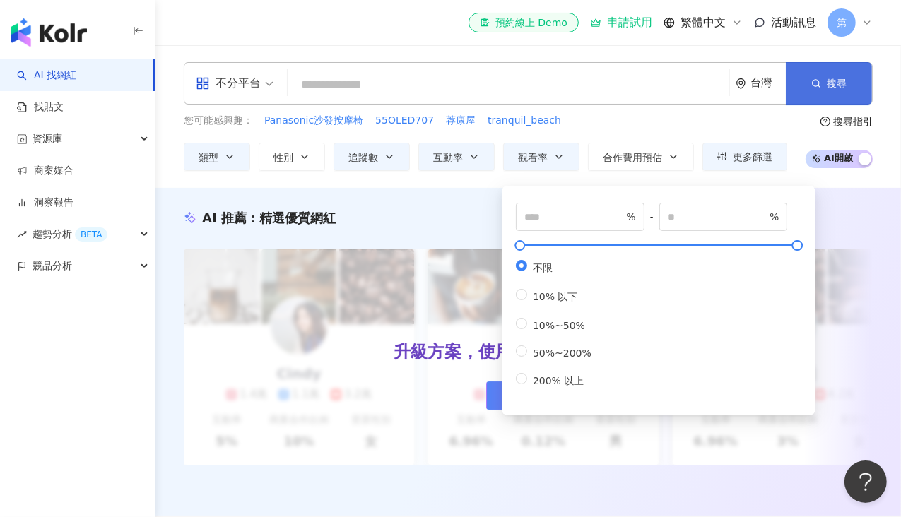
click at [808, 85] on button "搜尋" at bounding box center [829, 83] width 86 height 42
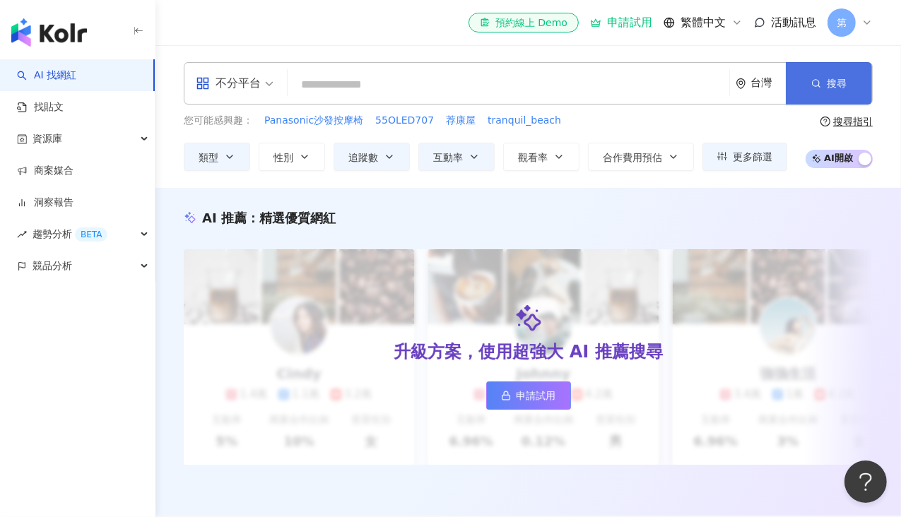
click at [794, 97] on button "搜尋" at bounding box center [829, 83] width 86 height 42
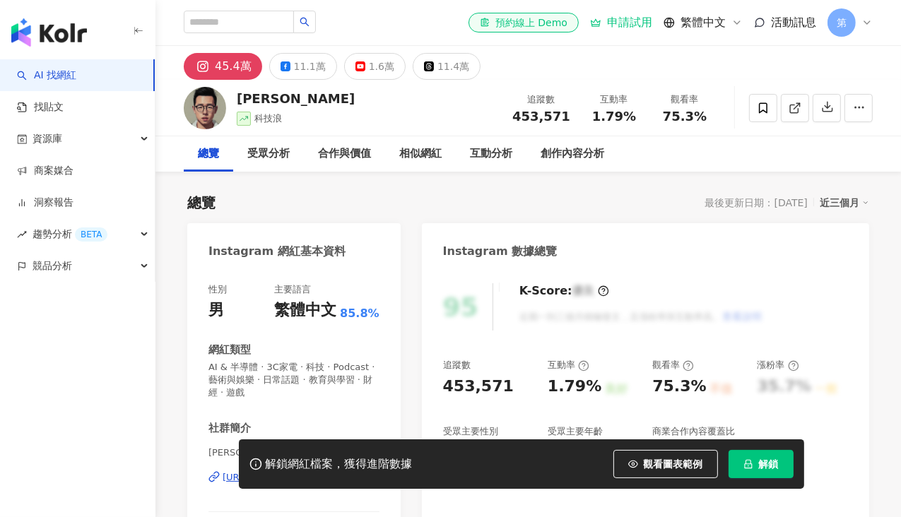
scroll to position [141, 0]
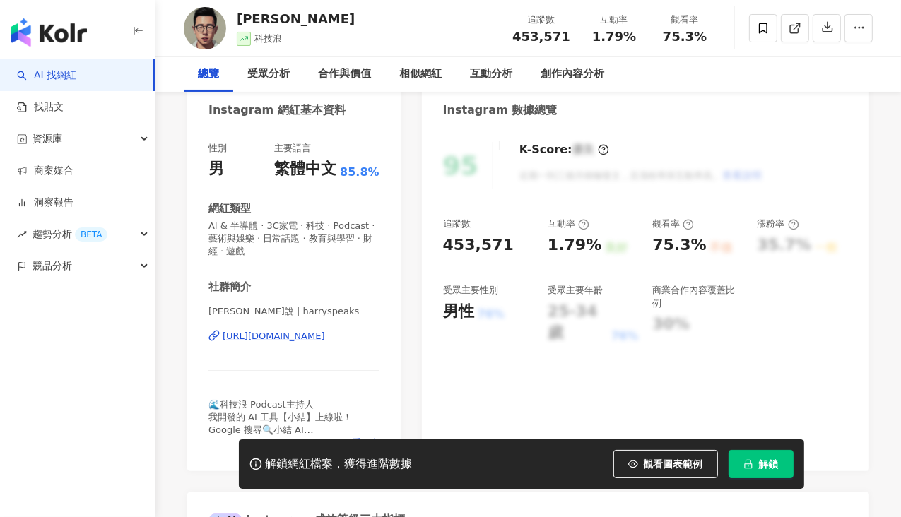
click at [298, 336] on div "https://www.instagram.com/harryspeaks_/" at bounding box center [274, 336] width 102 height 13
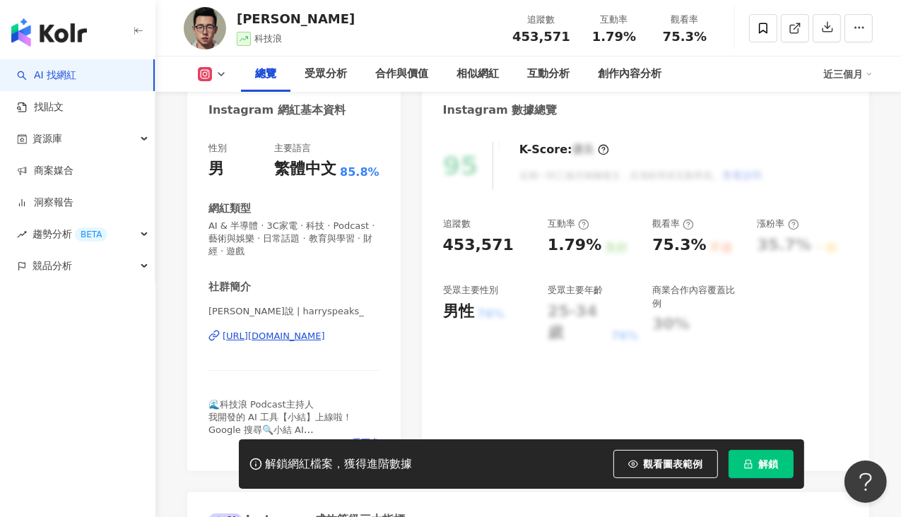
scroll to position [0, 0]
click at [206, 81] on icon at bounding box center [205, 74] width 14 height 14
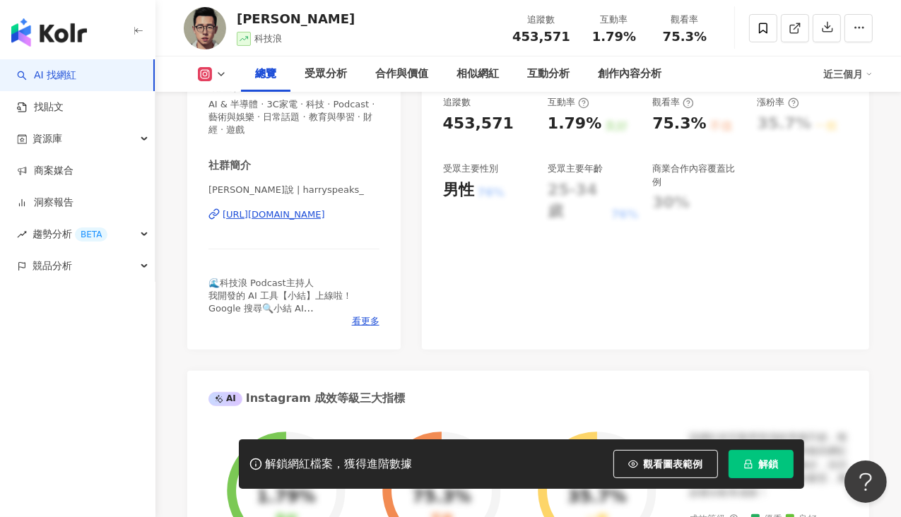
scroll to position [283, 0]
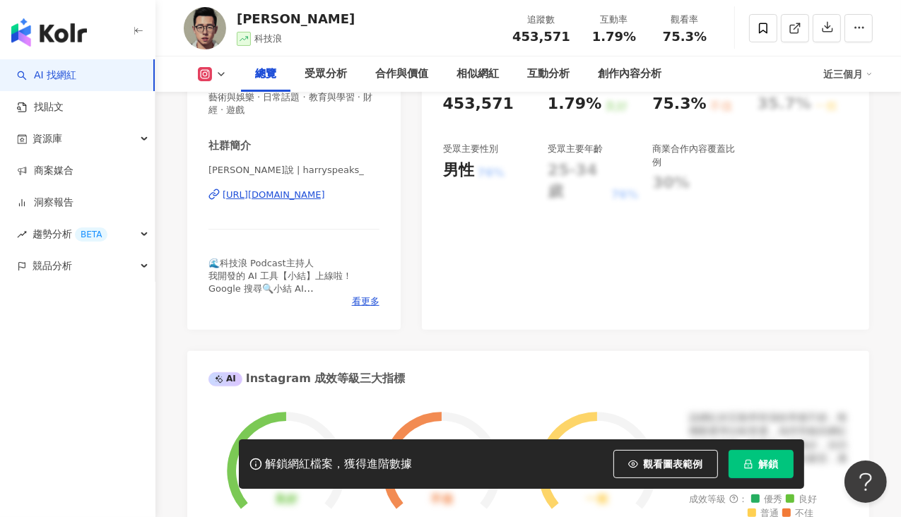
click at [276, 197] on div "https://www.instagram.com/harryspeaks_/" at bounding box center [274, 195] width 102 height 13
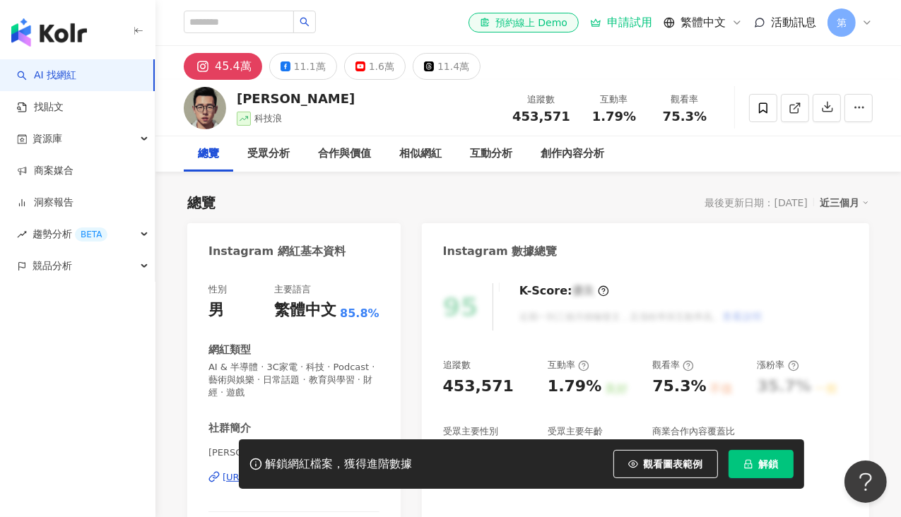
click at [218, 146] on div "總覽" at bounding box center [208, 154] width 21 height 17
click at [361, 65] on button "1.6萬" at bounding box center [374, 66] width 61 height 27
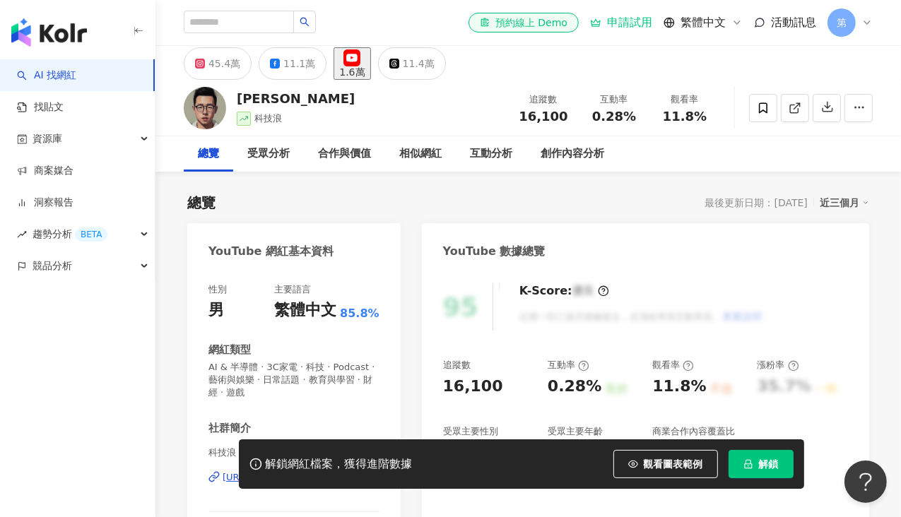
click at [325, 471] on div "https://www.youtube.com/channel/UC--2T9M_DTarf2LuwxxGRww" at bounding box center [274, 477] width 102 height 13
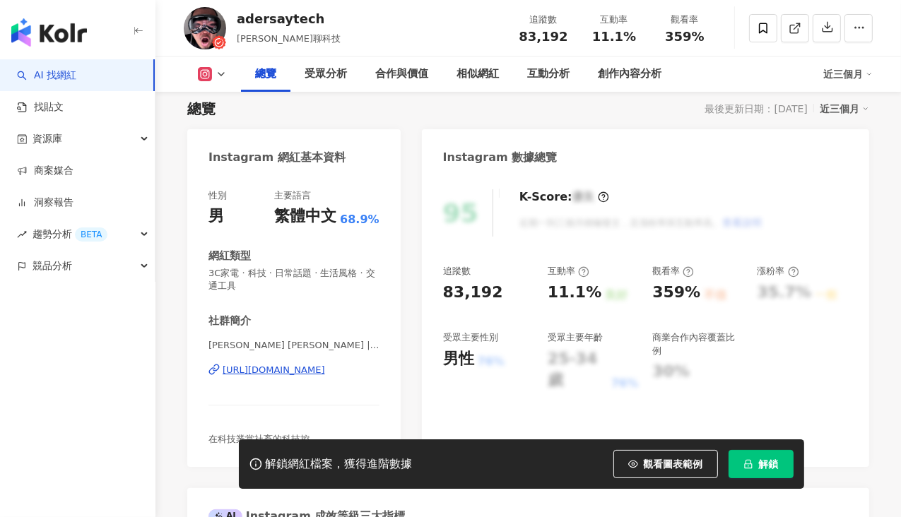
scroll to position [141, 0]
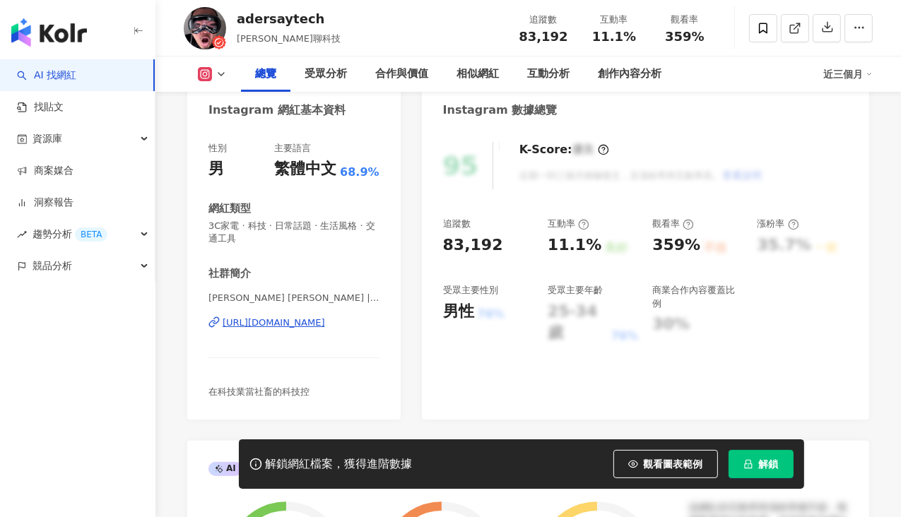
click at [260, 319] on div "https://www.instagram.com/adersaytech/" at bounding box center [274, 323] width 102 height 13
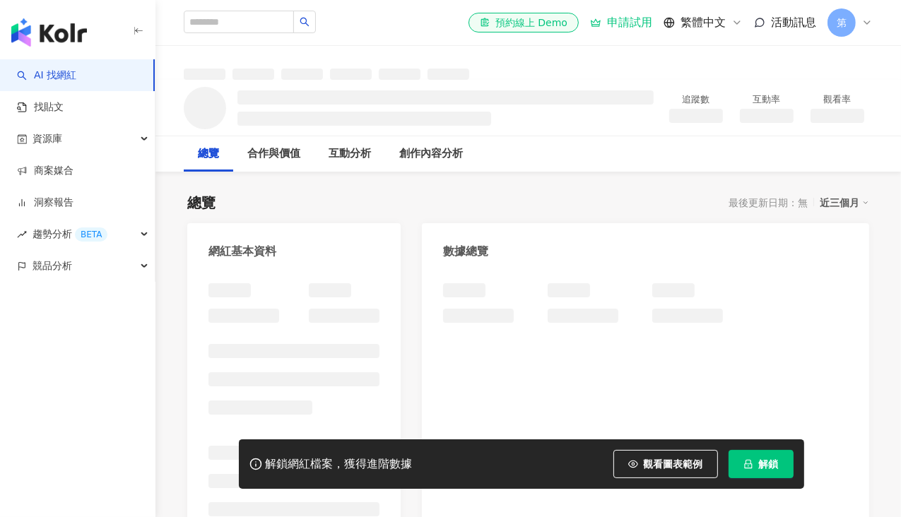
click at [625, 171] on div "總覽 合作與價值 互動分析 創作內容分析" at bounding box center [528, 153] width 689 height 35
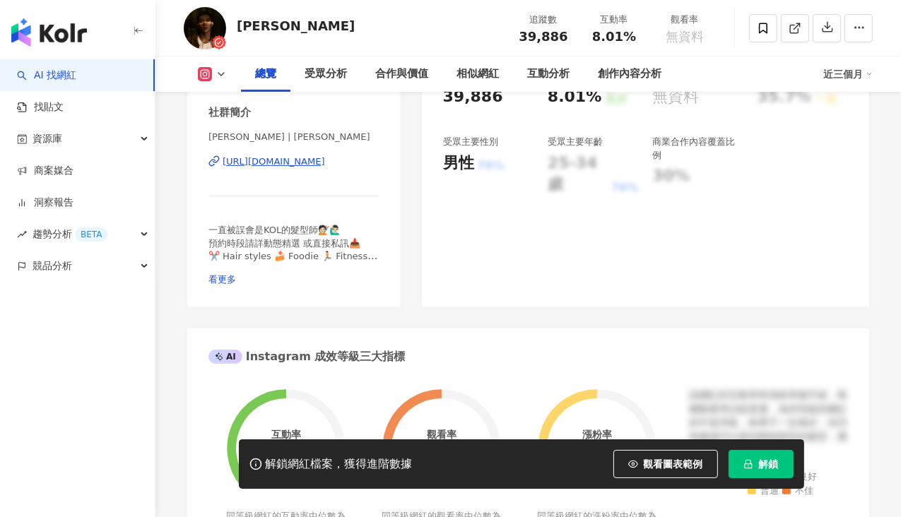
scroll to position [283, 0]
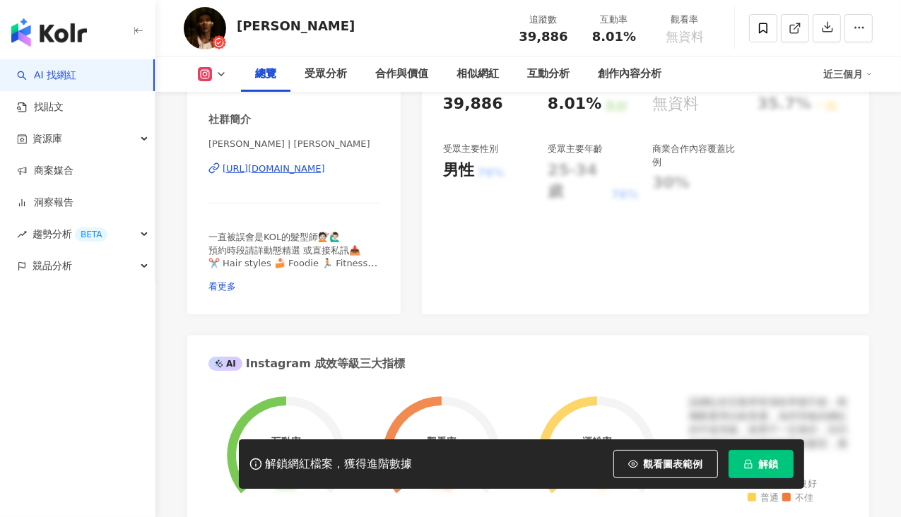
click at [324, 175] on div "[URL][DOMAIN_NAME]" at bounding box center [274, 169] width 102 height 13
click at [236, 281] on span "看更多" at bounding box center [222, 286] width 28 height 11
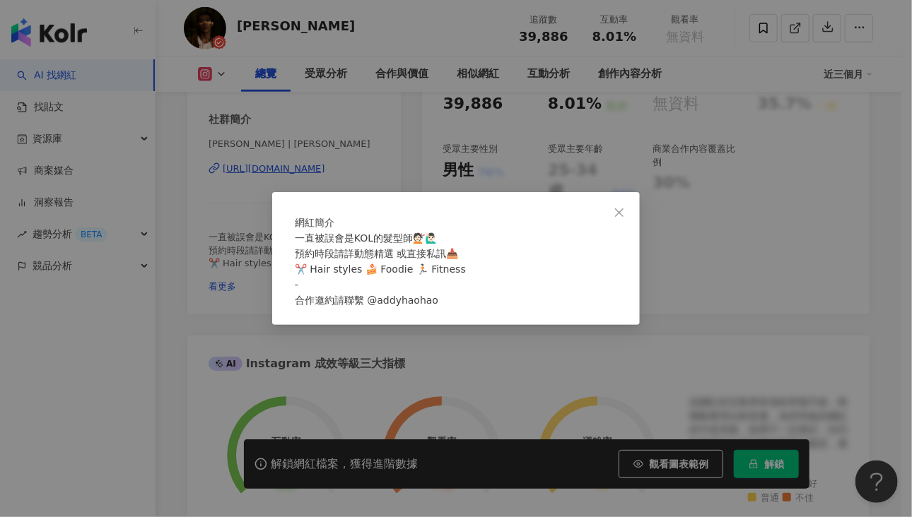
click at [277, 269] on div "網紅簡介 一直被誤會是KOL的髮型師💇🏻🙋🏻‍♂️ 預約時段請詳動態精選 或直接私訊📥 ✂️ Hair styles 🍰 Foodie 🏃🏻 Fitness …" at bounding box center [455, 258] width 367 height 133
click at [263, 267] on div "網紅簡介 一直被誤會是KOL的髮型師💇🏻🙋🏻‍♂️ 預約時段請詳動態精選 或直接私訊📥 ✂️ Hair styles 🍰 Foodie 🏃🏻 Fitness …" at bounding box center [456, 258] width 912 height 517
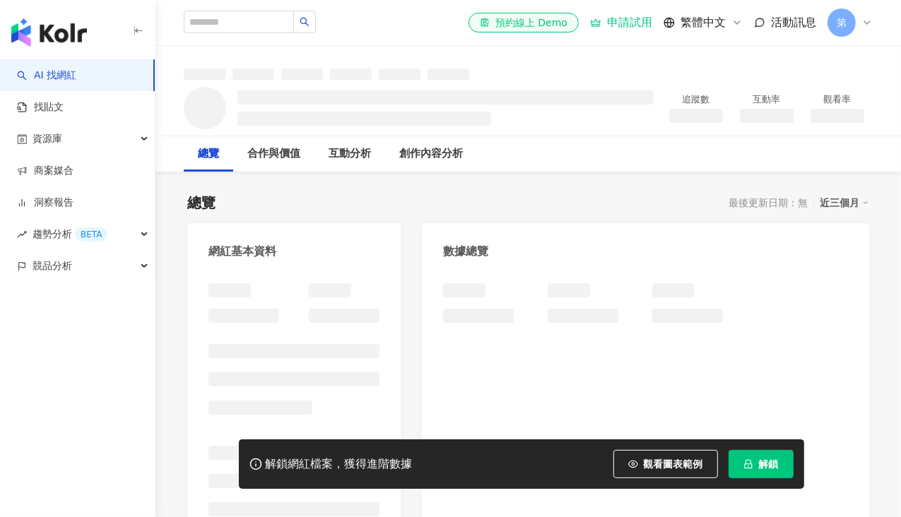
scroll to position [141, 0]
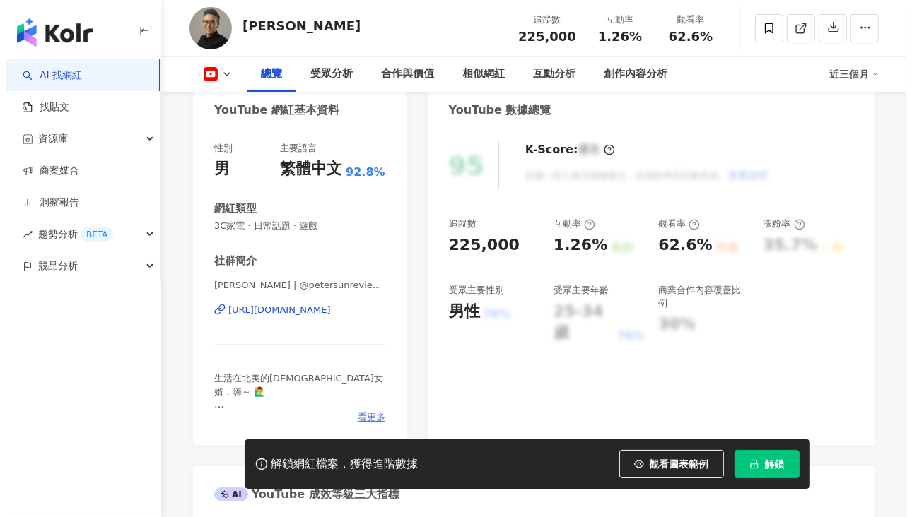
scroll to position [212, 0]
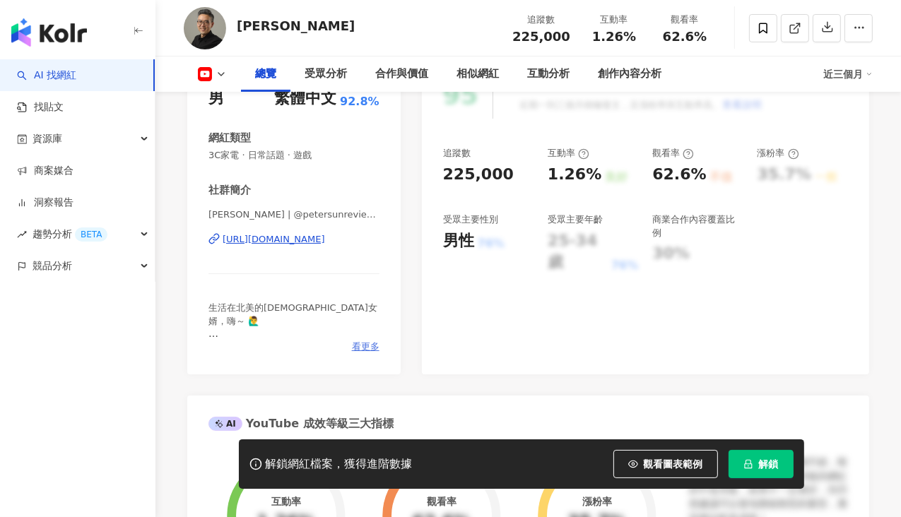
click at [357, 344] on span "看更多" at bounding box center [366, 347] width 28 height 13
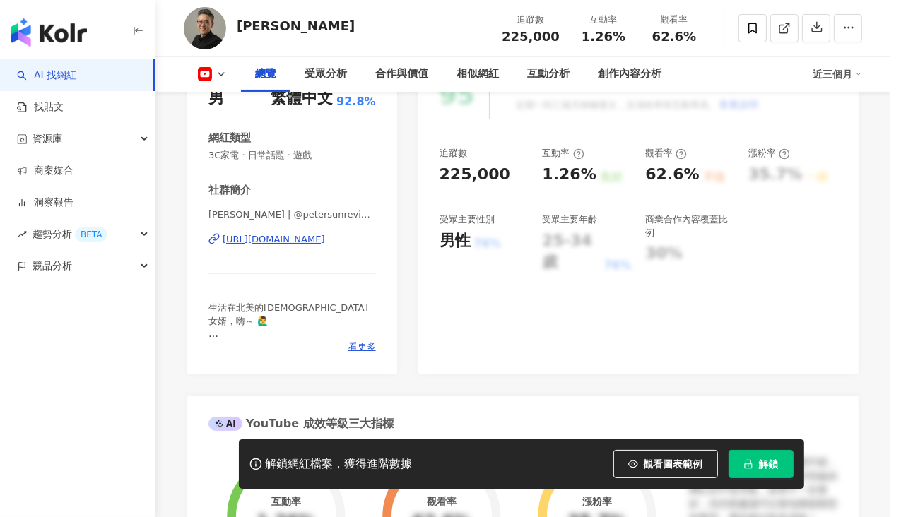
click at [368, 346] on span "生活在北美的[DEMOGRAPHIC_DATA]女婿，嗨～ 🙋‍♂️ [PERSON_NAME]從 [DATE]起， 正式經營這個 3C 科技頻道， 希望用最…" at bounding box center [413, 276] width 237 height 291
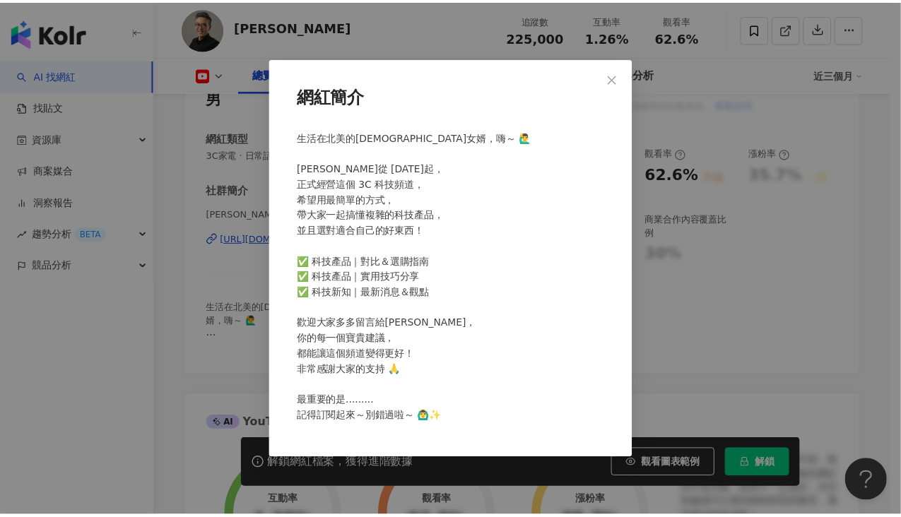
scroll to position [0, 0]
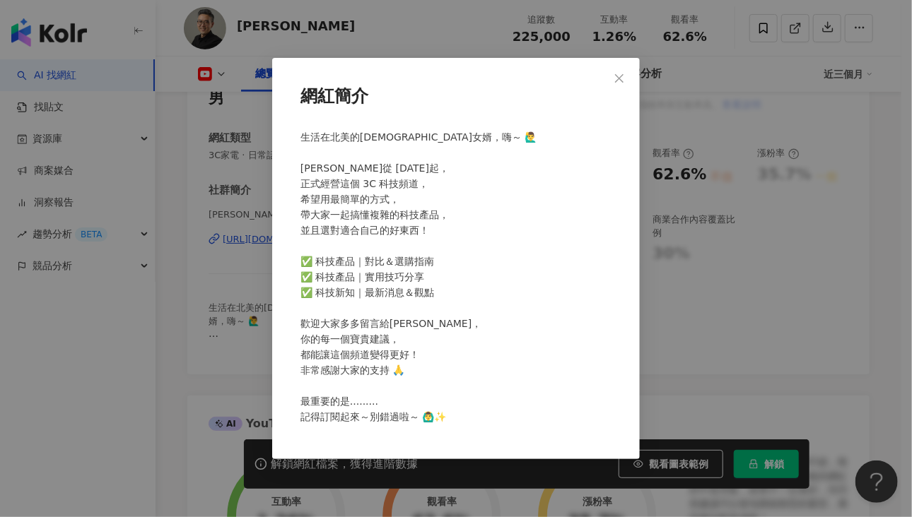
click at [235, 271] on div "網紅簡介 生活在北美的[DEMOGRAPHIC_DATA]女婿，嗨～ 🙋‍♂️ [PERSON_NAME]從 [DATE]起， 正式經營這個 3C 科技頻道，…" at bounding box center [456, 258] width 912 height 517
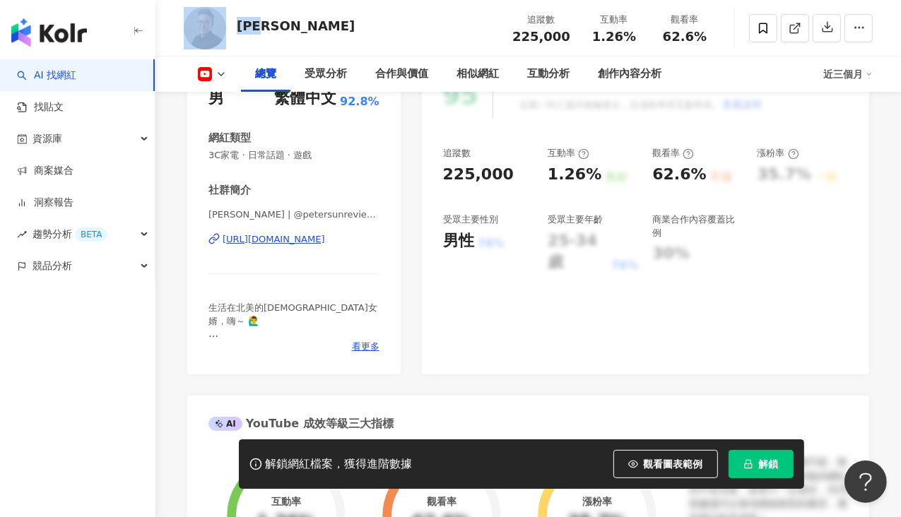
drag, startPoint x: 230, startPoint y: 28, endPoint x: 309, endPoint y: 19, distance: 79.6
click at [309, 19] on div "[PERSON_NAME] 追蹤數 225,000 互動率 1.26% 觀看率 62.6%" at bounding box center [528, 28] width 746 height 56
copy div "彼得森"
click at [476, 358] on div "95 K-Score : 優良 近期一到三個月積極發文，且漲粉率與互動率高。 查看說明 追蹤數 225,000 互動率 1.26% 良好 觀看率 62.6% …" at bounding box center [645, 215] width 447 height 317
click at [716, 241] on div "商業合作內容覆蓋比例 30%" at bounding box center [697, 243] width 90 height 60
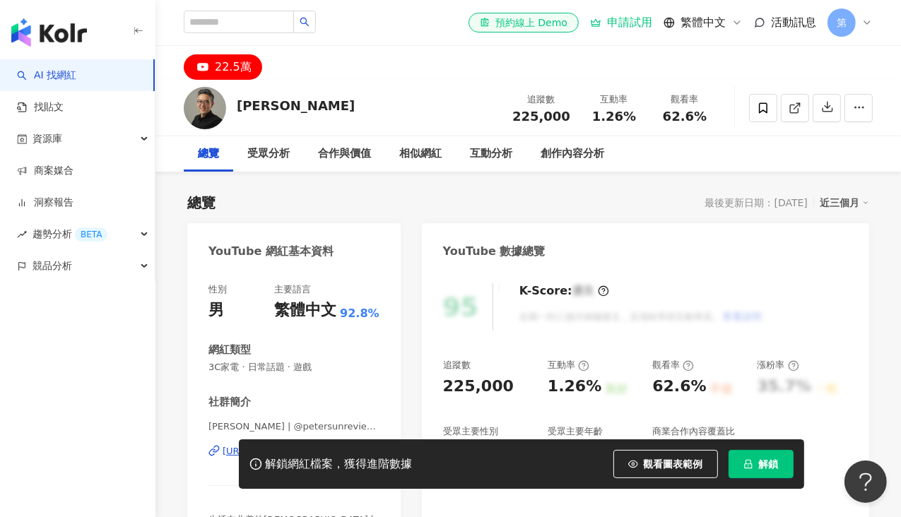
click at [546, 208] on div "總覽 最後更新日期：2025/8/15 近三個月" at bounding box center [528, 203] width 682 height 20
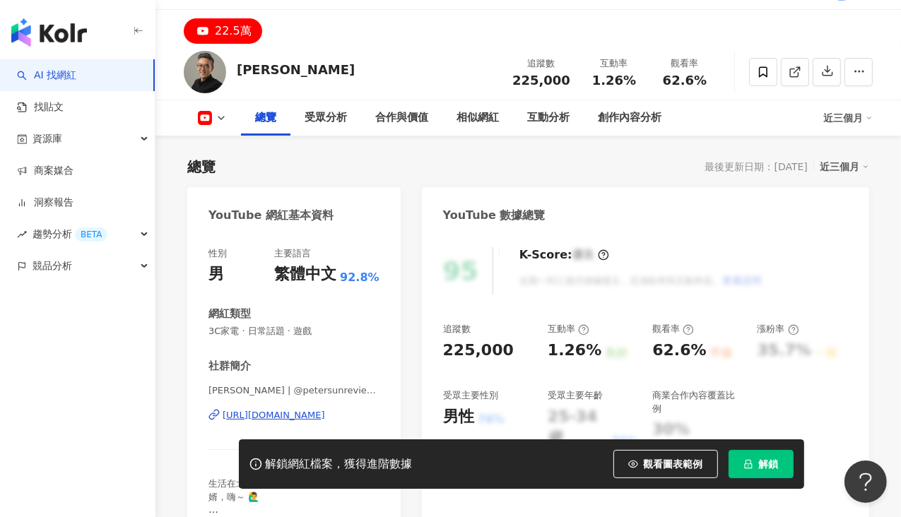
scroll to position [71, 0]
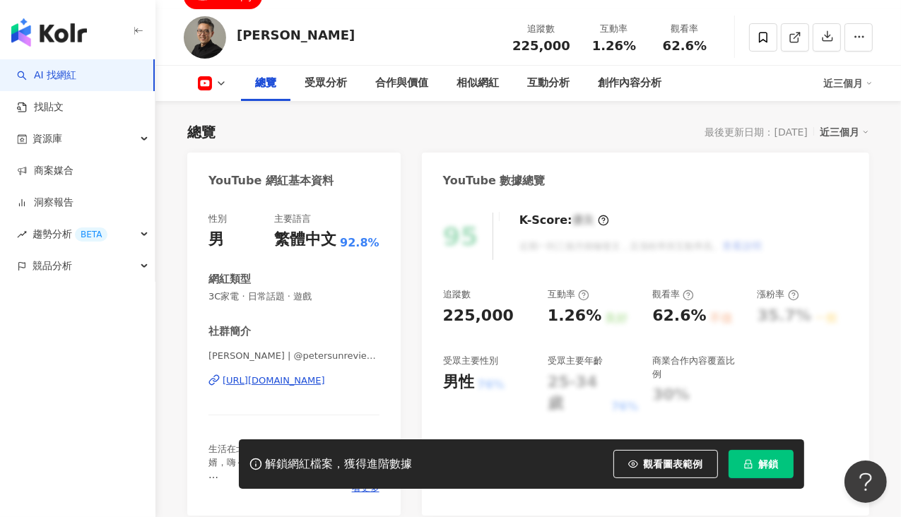
click at [278, 375] on div "https://www.youtube.com/channel/UCl9BPXjyEmA0q6IrQvsEazA" at bounding box center [274, 381] width 102 height 13
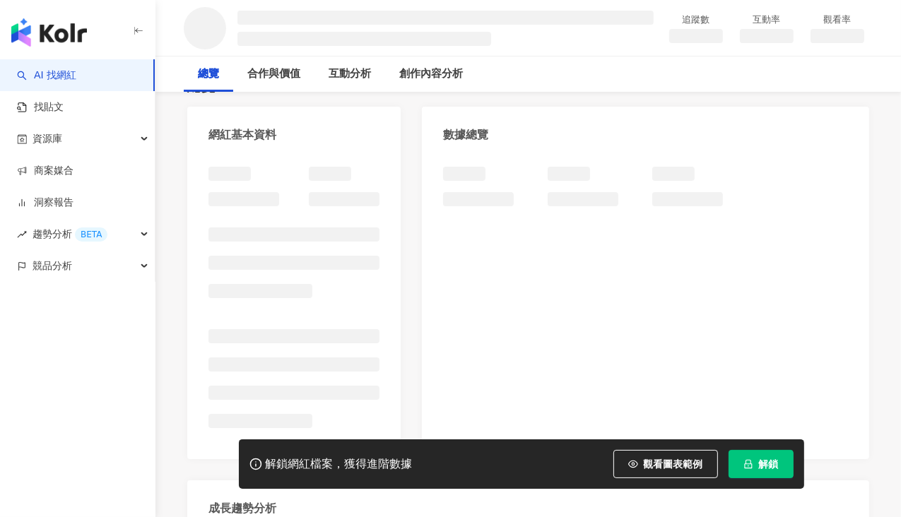
scroll to position [209, 0]
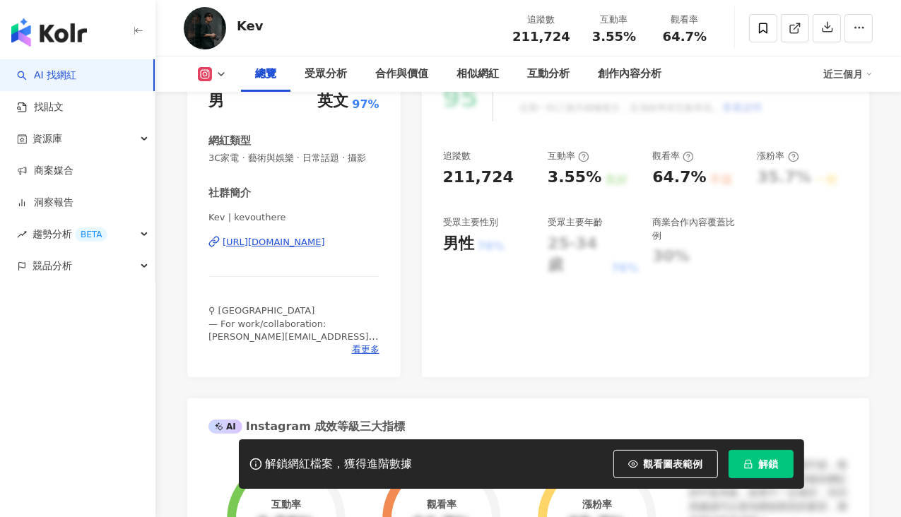
scroll to position [212, 0]
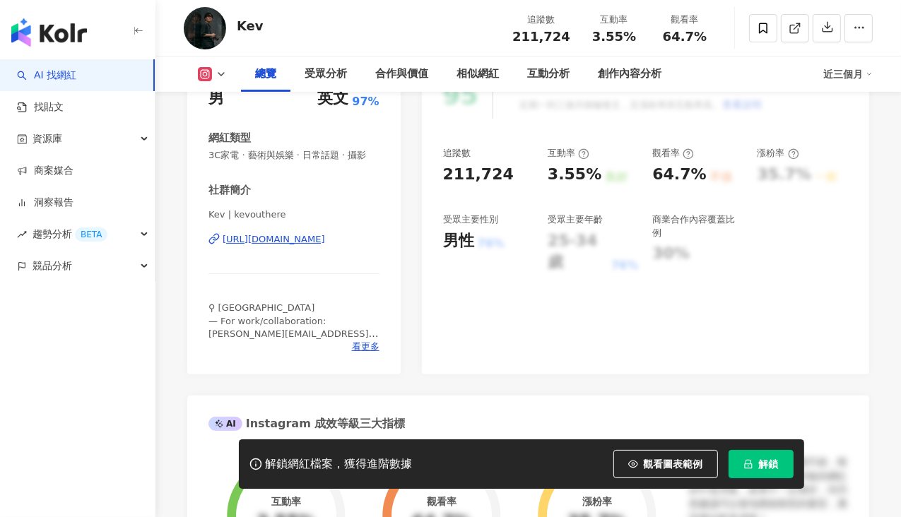
click at [314, 247] on div "Kev | kevouthere https://www.instagram.com/kevouthere/" at bounding box center [293, 249] width 171 height 83
click at [220, 67] on button at bounding box center [212, 74] width 57 height 14
click at [215, 76] on button at bounding box center [212, 74] width 57 height 14
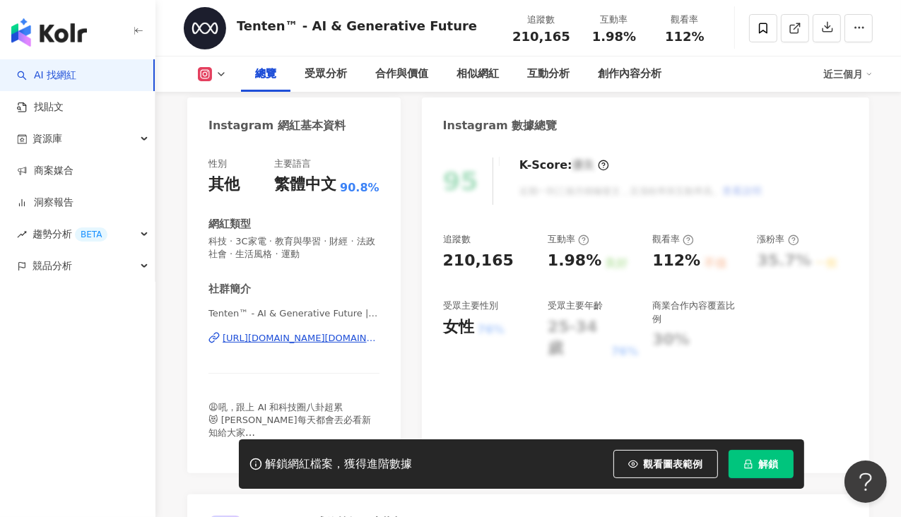
scroll to position [141, 0]
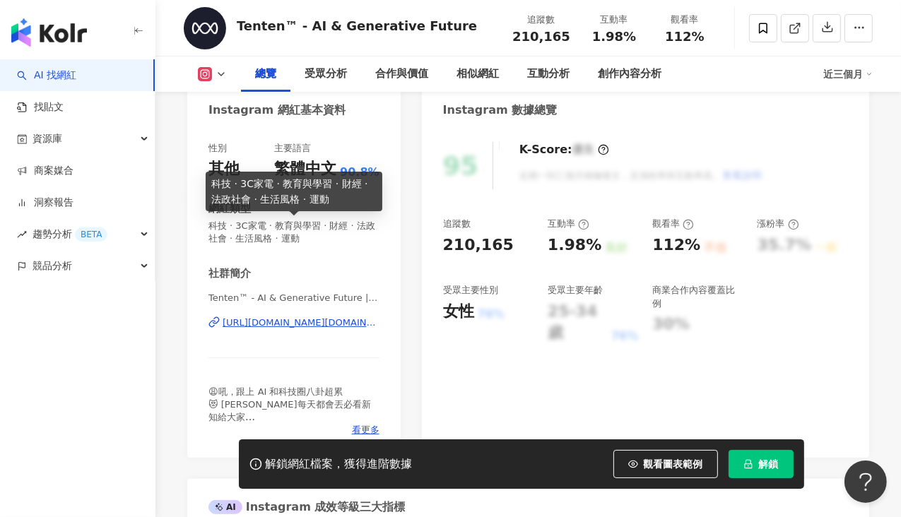
click at [274, 317] on div "[URL][DOMAIN_NAME][DOMAIN_NAME]" at bounding box center [301, 323] width 157 height 13
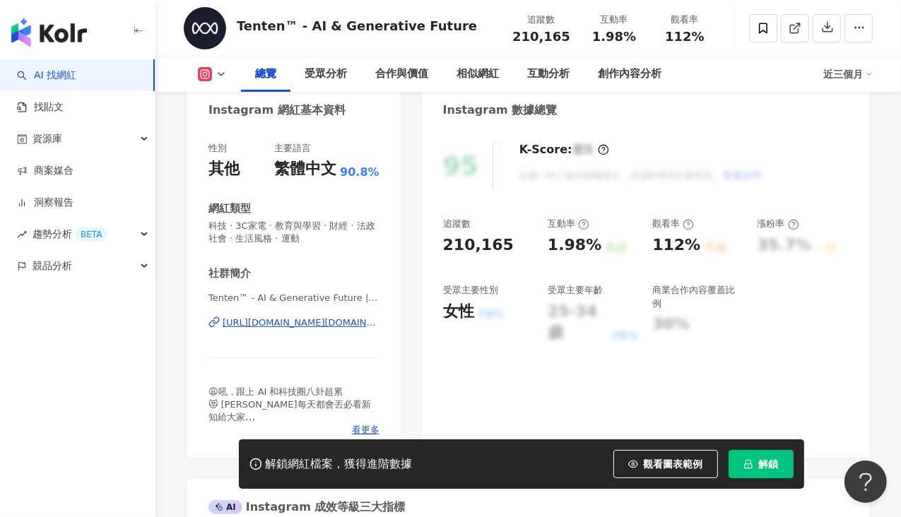
scroll to position [0, 0]
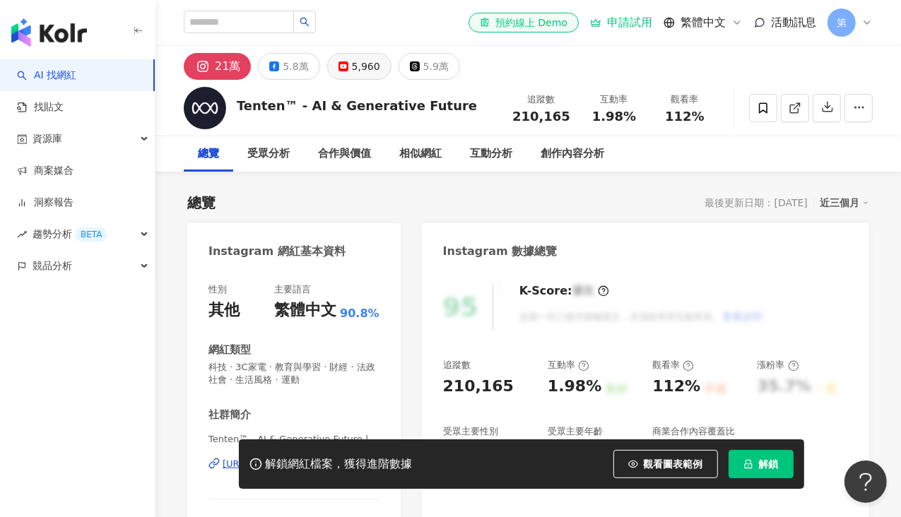
click at [356, 60] on div "5,960" at bounding box center [366, 67] width 28 height 20
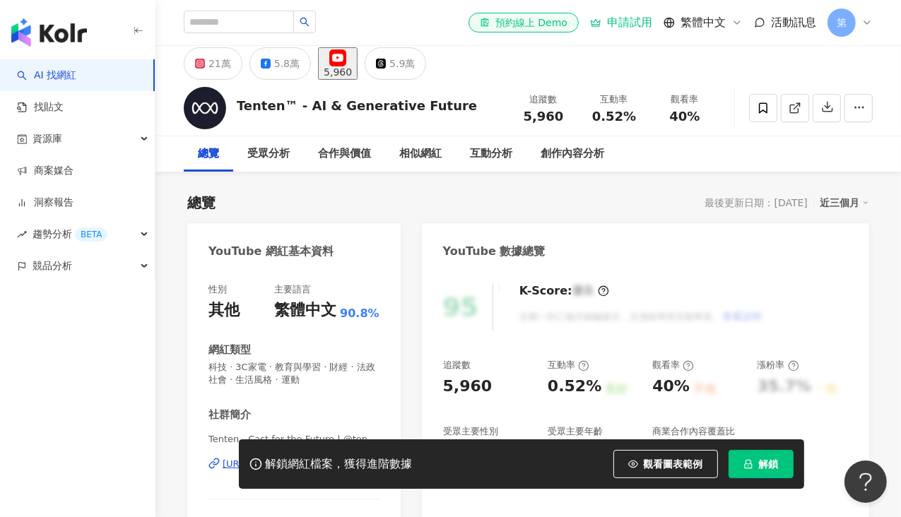
scroll to position [212, 0]
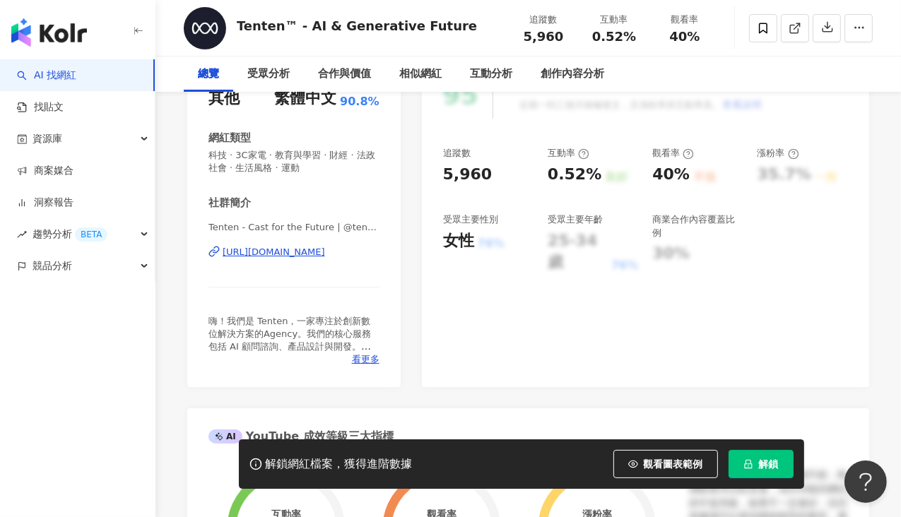
click at [283, 255] on div "[URL][DOMAIN_NAME]" at bounding box center [274, 252] width 102 height 13
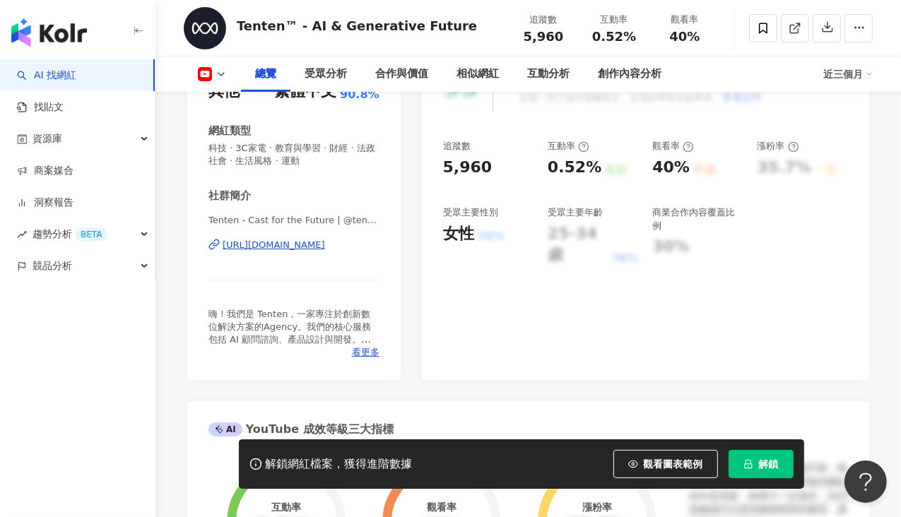
scroll to position [424, 0]
